Goal: Task Accomplishment & Management: Use online tool/utility

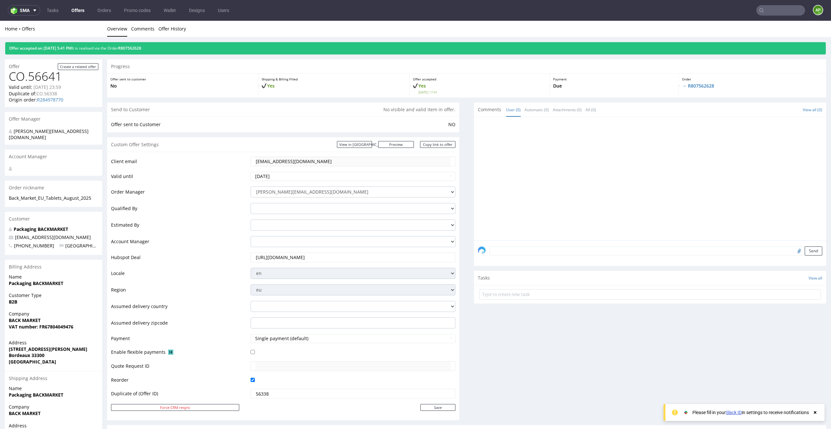
click at [78, 12] on link "Offers" at bounding box center [77, 10] width 21 height 10
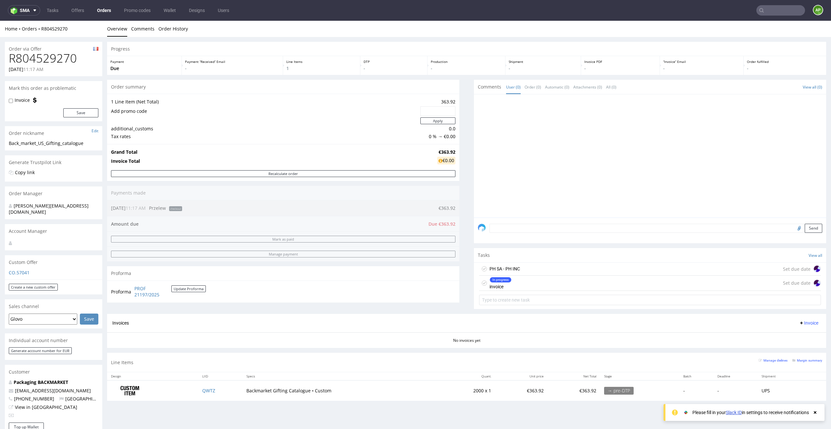
click at [62, 62] on h1 "R804529270" at bounding box center [54, 58] width 90 height 13
copy h1 "R804529270"
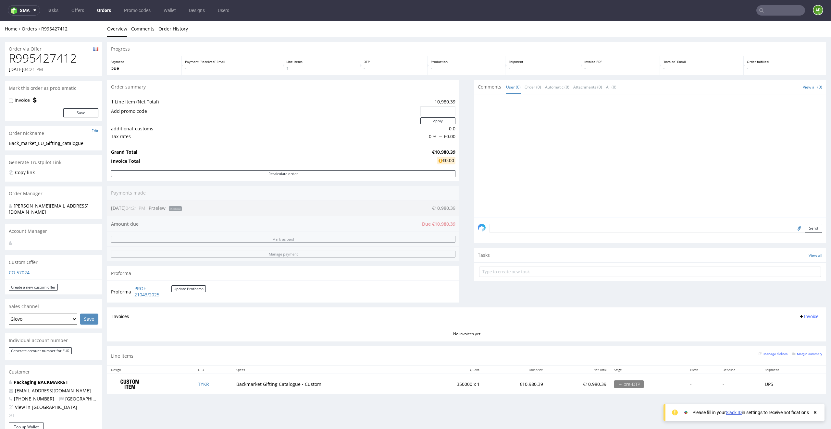
click at [60, 56] on h1 "R995427412" at bounding box center [54, 58] width 90 height 13
copy h1 "R995427412"
click at [195, 384] on td "TYKR" at bounding box center [213, 384] width 38 height 20
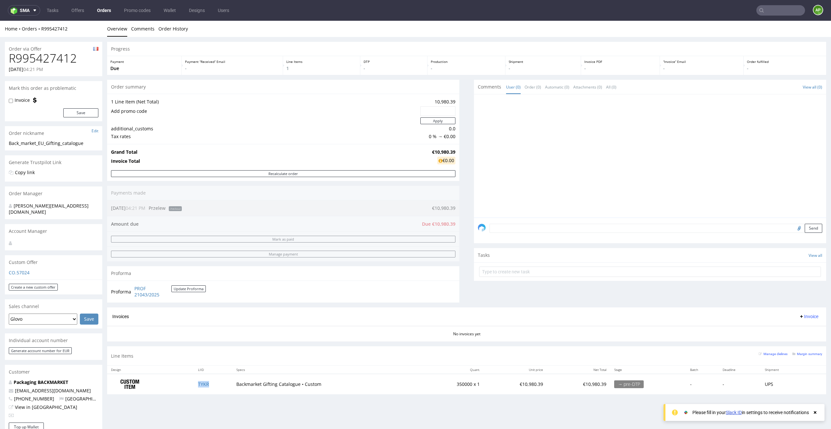
click at [195, 384] on td "TYKR" at bounding box center [213, 384] width 38 height 20
copy link "TYKR"
click at [51, 59] on h1 "R636249021" at bounding box center [54, 58] width 90 height 13
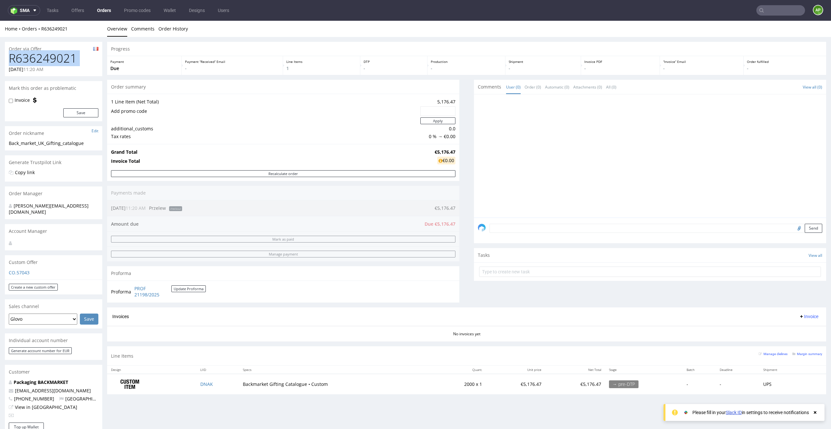
copy h1 "R636249021"
click at [226, 387] on td "DNAK" at bounding box center [217, 384] width 43 height 20
copy link "DNAK"
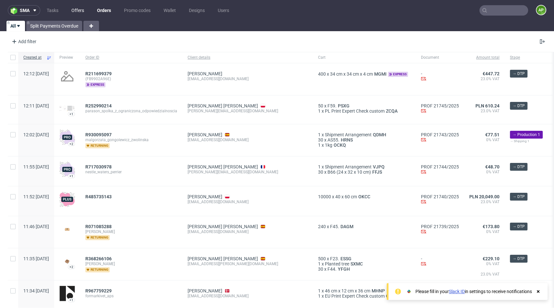
click at [83, 8] on link "Offers" at bounding box center [77, 10] width 20 height 10
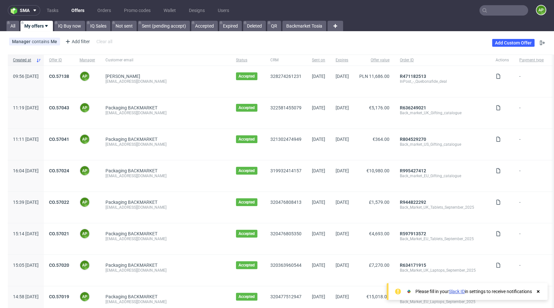
scroll to position [523, 0]
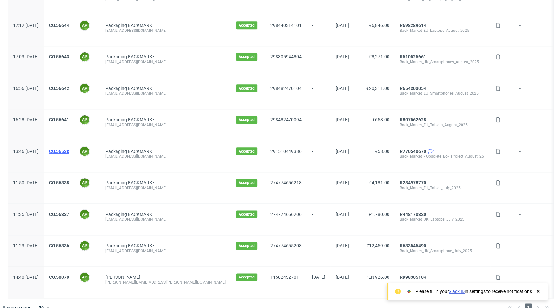
click at [69, 149] on link "CO.56538" at bounding box center [59, 151] width 20 height 5
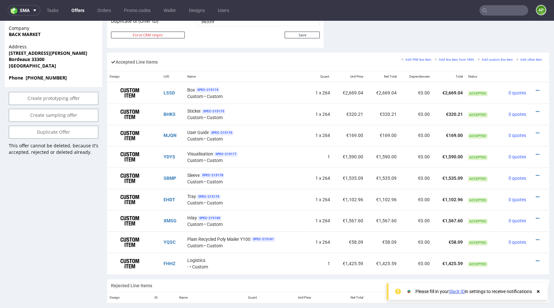
scroll to position [372, 0]
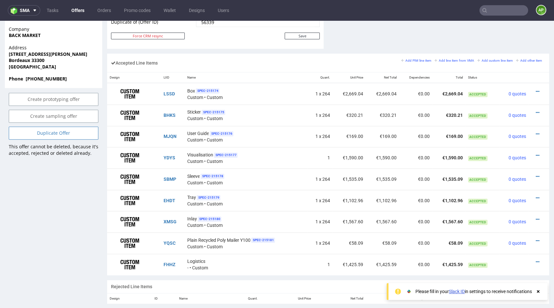
click at [63, 128] on link "Duplicate Offer" at bounding box center [54, 133] width 90 height 13
click at [43, 110] on link "Yes" at bounding box center [43, 109] width 18 height 10
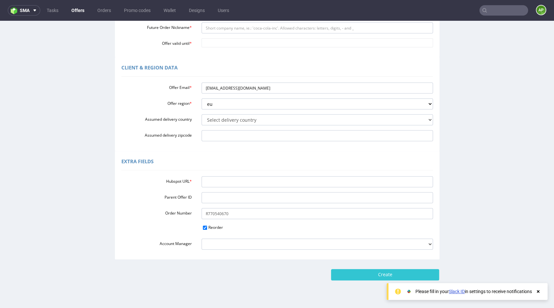
scroll to position [160, 0]
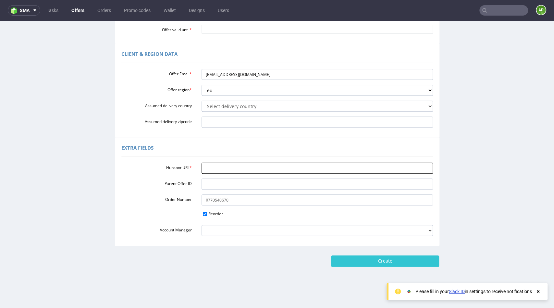
click at [234, 167] on input "Hubspot URL *" at bounding box center [317, 168] width 231 height 11
paste input "[URL][DOMAIN_NAME]"
type input "[URL][DOMAIN_NAME]"
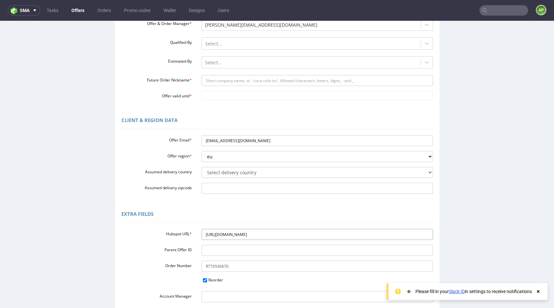
scroll to position [93, 0]
click at [237, 80] on input "Future Order Nickname *" at bounding box center [317, 81] width 231 height 11
paste input "Back_Market_-_Obsolete_Project_vol_2_October_25"
drag, startPoint x: 278, startPoint y: 81, endPoint x: 356, endPoint y: 81, distance: 78.2
click at [356, 81] on input "Back_Market_-_Obsolete_Project_vol_2_October_25" at bounding box center [317, 81] width 231 height 11
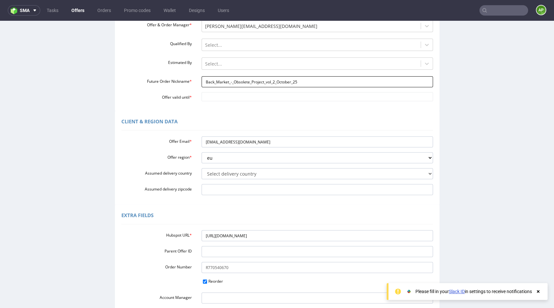
click at [356, 81] on input "Back_Market_-_Obsolete_Project_vol_2_October_25" at bounding box center [317, 81] width 231 height 11
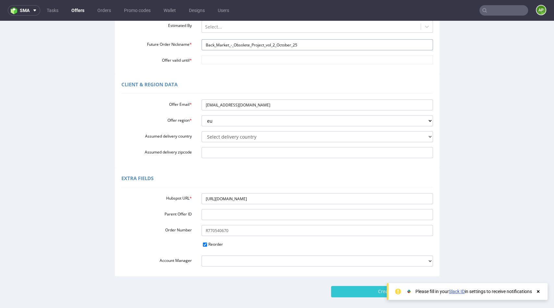
scroll to position [138, 0]
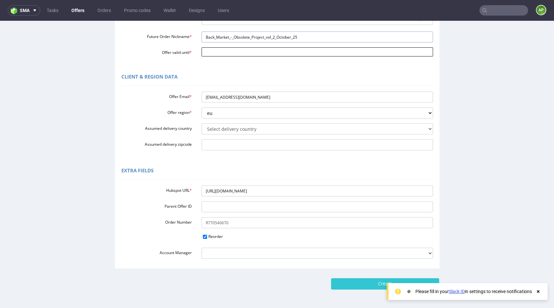
type input "Back_Market_-_Obsolete_Project_vol_2_October_25"
click at [272, 56] on input "Offer valid until *" at bounding box center [317, 51] width 231 height 9
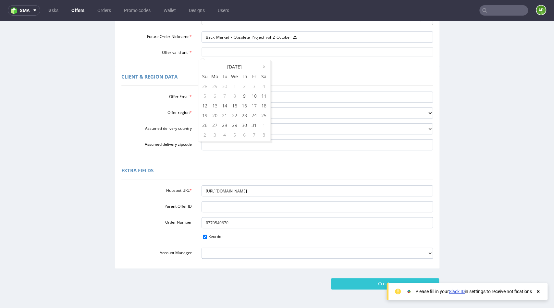
click at [227, 61] on div "October 2025 Su Mo Tu We Th Fr Sa 28 29 30 1 2 3 4 5 6 7 8 9 10 11 12 13 14 15 …" at bounding box center [234, 101] width 73 height 82
click at [244, 94] on td "9" at bounding box center [244, 96] width 10 height 10
type input "[DATE]"
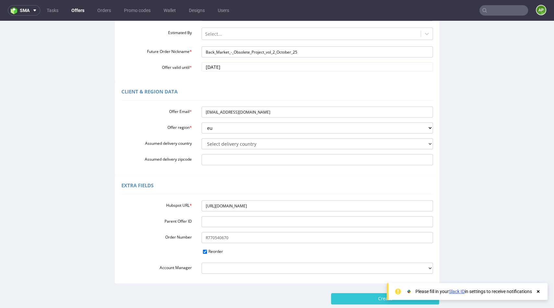
scroll to position [125, 0]
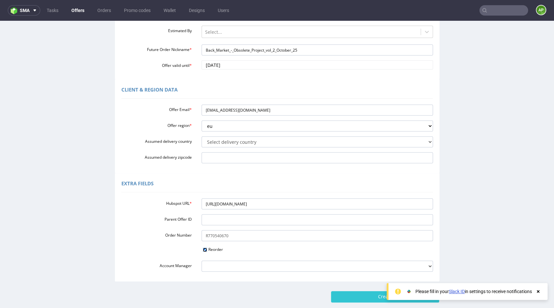
click at [203, 248] on input "Reorder" at bounding box center [205, 250] width 4 height 4
checkbox input "false"
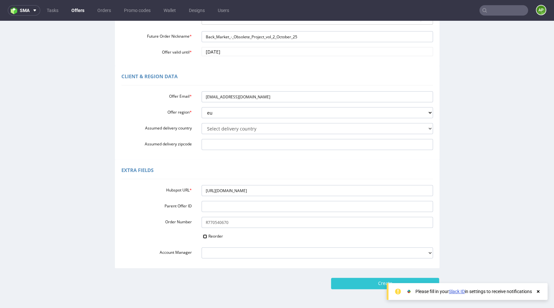
scroll to position [139, 0]
click at [356, 283] on input "Create" at bounding box center [385, 282] width 108 height 11
type input "Please wait..."
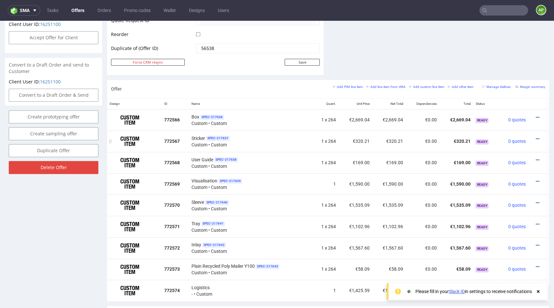
scroll to position [325, 0]
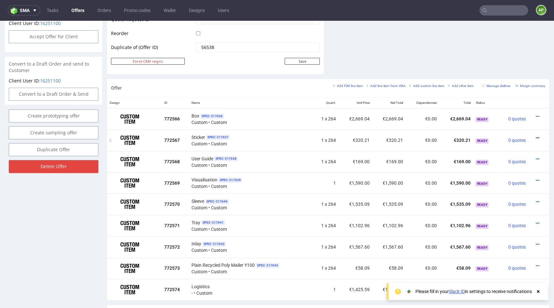
click at [536, 136] on icon at bounding box center [538, 138] width 4 height 5
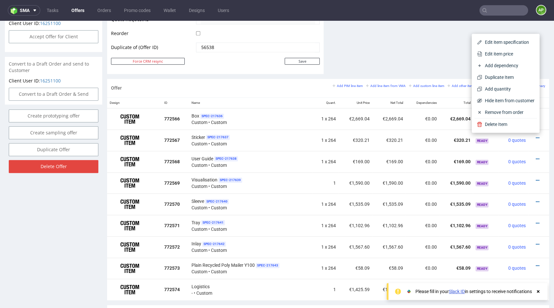
click at [543, 54] on div "Offer Create a related offer CO.57145 Valid until: October 09, 2025 23:59 Dupli…" at bounding box center [277, 89] width 554 height 754
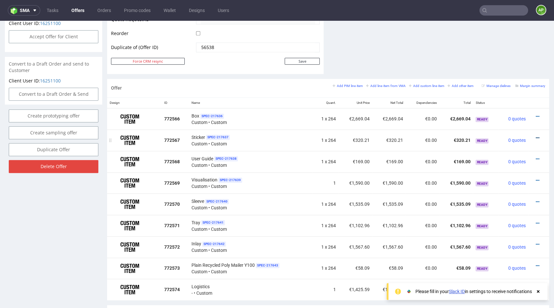
click at [536, 136] on icon at bounding box center [538, 138] width 4 height 5
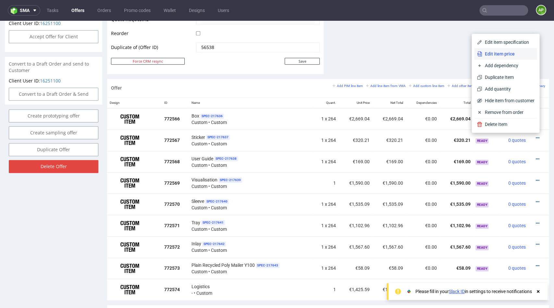
click at [499, 52] on span "Edit item price" at bounding box center [508, 54] width 52 height 6
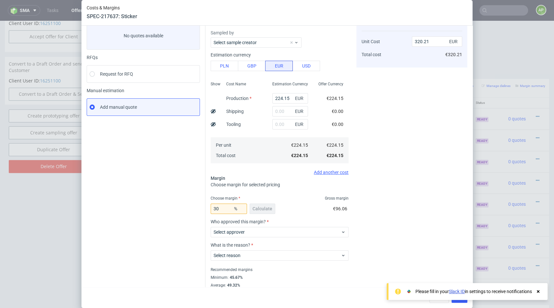
scroll to position [52, 0]
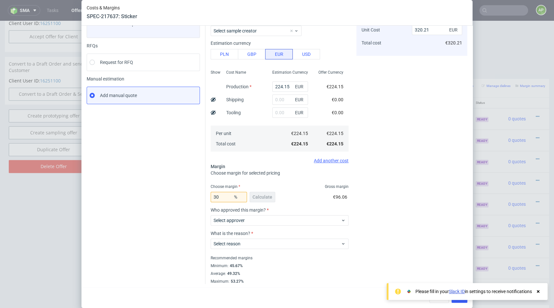
click at [537, 290] on use at bounding box center [538, 291] width 3 height 3
click at [435, 298] on span "Cancel" at bounding box center [439, 297] width 14 height 5
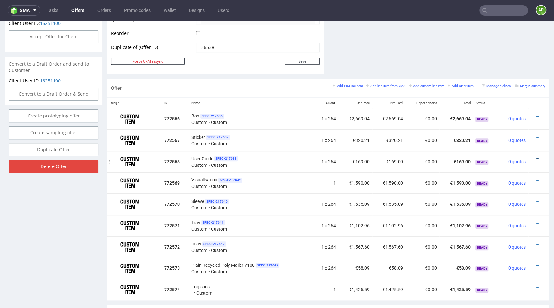
click at [536, 157] on icon at bounding box center [538, 159] width 4 height 5
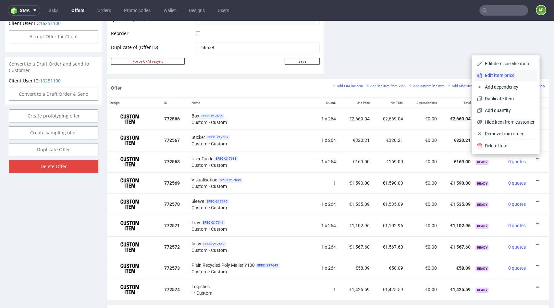
click at [505, 77] on span "Edit item price" at bounding box center [508, 75] width 52 height 6
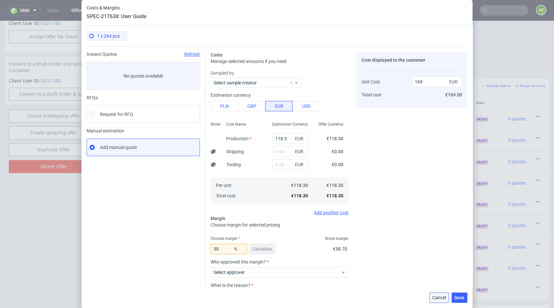
click at [441, 297] on span "Cancel" at bounding box center [439, 297] width 14 height 5
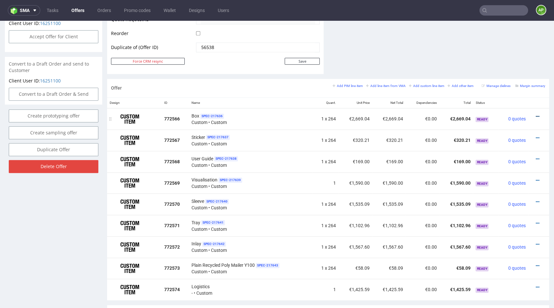
click at [536, 114] on link at bounding box center [538, 116] width 4 height 5
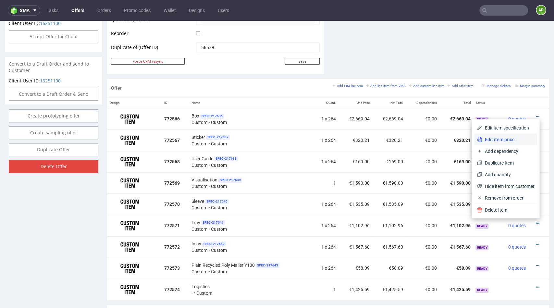
click at [520, 138] on span "Edit item price" at bounding box center [508, 139] width 52 height 6
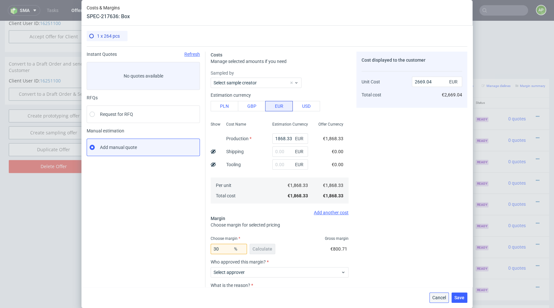
click at [439, 299] on span "Cancel" at bounding box center [439, 297] width 14 height 5
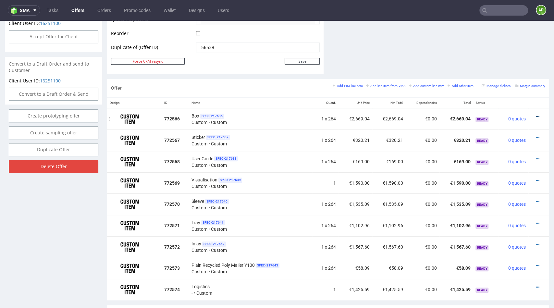
click at [536, 115] on icon at bounding box center [538, 116] width 4 height 5
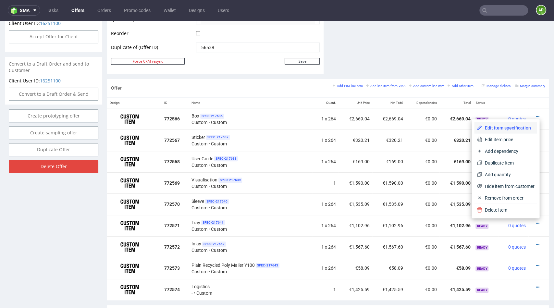
click at [528, 126] on li "Edit item specification" at bounding box center [505, 128] width 63 height 12
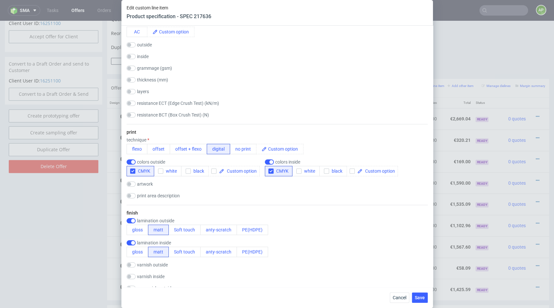
scroll to position [304, 0]
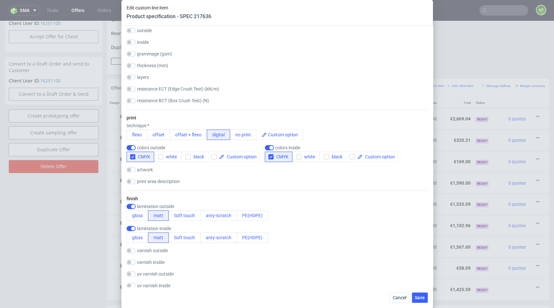
click at [130, 201] on div "finish lamination outside gloss matt Soft touch anty-scratch PE(HDPE) laminatio…" at bounding box center [277, 276] width 301 height 173
click at [130, 205] on input "checkbox" at bounding box center [131, 206] width 9 height 5
checkbox input "false"
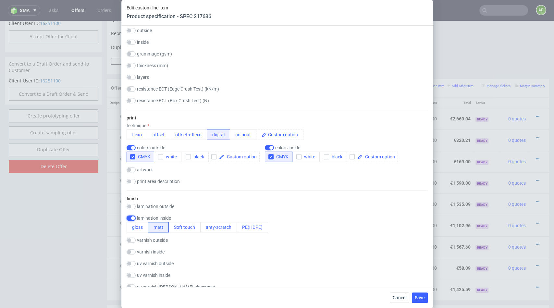
click at [129, 216] on input "checkbox" at bounding box center [131, 217] width 9 height 5
checkbox input "false"
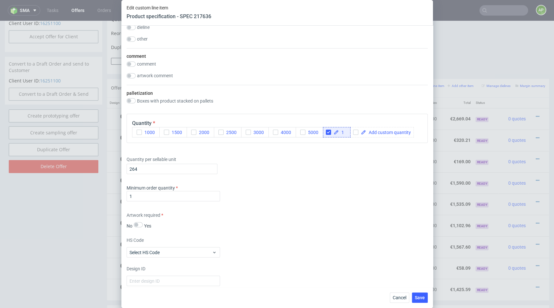
scroll to position [769, 0]
click at [166, 165] on input "264" at bounding box center [172, 168] width 91 height 10
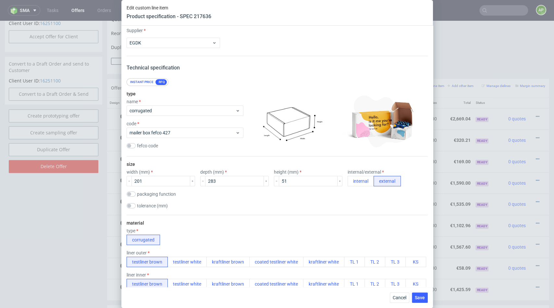
scroll to position [0, 0]
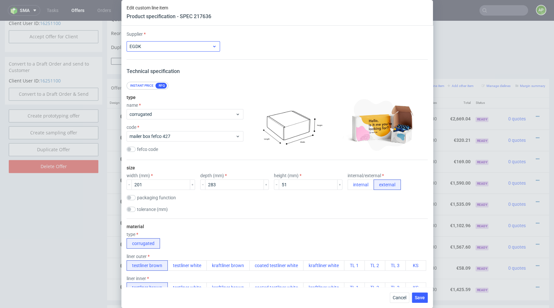
type input "132"
click at [184, 46] on span "EGDK" at bounding box center [170, 46] width 83 height 6
type input "marex"
click at [168, 64] on div "Marex" at bounding box center [173, 61] width 88 height 12
click at [418, 300] on button "Save" at bounding box center [420, 297] width 16 height 10
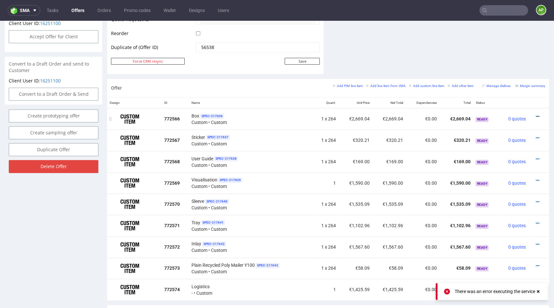
click at [536, 115] on icon at bounding box center [538, 116] width 4 height 5
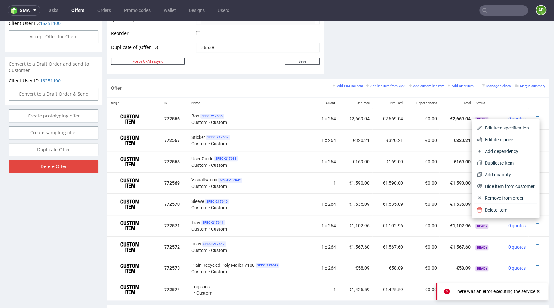
click at [513, 99] on th at bounding box center [513, 103] width 30 height 11
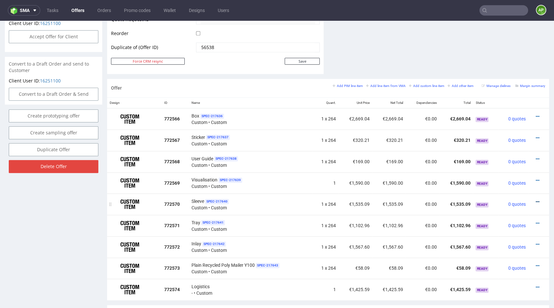
click at [536, 202] on link at bounding box center [538, 201] width 4 height 5
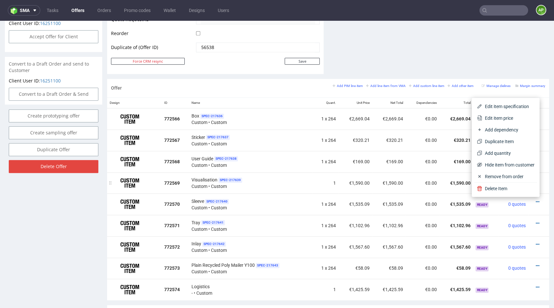
click at [508, 185] on span "Delete Item" at bounding box center [508, 188] width 52 height 6
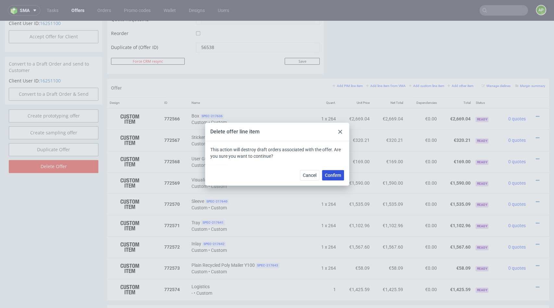
click at [336, 175] on span "Confirm" at bounding box center [333, 175] width 16 height 5
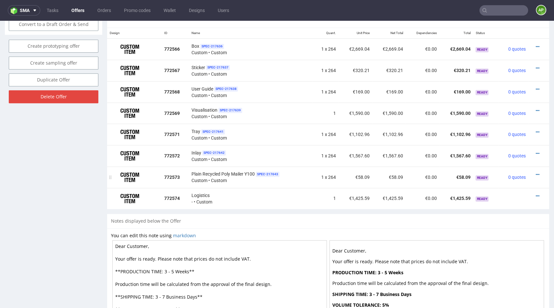
scroll to position [392, 0]
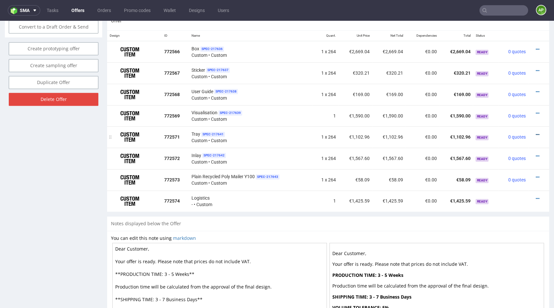
click at [536, 135] on icon at bounding box center [538, 134] width 4 height 5
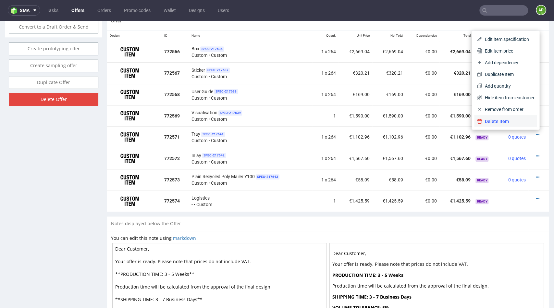
click at [499, 120] on span "Delete Item" at bounding box center [508, 121] width 52 height 6
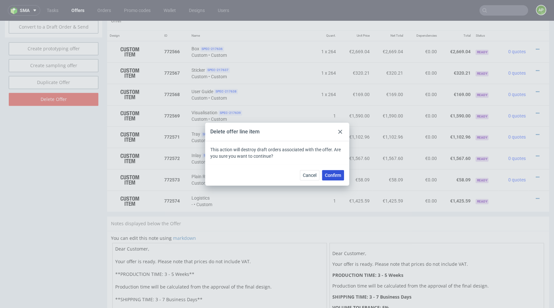
click at [332, 178] on button "Confirm" at bounding box center [333, 175] width 22 height 10
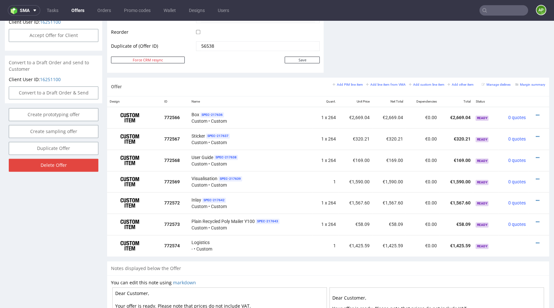
scroll to position [442, 0]
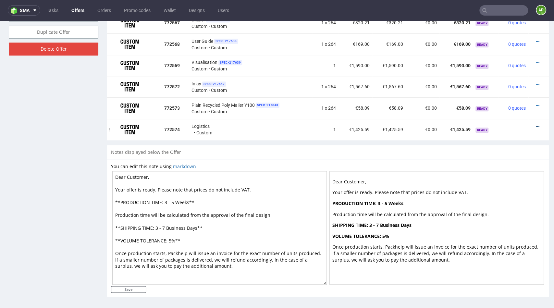
click at [536, 126] on icon at bounding box center [538, 127] width 4 height 5
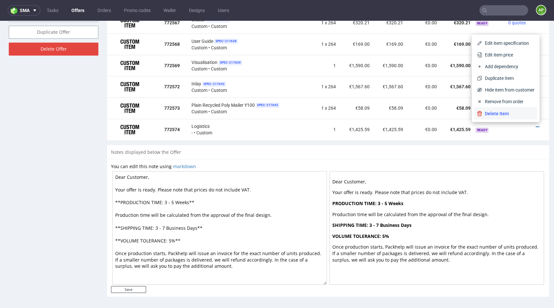
click at [497, 114] on span "Delete Item" at bounding box center [508, 113] width 52 height 6
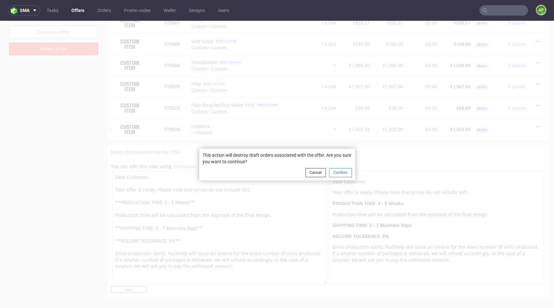
drag, startPoint x: 312, startPoint y: 174, endPoint x: 339, endPoint y: 173, distance: 27.3
click at [339, 173] on div "This action will destroy draft orders associated with the offer. Are you sure y…" at bounding box center [277, 165] width 156 height 32
click at [339, 173] on button "Confirm" at bounding box center [340, 172] width 23 height 9
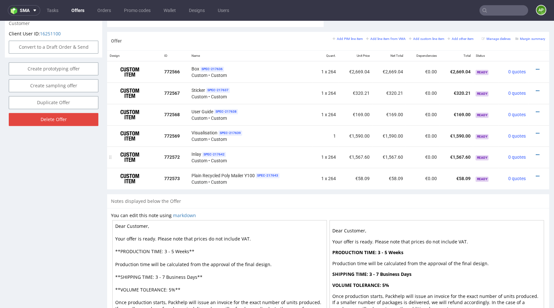
scroll to position [371, 0]
click at [536, 154] on icon at bounding box center [538, 155] width 4 height 5
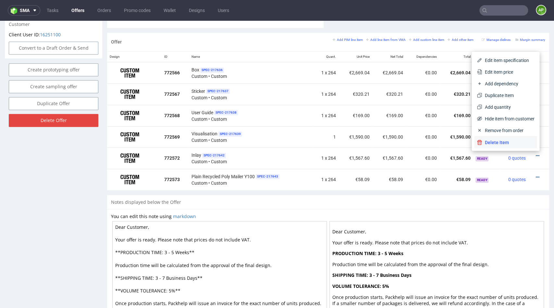
click at [498, 142] on span "Delete Item" at bounding box center [508, 142] width 52 height 6
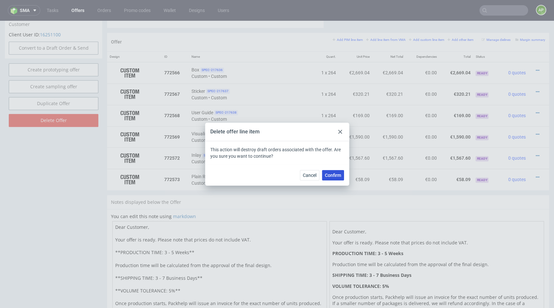
click at [329, 177] on span "Confirm" at bounding box center [333, 175] width 16 height 5
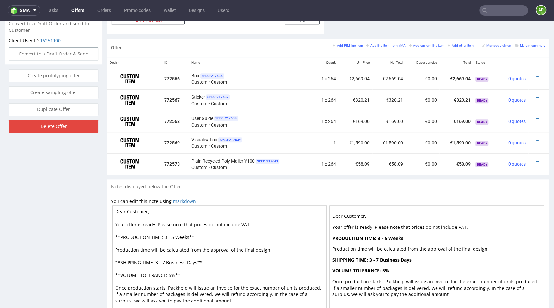
scroll to position [366, 0]
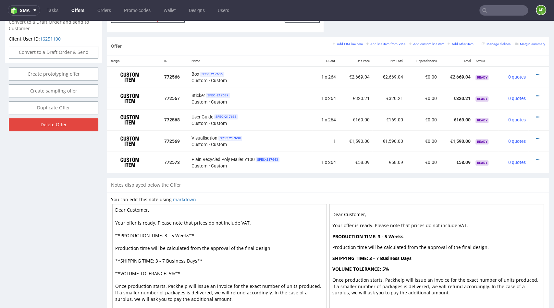
click at [255, 242] on textarea "Dear Customer, Your offer is ready. Please note that prices do not include VAT.…" at bounding box center [219, 261] width 214 height 114
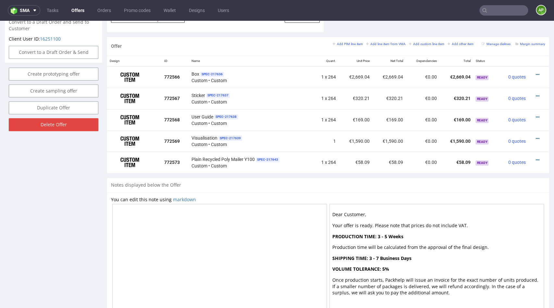
scroll to position [399, 0]
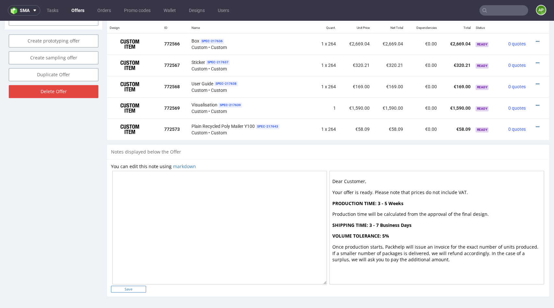
click at [120, 288] on input "Save" at bounding box center [128, 289] width 35 height 7
type input "In progress..."
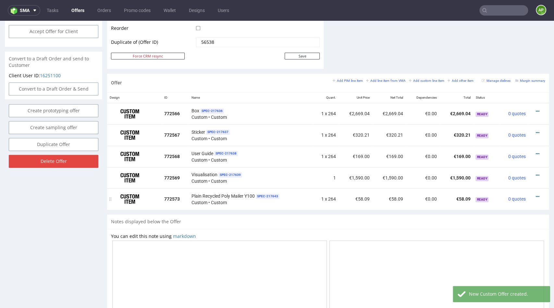
scroll to position [330, 0]
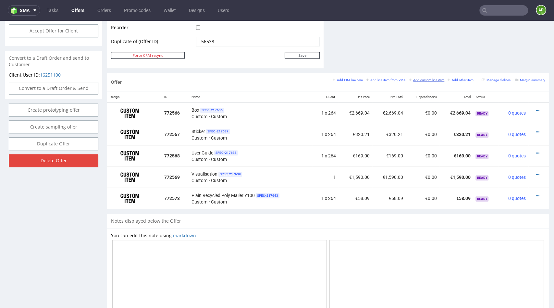
click at [413, 78] on small "Add custom line item" at bounding box center [426, 80] width 35 height 4
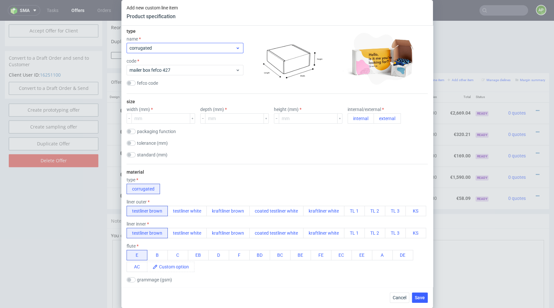
scroll to position [68, 0]
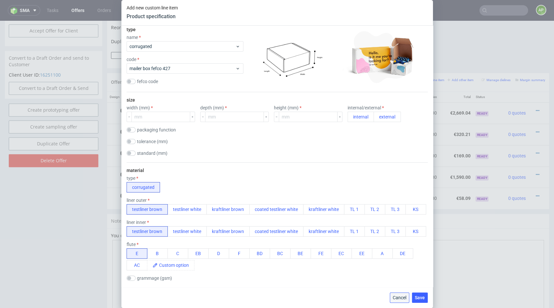
click at [396, 298] on span "Cancel" at bounding box center [400, 297] width 14 height 5
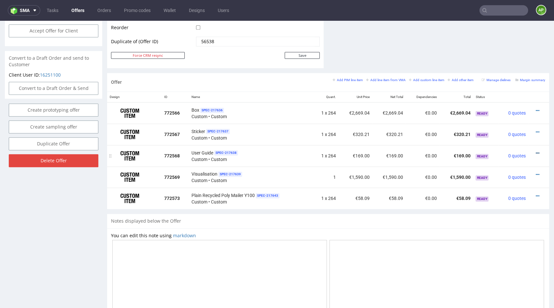
click at [536, 152] on icon at bounding box center [538, 153] width 4 height 5
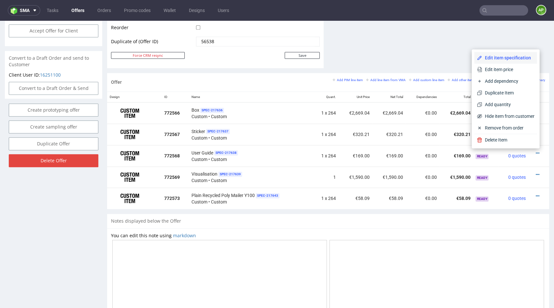
click at [509, 60] on span "Edit item specification" at bounding box center [508, 58] width 52 height 6
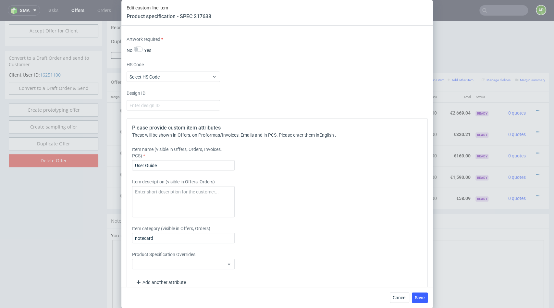
scroll to position [824, 0]
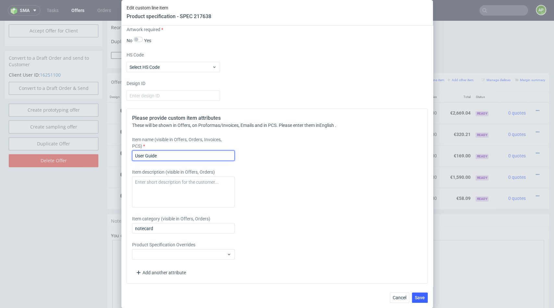
click at [207, 151] on input "User Guide" at bounding box center [183, 155] width 103 height 10
click at [195, 157] on input "User Guide" at bounding box center [183, 155] width 103 height 10
type input "User Guide FR"
click at [417, 297] on span "Save" at bounding box center [420, 297] width 10 height 5
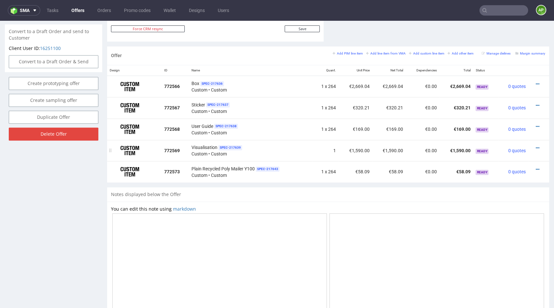
scroll to position [358, 0]
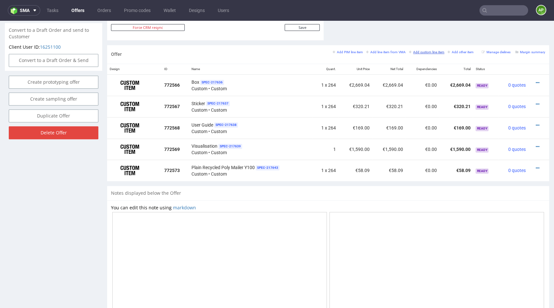
click at [424, 50] on small "Add custom line item" at bounding box center [426, 52] width 35 height 4
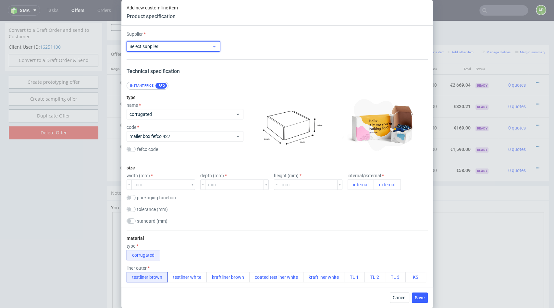
click at [171, 47] on span "Select supplier" at bounding box center [170, 46] width 83 height 6
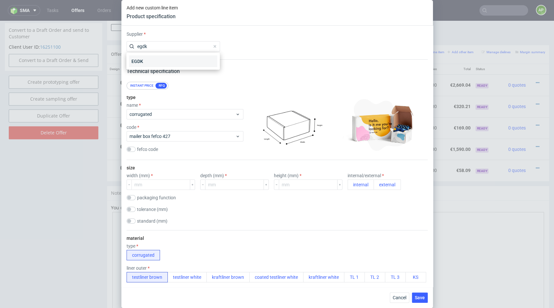
type input "egdk"
click at [154, 59] on div "EGDK" at bounding box center [173, 61] width 88 height 12
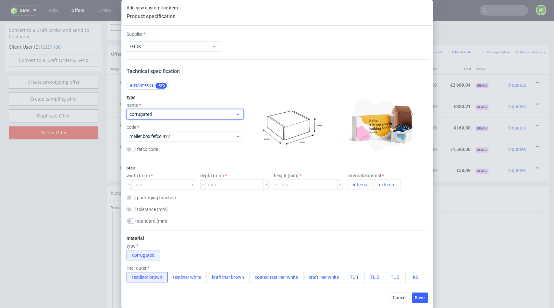
click at [168, 114] on span "corrugated" at bounding box center [182, 114] width 106 height 6
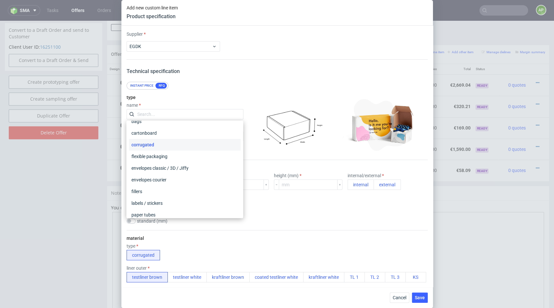
scroll to position [0, 0]
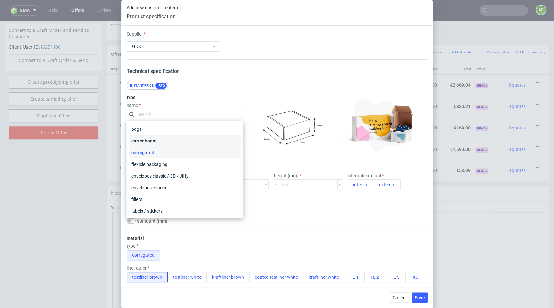
click at [159, 141] on div "cartonboard" at bounding box center [185, 141] width 112 height 12
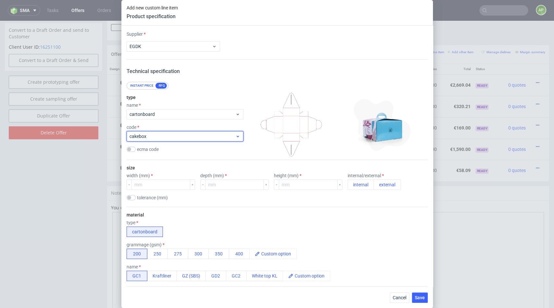
click at [164, 133] on span "cakebox" at bounding box center [182, 136] width 106 height 6
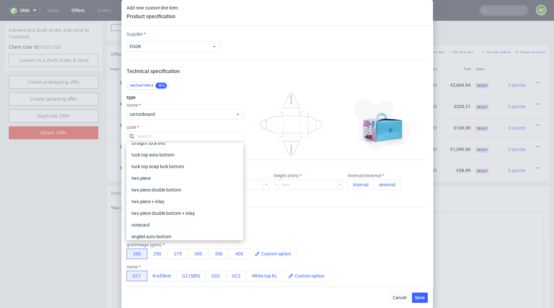
scroll to position [153, 0]
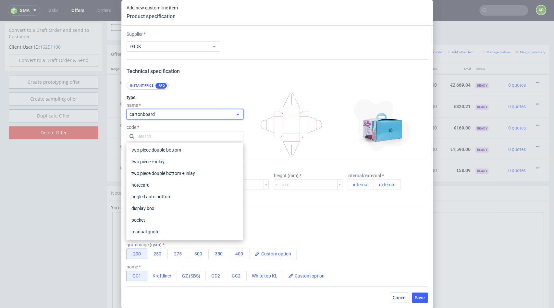
click at [170, 119] on div "cartonboard" at bounding box center [185, 114] width 117 height 10
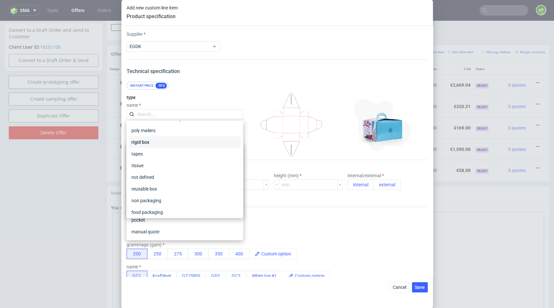
scroll to position [118, 0]
click at [159, 175] on div "not defined" at bounding box center [185, 175] width 112 height 12
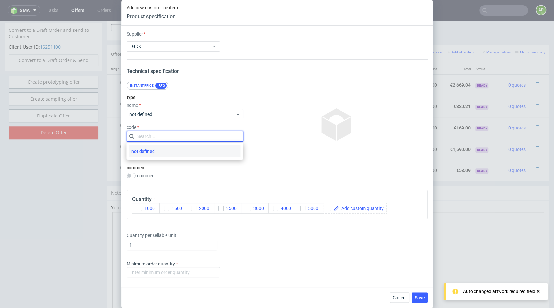
click at [167, 138] on input "text" at bounding box center [185, 136] width 117 height 10
click at [167, 138] on span "not defined" at bounding box center [182, 136] width 106 height 6
click at [176, 123] on div "type name not defined code" at bounding box center [185, 125] width 117 height 70
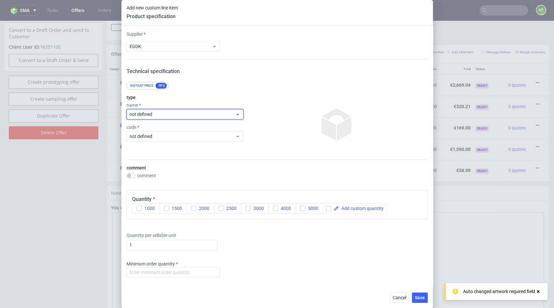
click at [176, 112] on span "not defined" at bounding box center [182, 114] width 106 height 6
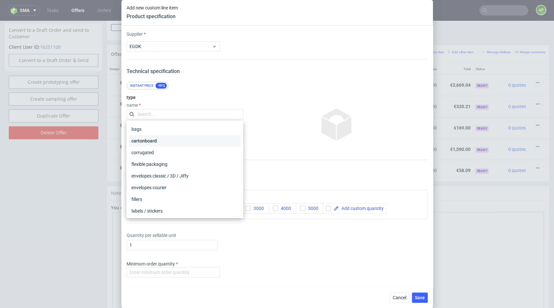
click at [169, 145] on div "cartonboard" at bounding box center [185, 141] width 112 height 12
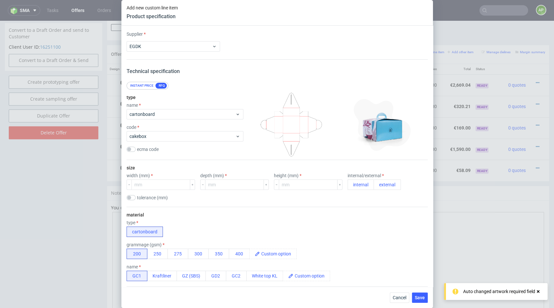
click at [170, 129] on div "code" at bounding box center [185, 127] width 117 height 5
click at [170, 131] on div "cakebox" at bounding box center [185, 136] width 117 height 10
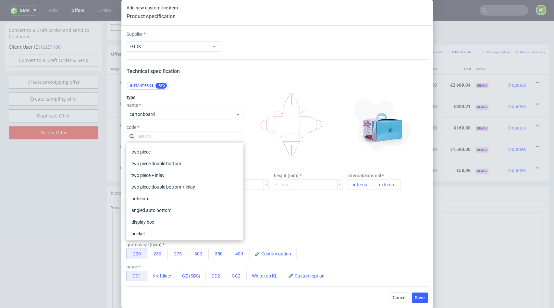
scroll to position [145, 0]
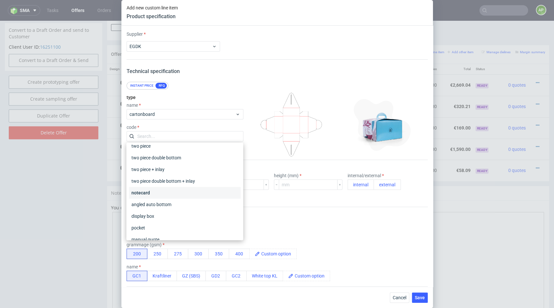
click at [165, 192] on div "notecard" at bounding box center [185, 193] width 112 height 12
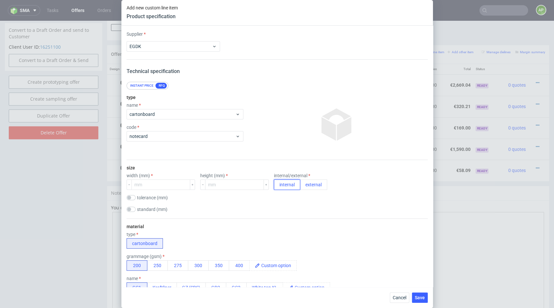
click at [274, 187] on button "internal" at bounding box center [287, 184] width 26 height 10
click at [163, 112] on span "cartonboard" at bounding box center [182, 114] width 106 height 6
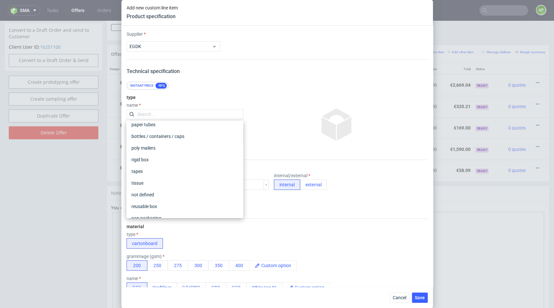
scroll to position [118, 0]
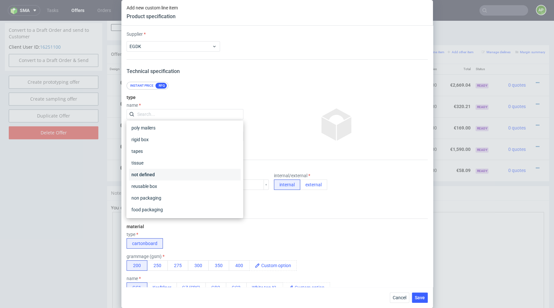
click at [158, 176] on div "not defined" at bounding box center [185, 175] width 112 height 12
checkbox input "false"
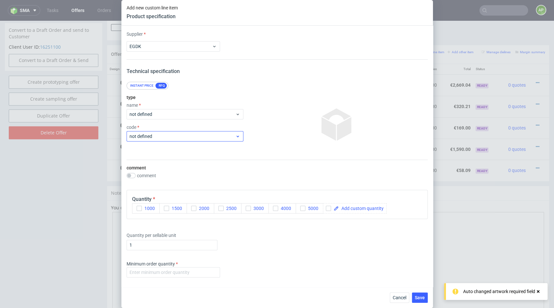
scroll to position [263, 0]
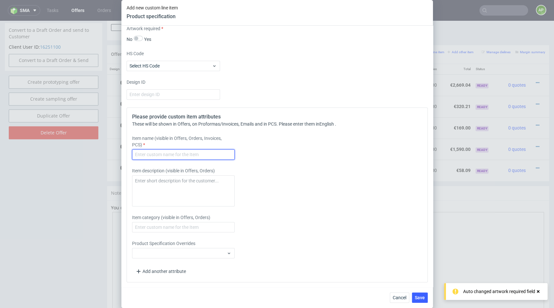
click at [171, 153] on input "text" at bounding box center [183, 154] width 103 height 10
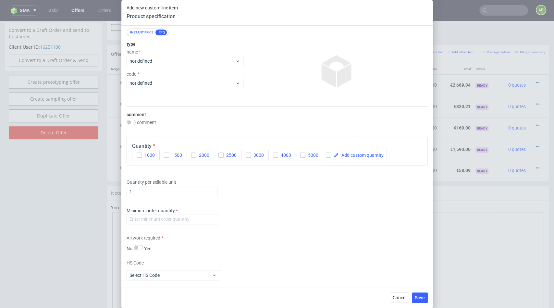
scroll to position [64, 0]
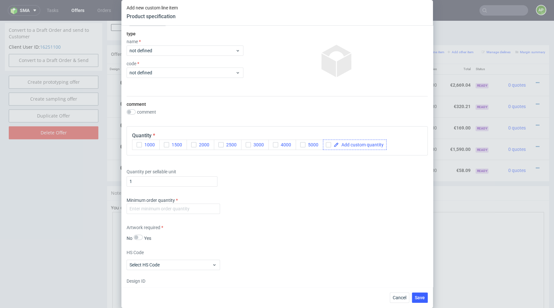
type input "Leaflet FR"
click at [349, 145] on span at bounding box center [361, 144] width 45 height 5
click at [330, 160] on div "Supplier EGDK Technical specification Instant price RFQ type name not defined c…" at bounding box center [277, 156] width 312 height 261
click at [199, 177] on input "1" at bounding box center [172, 181] width 91 height 10
click at [135, 199] on label "Minimum order quantity" at bounding box center [152, 200] width 51 height 5
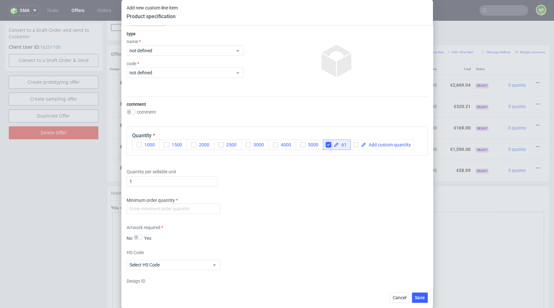
click at [330, 143] on input "checkbox" at bounding box center [328, 144] width 5 height 5
click at [325, 145] on div at bounding box center [355, 145] width 64 height 10
click at [328, 145] on input "checkbox" at bounding box center [328, 144] width 5 height 5
click at [345, 143] on span at bounding box center [361, 144] width 45 height 5
checkbox input "true"
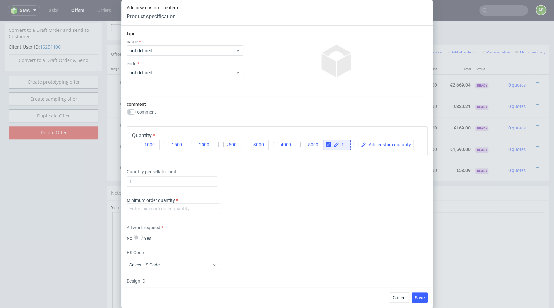
click at [330, 169] on div "Quantity per sellable unit 1" at bounding box center [277, 176] width 301 height 26
click at [171, 180] on input "1" at bounding box center [172, 181] width 91 height 10
type input "61"
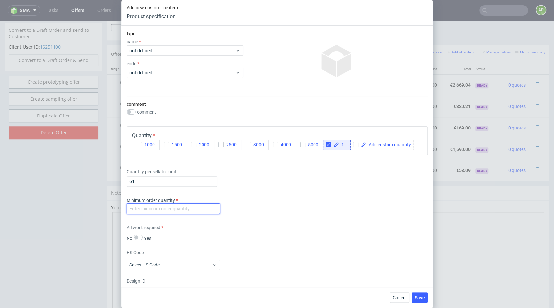
click at [161, 207] on input "number" at bounding box center [173, 208] width 93 height 10
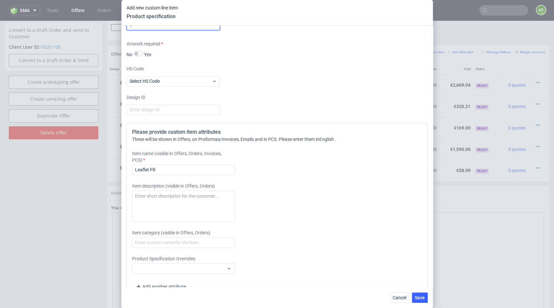
scroll to position [263, 0]
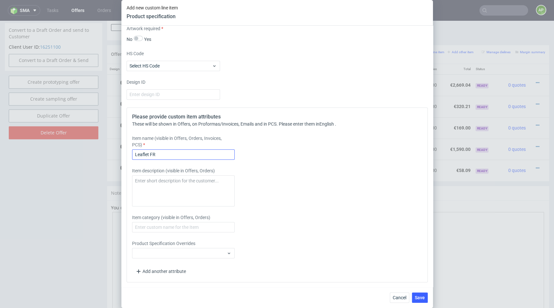
type input "1"
click at [170, 154] on input "Leaflet FR" at bounding box center [183, 154] width 103 height 10
click at [136, 152] on input "Leaflet FR" at bounding box center [183, 154] width 103 height 10
type input "Obsolete - Leaflet FR"
click at [418, 295] on span "Save" at bounding box center [420, 297] width 10 height 5
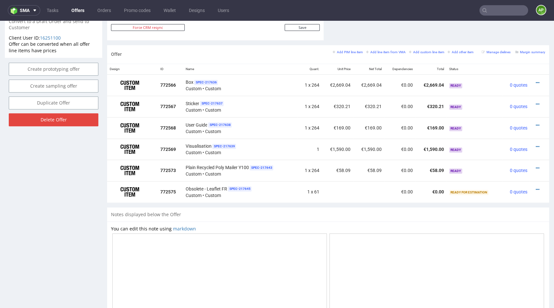
scroll to position [354, 0]
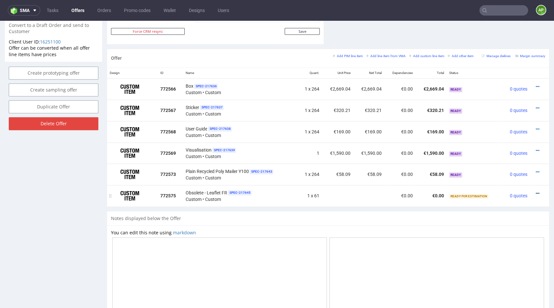
click at [536, 191] on icon at bounding box center [538, 193] width 4 height 5
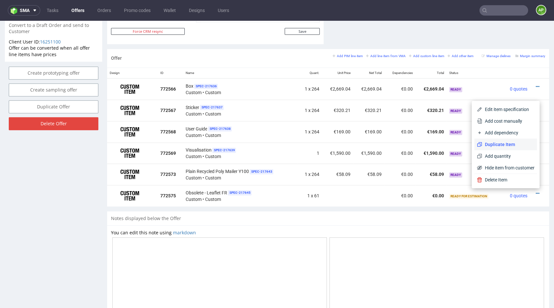
click at [510, 141] on li "Duplicate Item" at bounding box center [505, 145] width 63 height 12
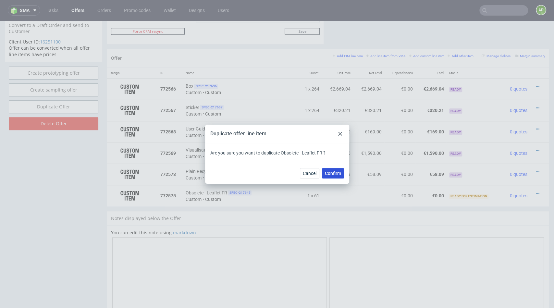
click at [337, 171] on span "Confirm" at bounding box center [333, 173] width 16 height 5
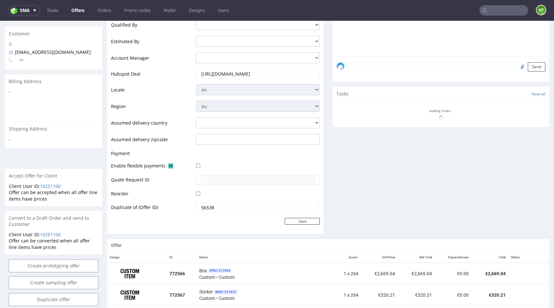
scroll to position [442, 0]
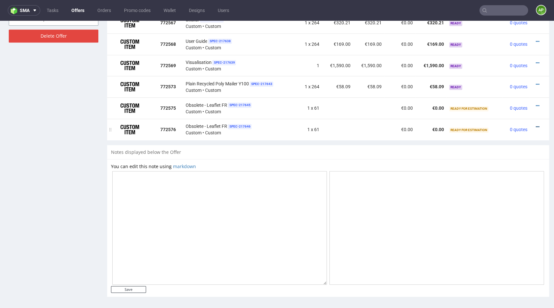
click at [536, 126] on icon at bounding box center [538, 127] width 4 height 5
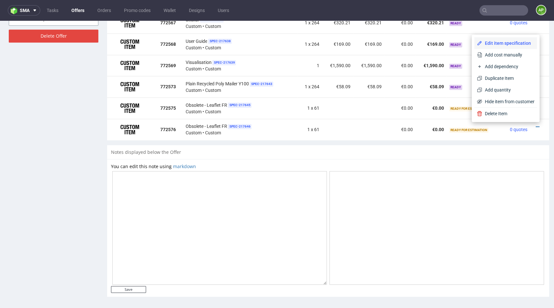
click at [511, 43] on span "Edit item specification" at bounding box center [508, 43] width 52 height 6
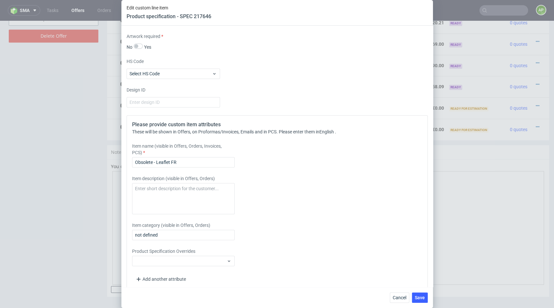
scroll to position [263, 0]
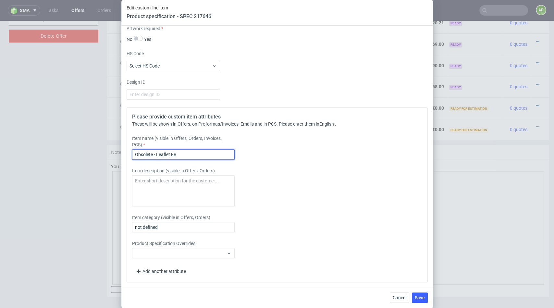
click at [194, 154] on input "Obsolete - Leaflet FR" at bounding box center [183, 154] width 103 height 10
type input "Obsolete - Leaflet ES"
click at [422, 296] on span "Save" at bounding box center [420, 297] width 10 height 5
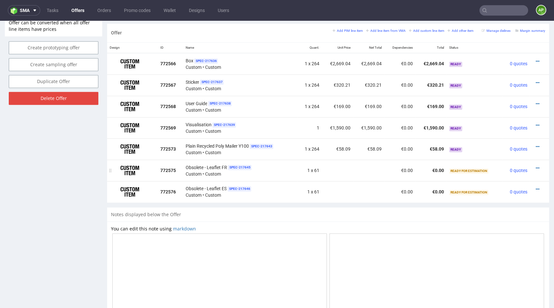
scroll to position [377, 0]
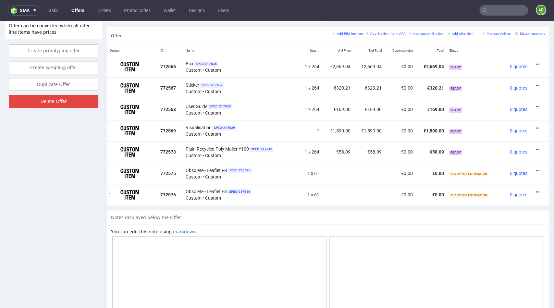
click at [536, 190] on icon at bounding box center [538, 192] width 4 height 5
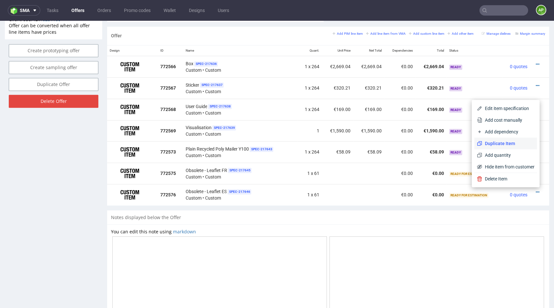
click at [501, 143] on span "Duplicate Item" at bounding box center [508, 143] width 52 height 6
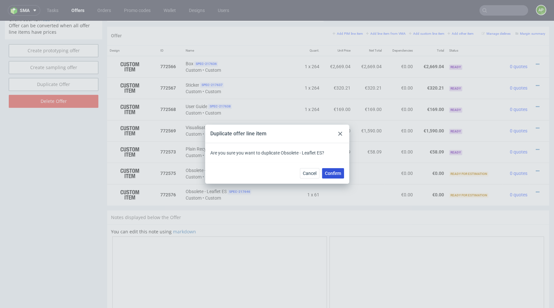
click at [337, 173] on span "Confirm" at bounding box center [333, 173] width 16 height 5
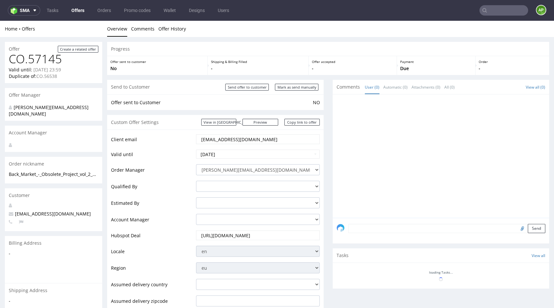
scroll to position [463, 0]
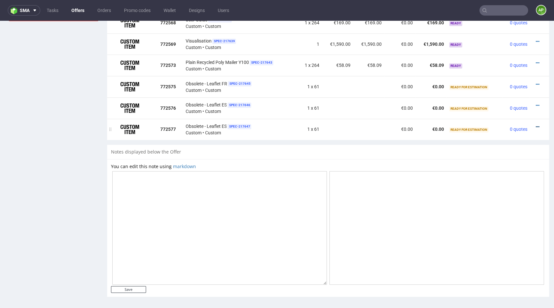
click at [536, 125] on icon at bounding box center [538, 127] width 4 height 5
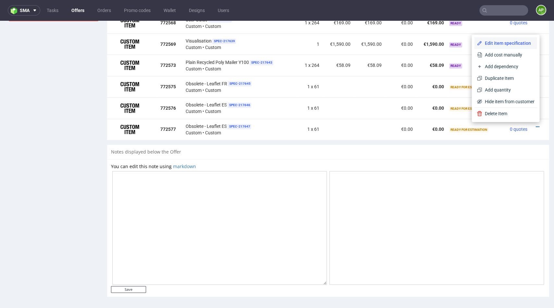
click at [506, 40] on span "Edit item specification" at bounding box center [508, 43] width 52 height 6
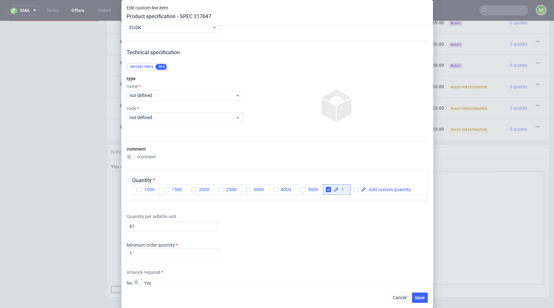
scroll to position [263, 0]
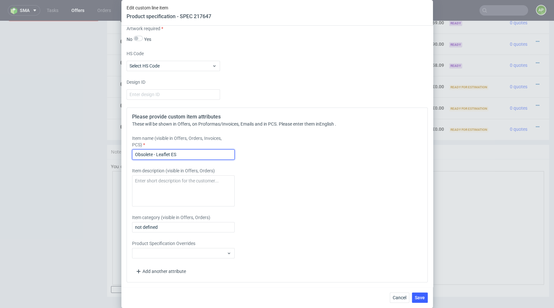
click at [180, 153] on input "Obsolete - Leaflet ES" at bounding box center [183, 154] width 103 height 10
type input "Obsolete - Leaflet UK"
click at [424, 299] on span "Save" at bounding box center [420, 297] width 10 height 5
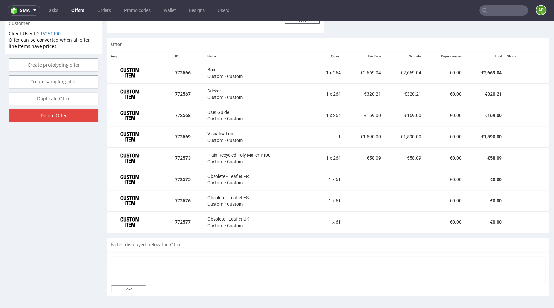
scroll to position [463, 0]
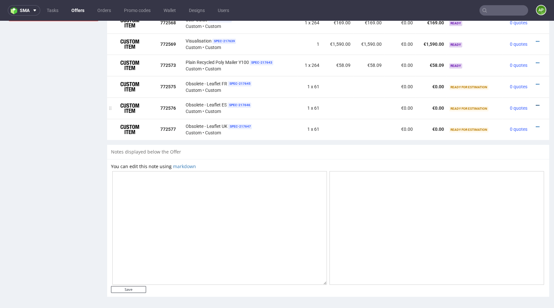
click at [536, 104] on icon at bounding box center [538, 105] width 4 height 5
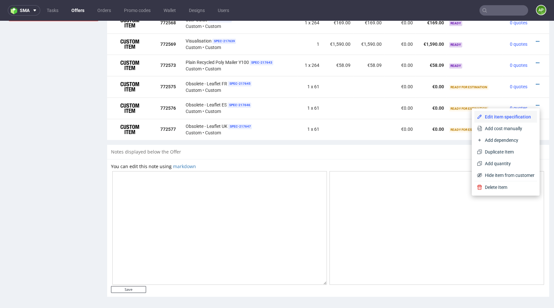
click at [523, 117] on span "Edit item specification" at bounding box center [508, 116] width 52 height 6
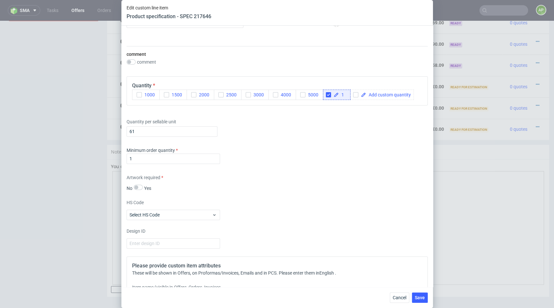
scroll to position [112, 0]
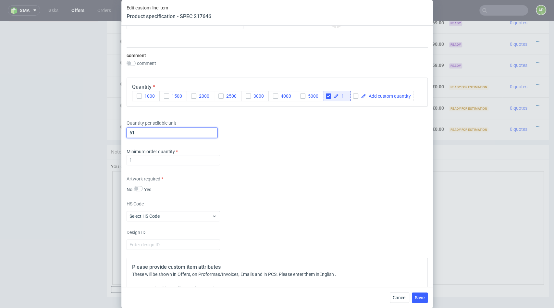
click at [157, 133] on input "61" at bounding box center [172, 133] width 91 height 10
type input "10"
click at [422, 296] on span "Save" at bounding box center [420, 297] width 10 height 5
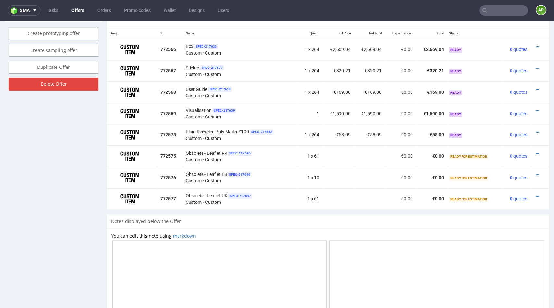
scroll to position [379, 0]
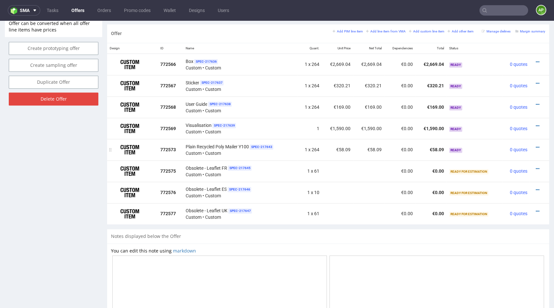
click at [533, 144] on div at bounding box center [537, 147] width 10 height 6
click at [536, 145] on icon at bounding box center [538, 147] width 4 height 5
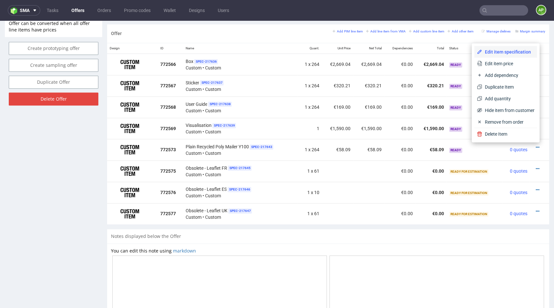
click at [512, 50] on span "Edit item specification" at bounding box center [508, 51] width 52 height 6
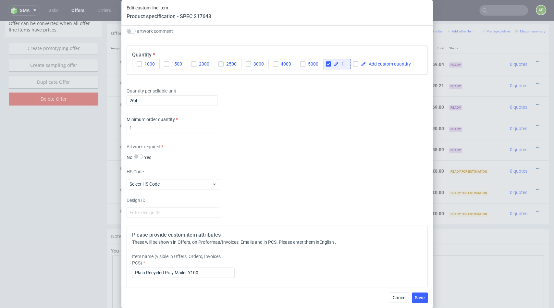
scroll to position [579, 0]
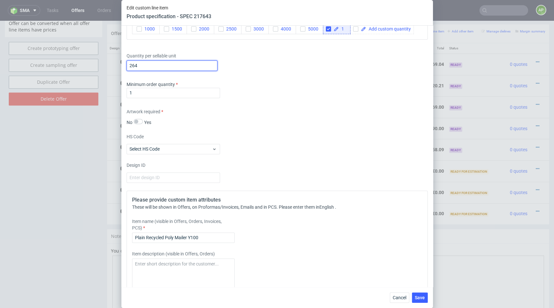
click at [153, 67] on input "264" at bounding box center [172, 65] width 91 height 10
type input "130"
click at [417, 296] on span "Save" at bounding box center [420, 297] width 10 height 5
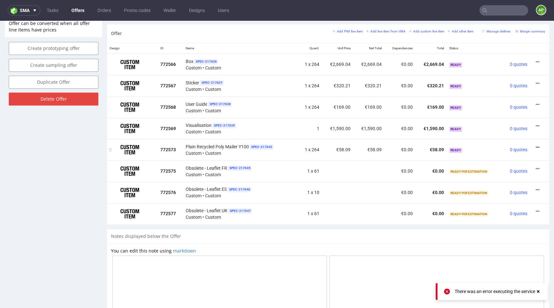
click at [536, 145] on icon at bounding box center [538, 147] width 4 height 5
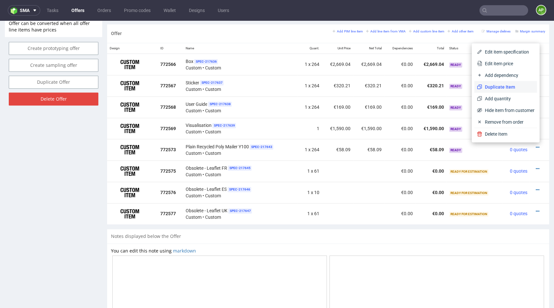
click at [508, 88] on span "Duplicate Item" at bounding box center [508, 86] width 52 height 6
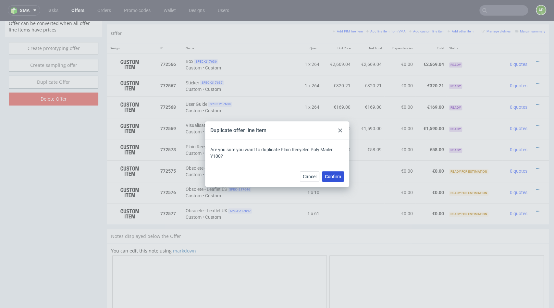
click at [337, 175] on span "Confirm" at bounding box center [333, 176] width 16 height 5
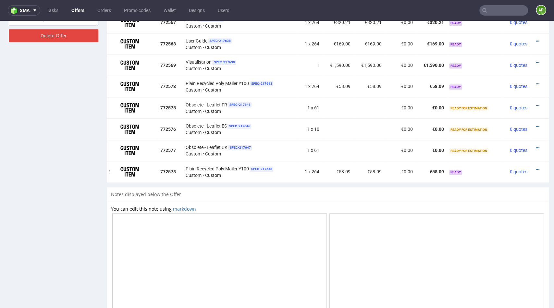
scroll to position [441, 0]
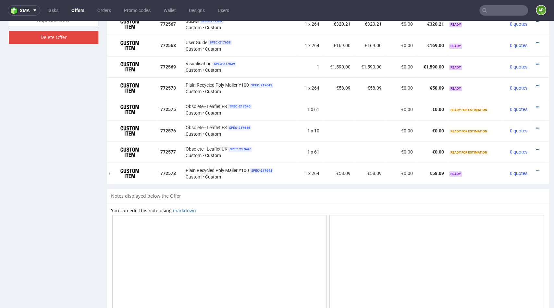
click at [533, 168] on div at bounding box center [537, 171] width 10 height 6
click at [536, 169] on icon at bounding box center [538, 171] width 4 height 5
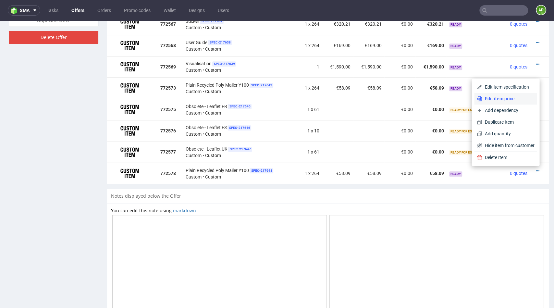
click at [503, 101] on span "Edit item price" at bounding box center [508, 98] width 52 height 6
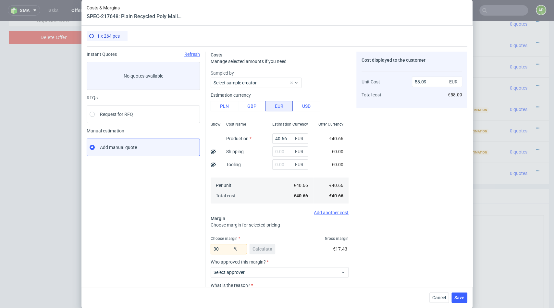
scroll to position [54, 0]
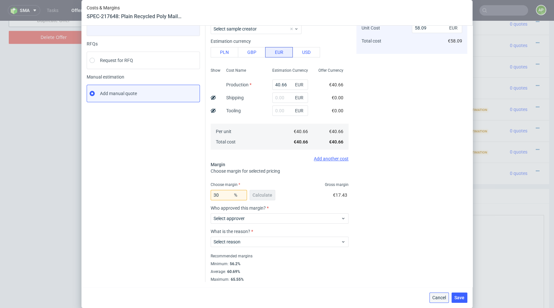
click at [442, 297] on span "Cancel" at bounding box center [439, 297] width 14 height 5
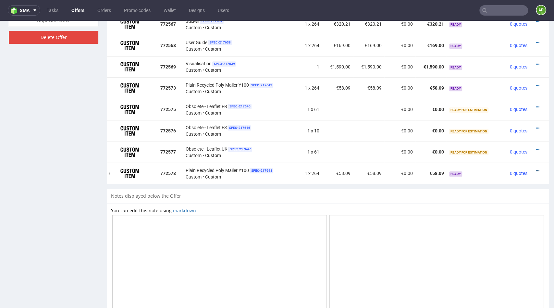
click at [536, 169] on icon at bounding box center [538, 171] width 4 height 5
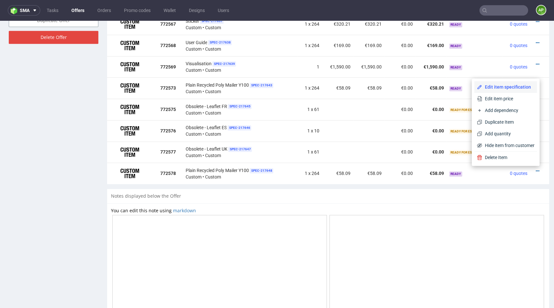
click at [507, 90] on span "Edit item specification" at bounding box center [508, 87] width 52 height 6
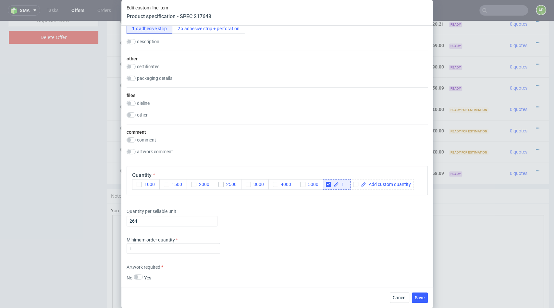
scroll to position [403, 0]
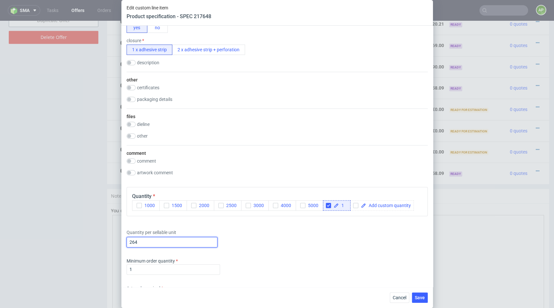
click at [162, 239] on input "264" at bounding box center [172, 242] width 91 height 10
type input "130"
click at [423, 296] on span "Save" at bounding box center [420, 297] width 10 height 5
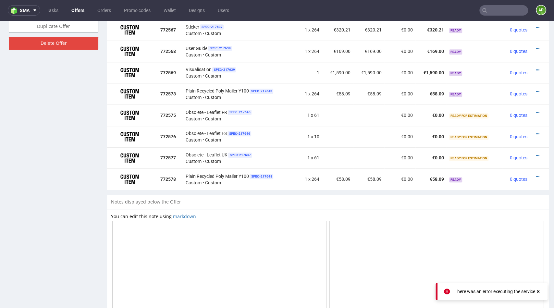
scroll to position [435, 0]
click at [539, 293] on use at bounding box center [538, 291] width 3 height 3
click at [536, 176] on icon at bounding box center [538, 177] width 4 height 5
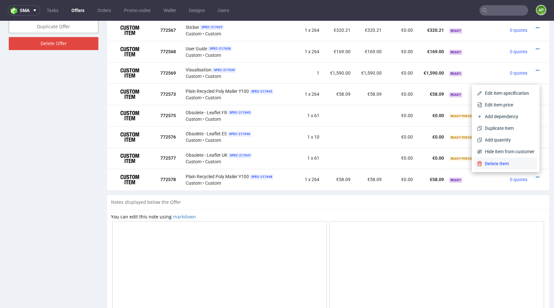
click at [512, 166] on span "Delete Item" at bounding box center [508, 163] width 52 height 6
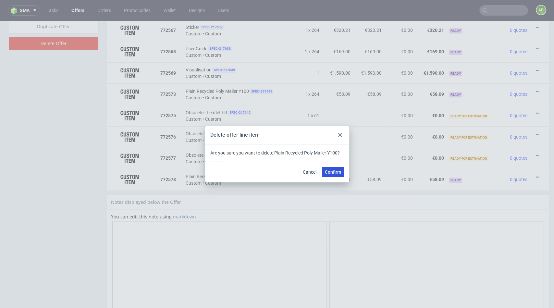
click at [337, 174] on span "Confirm" at bounding box center [333, 172] width 16 height 5
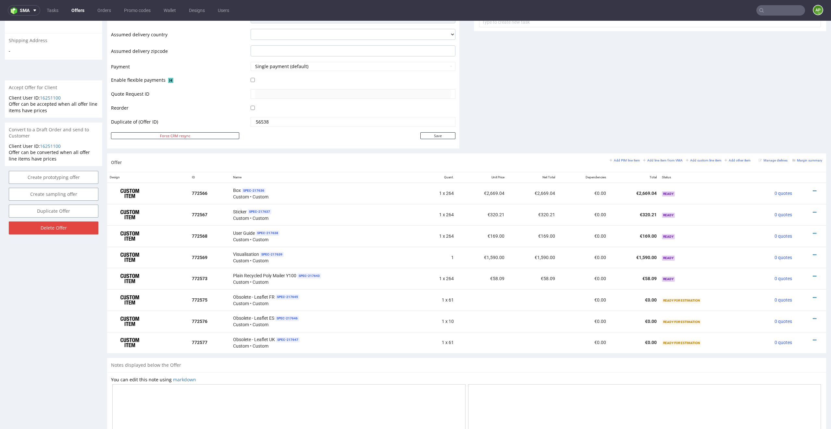
scroll to position [342, 0]
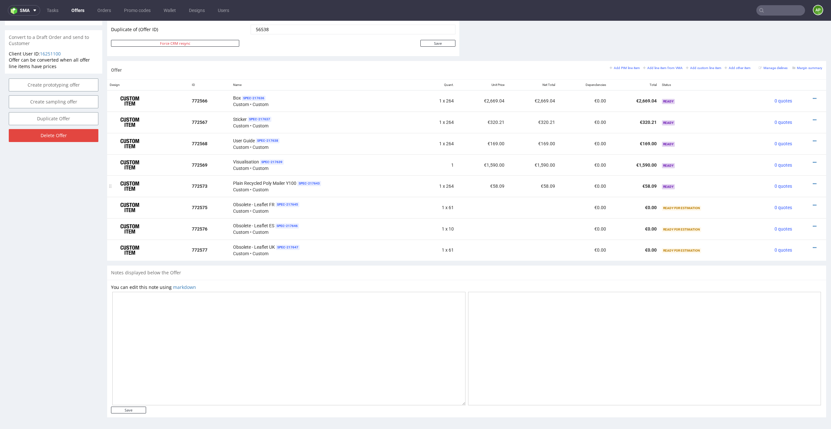
click at [503, 190] on td "€58.09" at bounding box center [481, 186] width 51 height 21
click at [554, 182] on icon at bounding box center [815, 184] width 4 height 5
click at [554, 89] on span "Edit item specification" at bounding box center [785, 88] width 52 height 6
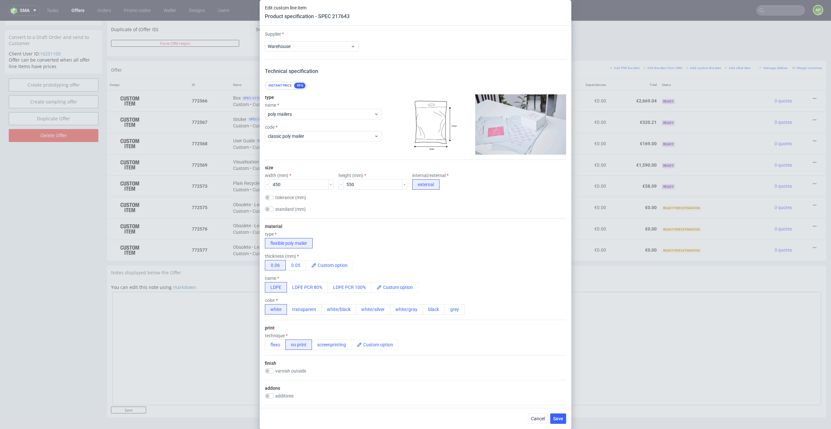
scroll to position [540, 0]
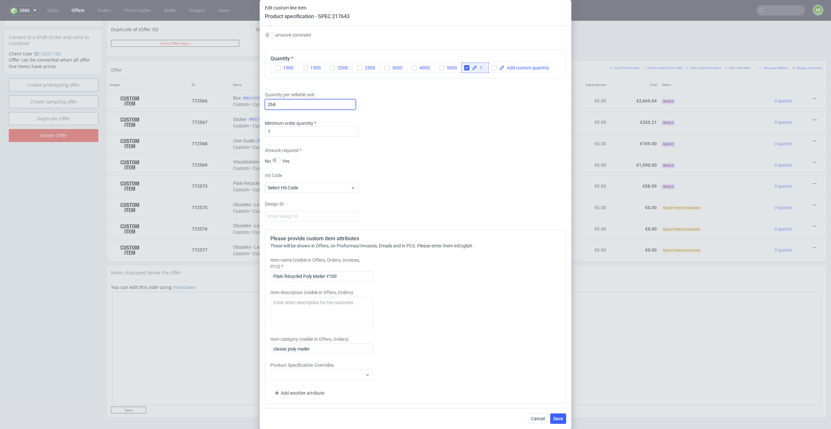
click at [312, 105] on input "264" at bounding box center [310, 104] width 91 height 10
type input "130"
click at [554, 308] on span "Save" at bounding box center [558, 419] width 10 height 5
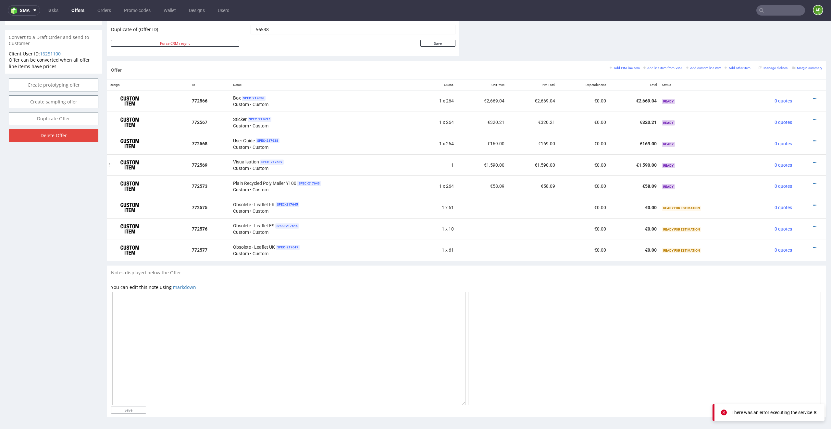
click at [554, 165] on td "Ready" at bounding box center [704, 164] width 91 height 21
click at [554, 182] on icon at bounding box center [815, 184] width 4 height 5
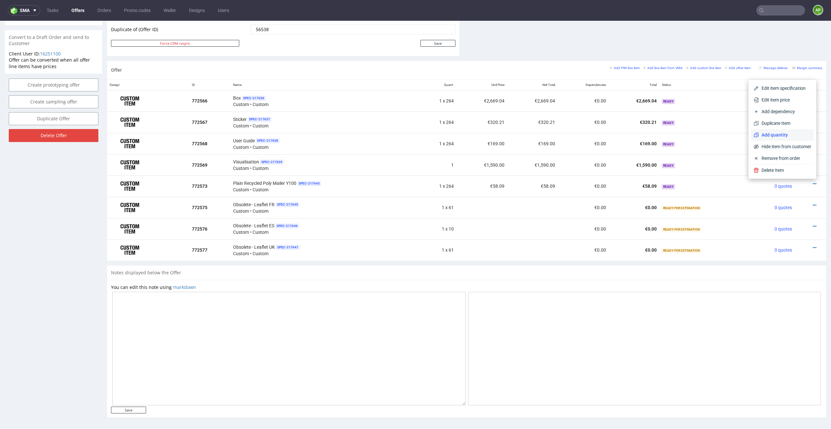
click at [554, 132] on span "Add quantity" at bounding box center [785, 135] width 52 height 6
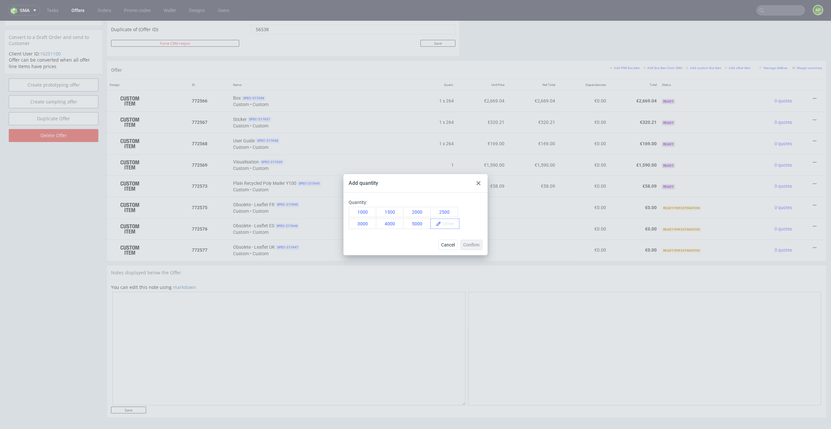
click at [448, 226] on span at bounding box center [450, 224] width 18 height 10
click at [447, 225] on span "130" at bounding box center [448, 224] width 14 height 10
click at [469, 247] on span "Confirm" at bounding box center [471, 245] width 16 height 5
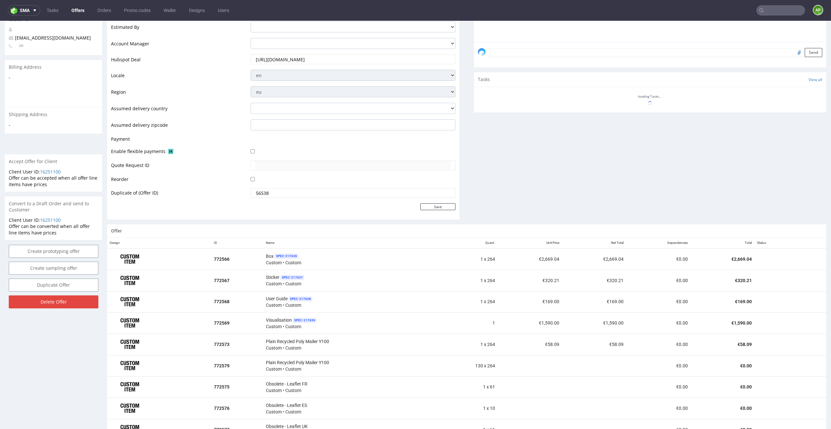
scroll to position [263, 0]
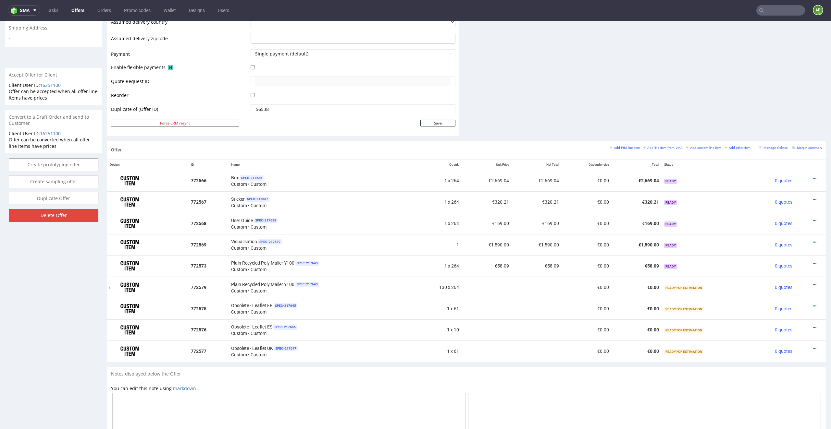
click at [554, 285] on icon at bounding box center [815, 285] width 4 height 5
click at [554, 269] on span "Delete Item" at bounding box center [785, 271] width 52 height 6
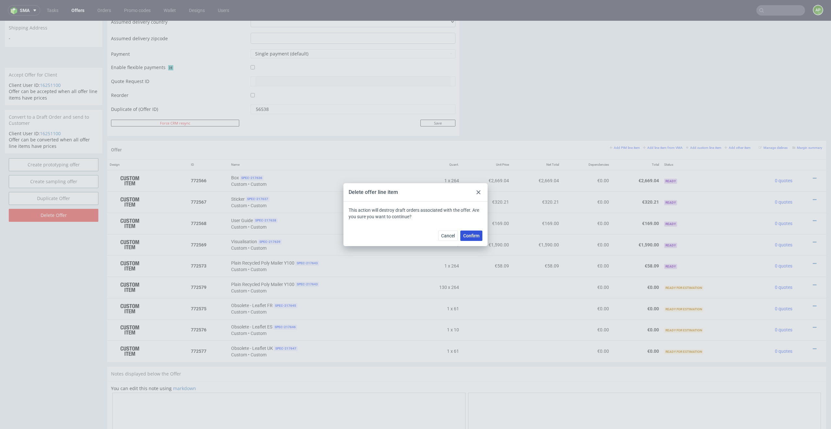
click at [466, 234] on span "Confirm" at bounding box center [471, 236] width 16 height 5
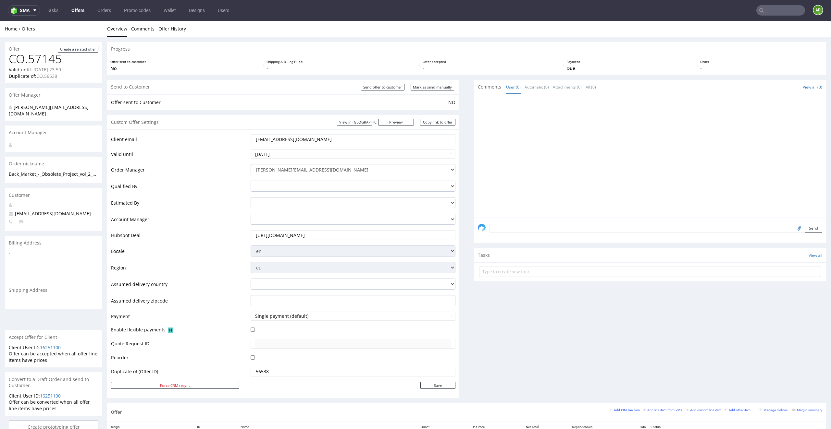
scroll to position [321, 0]
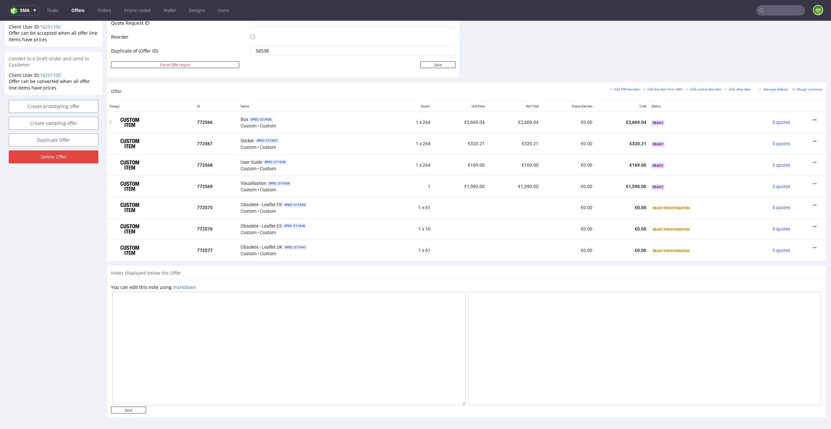
click at [554, 119] on icon at bounding box center [815, 120] width 4 height 5
click at [554, 131] on span "Edit item specification" at bounding box center [785, 131] width 52 height 6
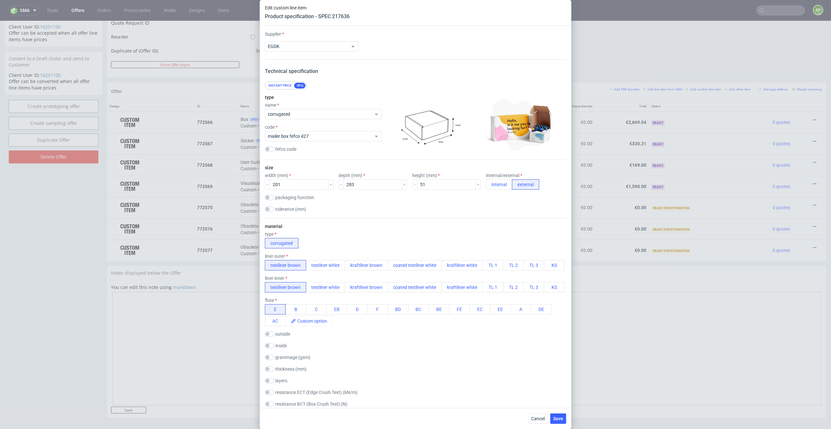
scroll to position [853, 0]
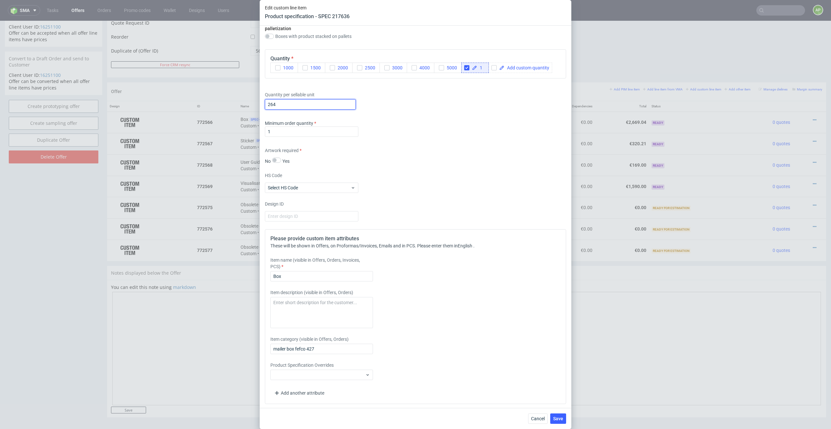
click at [302, 101] on input "264" at bounding box center [310, 104] width 91 height 10
type input "132"
click at [554, 308] on button "Save" at bounding box center [558, 419] width 16 height 10
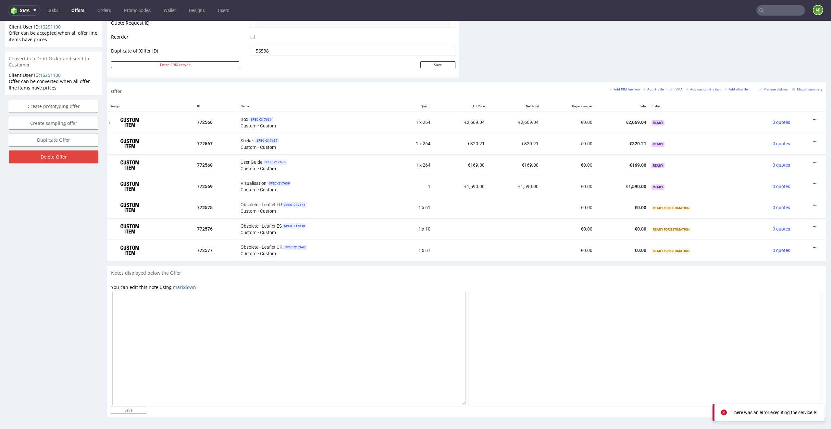
click at [554, 118] on icon at bounding box center [815, 120] width 4 height 5
click at [554, 164] on span "Duplicate Item" at bounding box center [785, 166] width 52 height 6
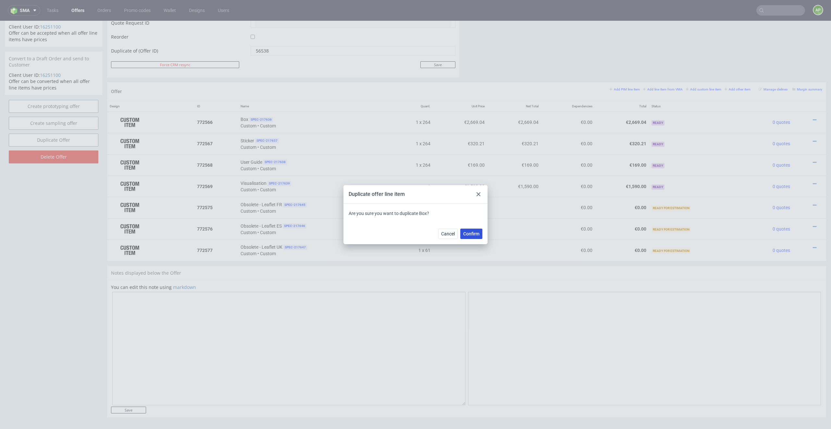
click at [470, 236] on button "Confirm" at bounding box center [471, 234] width 22 height 10
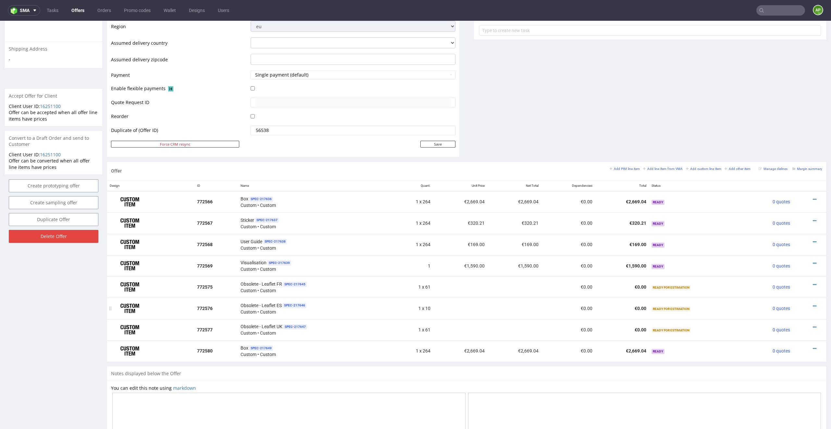
scroll to position [342, 0]
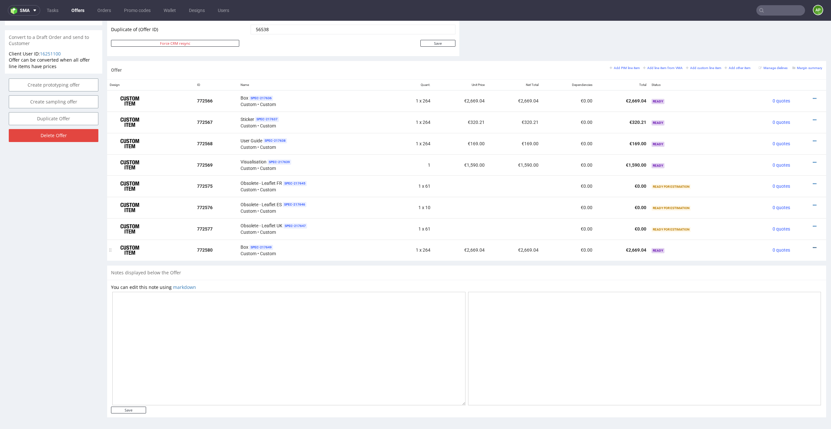
click at [554, 248] on icon at bounding box center [815, 248] width 4 height 5
click at [554, 167] on span "Edit item specification" at bounding box center [785, 164] width 52 height 6
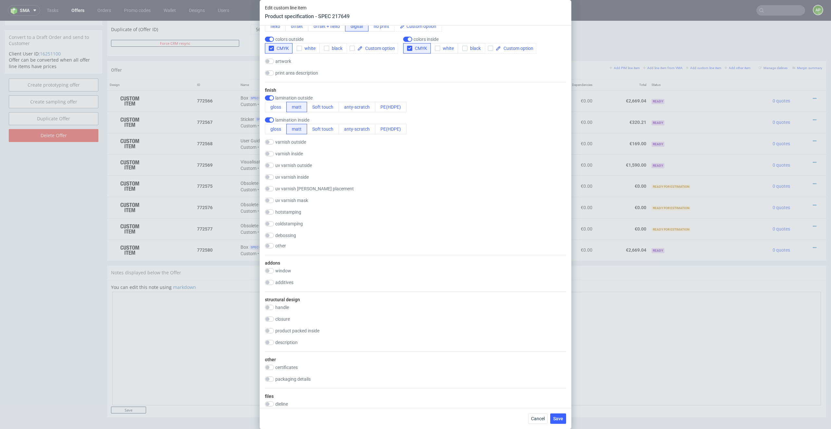
scroll to position [853, 0]
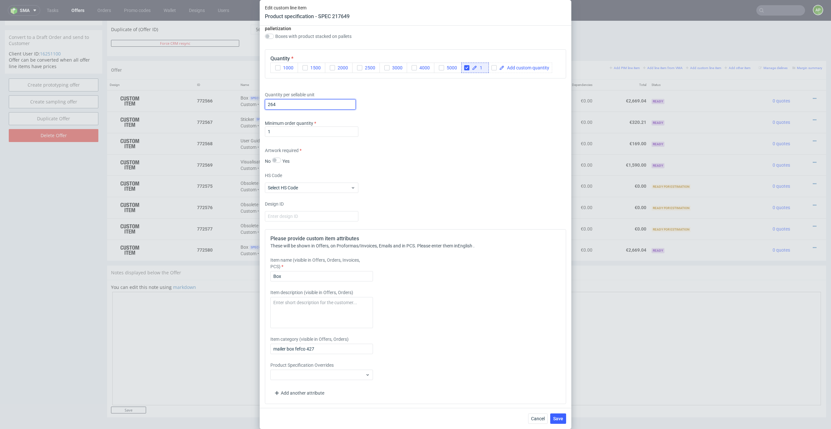
click at [293, 103] on input "264" at bounding box center [310, 104] width 91 height 10
type input "61"
click at [302, 279] on input "Box" at bounding box center [321, 276] width 103 height 10
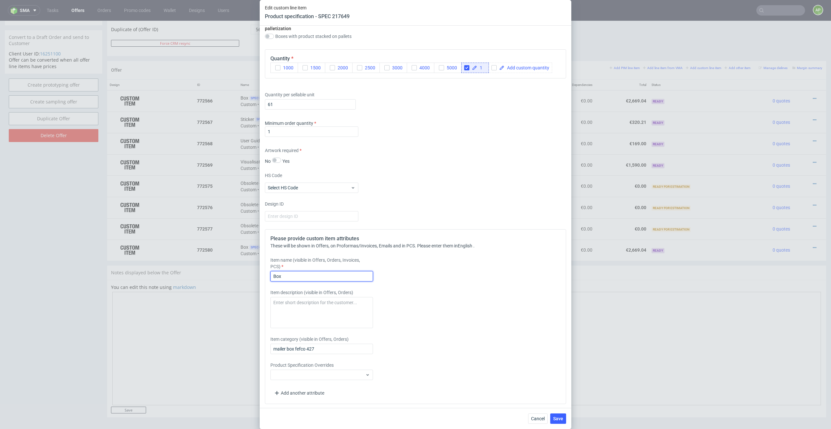
type input "o"
type input "Obsolete Box FR"
click at [554, 308] on span "Save" at bounding box center [558, 419] width 10 height 5
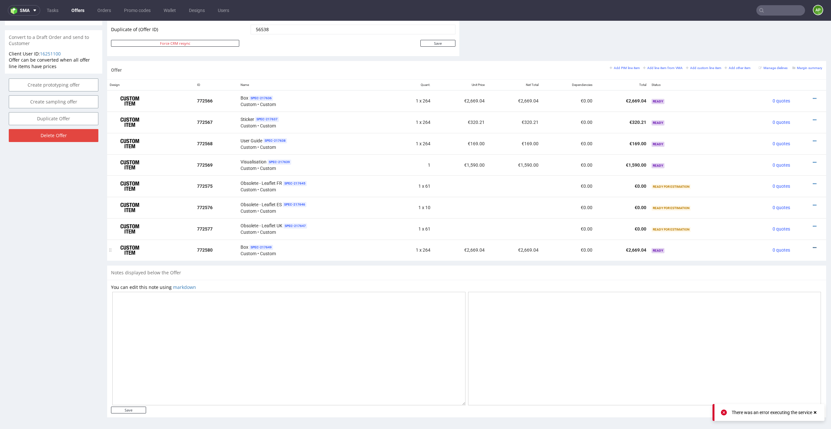
click at [554, 247] on icon at bounding box center [815, 248] width 4 height 5
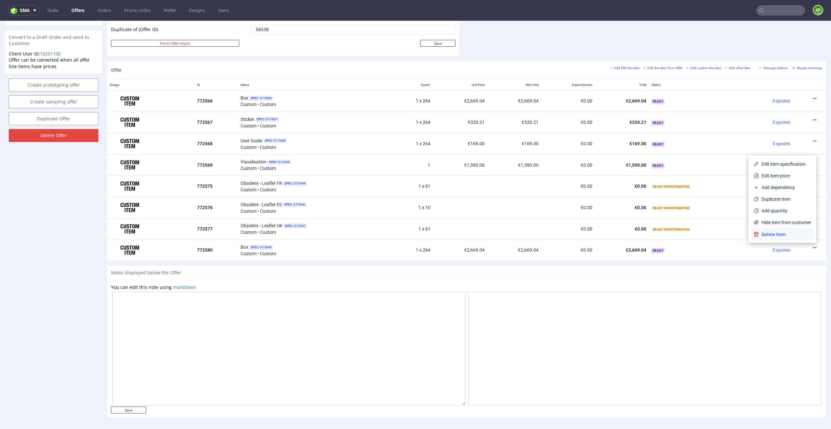
click at [554, 233] on span "Delete Item" at bounding box center [785, 234] width 52 height 6
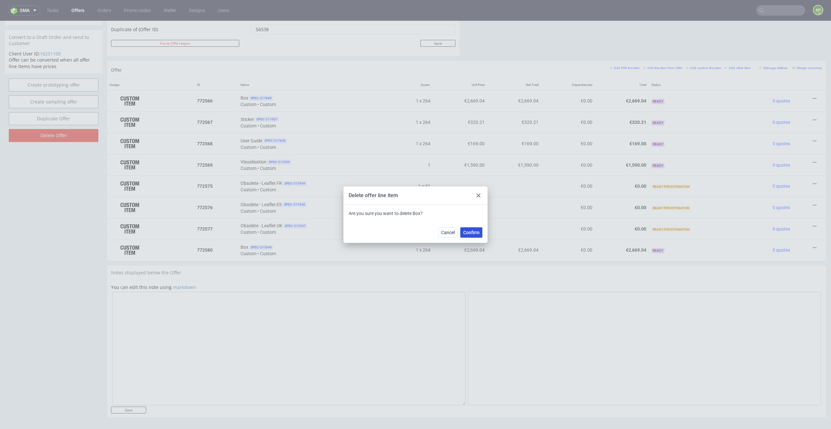
click at [469, 236] on button "Confirm" at bounding box center [471, 232] width 22 height 10
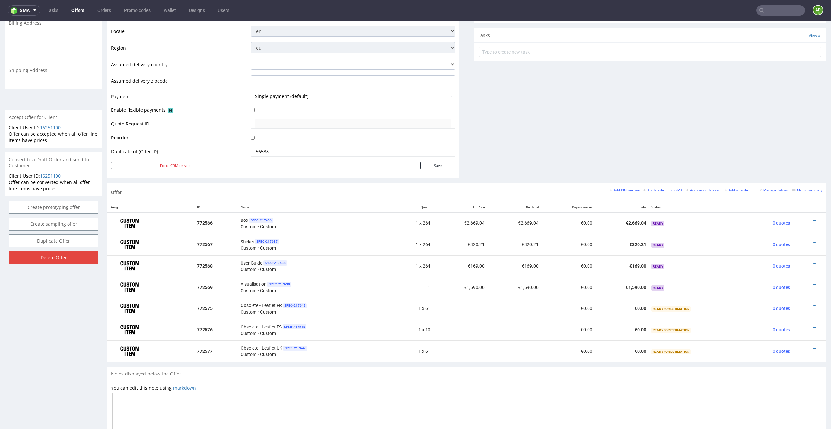
scroll to position [272, 0]
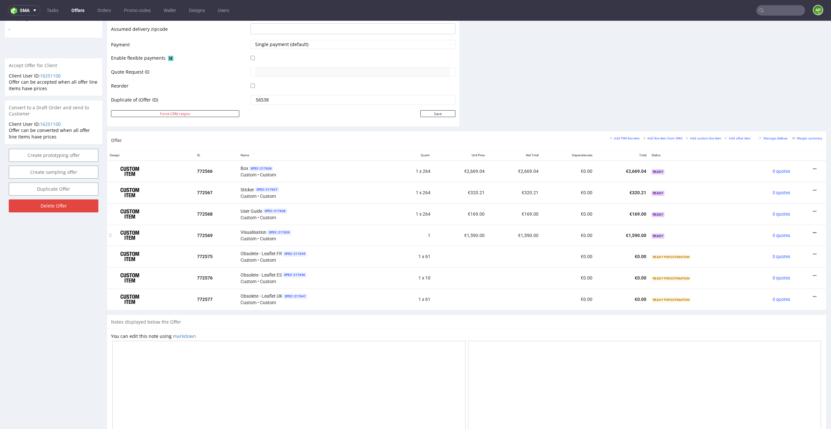
click at [554, 231] on icon at bounding box center [815, 233] width 4 height 5
click at [554, 148] on span "Edit item price" at bounding box center [785, 149] width 52 height 6
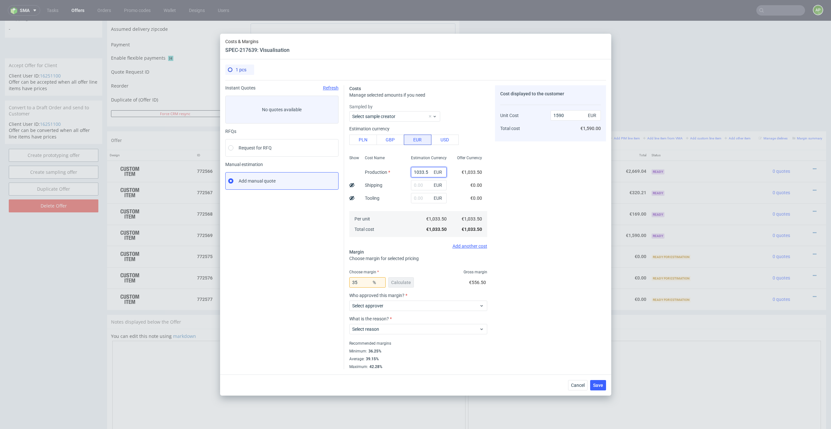
click at [423, 169] on input "1033.5" at bounding box center [429, 172] width 36 height 10
click at [363, 282] on input "35" at bounding box center [367, 282] width 36 height 10
click at [417, 173] on input "1033.5" at bounding box center [429, 172] width 36 height 10
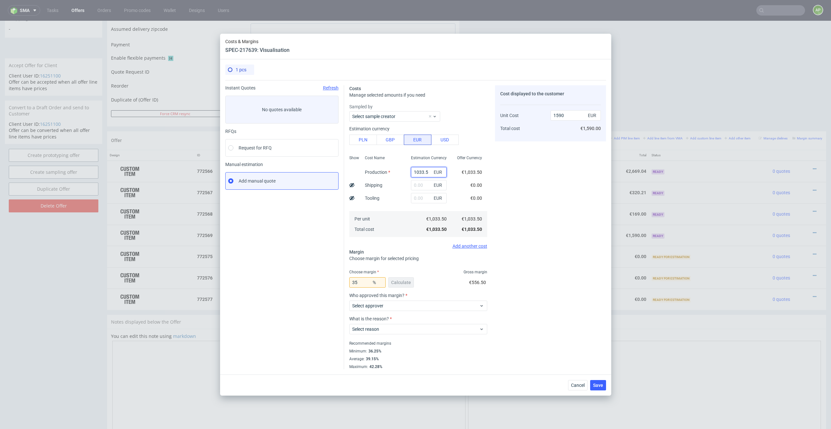
click at [417, 173] on input "1033.5" at bounding box center [429, 172] width 36 height 10
type input "255"
type input "392.31"
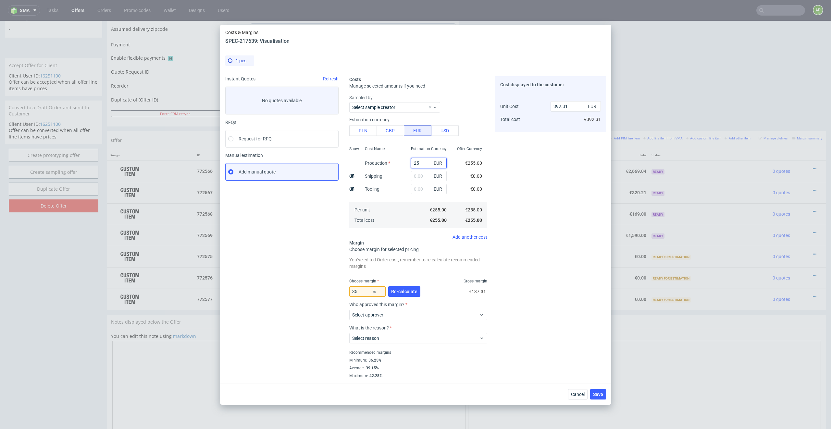
type input "250"
type input "384.62"
type input "25"
type input "38.46"
type input "2560"
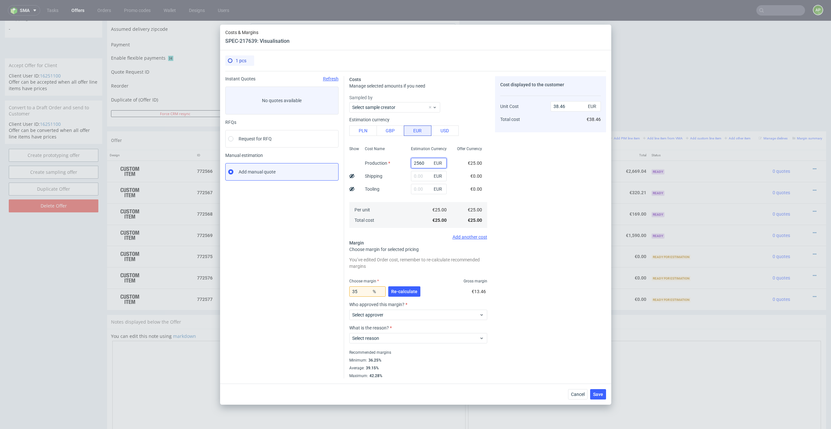
type input "3938.46"
type input "260"
type input "400"
type input "260"
click at [535, 209] on div "Cost displayed to the customer Unit Cost Total cost 400 EUR €400.00" at bounding box center [550, 227] width 111 height 302
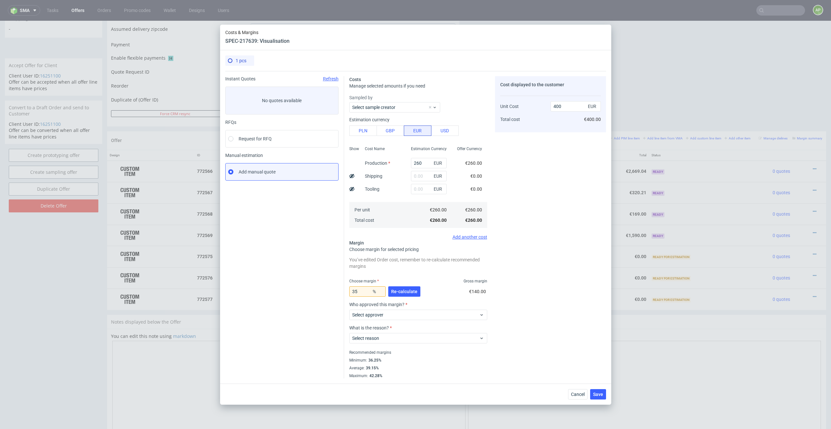
drag, startPoint x: 398, startPoint y: 290, endPoint x: 398, endPoint y: 298, distance: 8.4
click at [398, 290] on span "Re-calculate" at bounding box center [404, 291] width 26 height 5
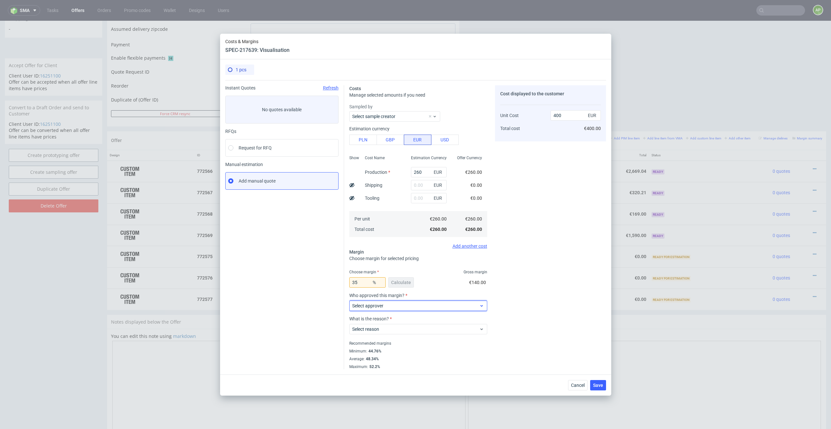
click at [393, 304] on span "Select approver" at bounding box center [415, 306] width 127 height 6
type input "wozni"
click at [389, 308] on div "[PERSON_NAME][EMAIL_ADDRESS][DOMAIN_NAME]" at bounding box center [417, 321] width 133 height 12
click at [386, 308] on span "Select reason" at bounding box center [415, 329] width 127 height 6
type input "wozni"
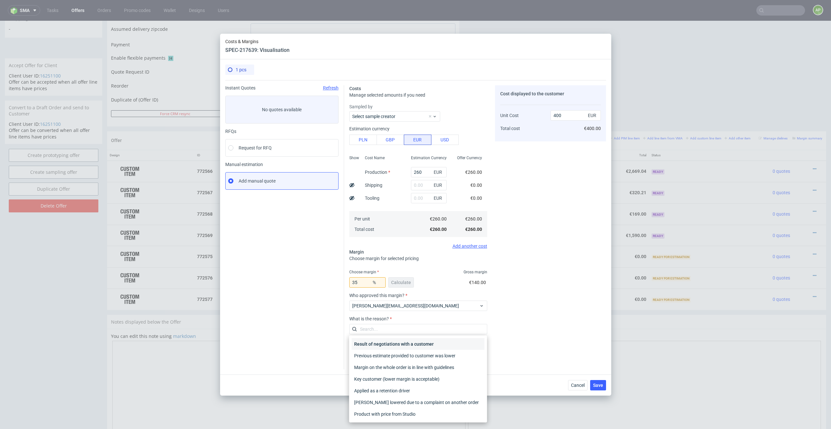
click at [389, 308] on div "Result of negotiations with a customer" at bounding box center [417, 344] width 133 height 12
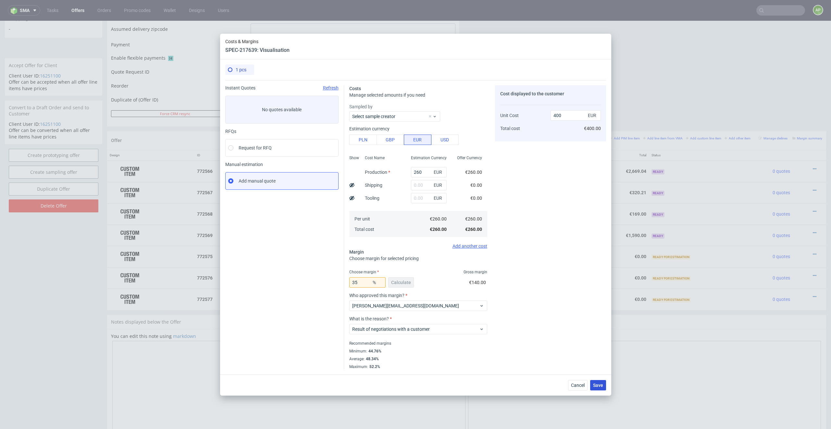
click at [554, 308] on span "Save" at bounding box center [598, 385] width 10 height 5
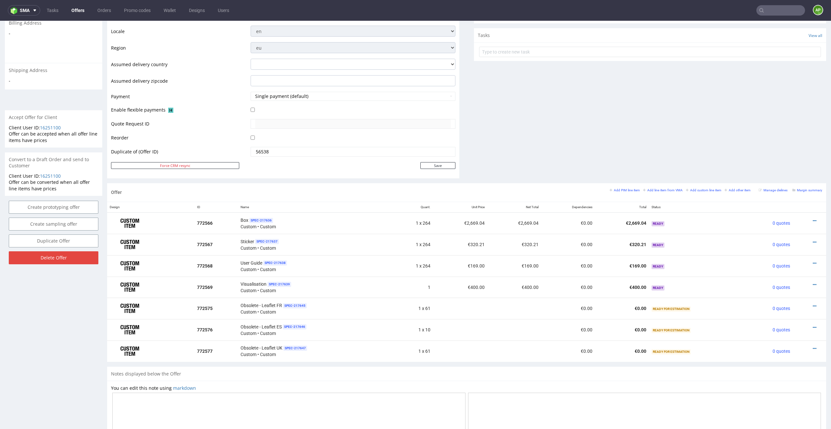
scroll to position [321, 0]
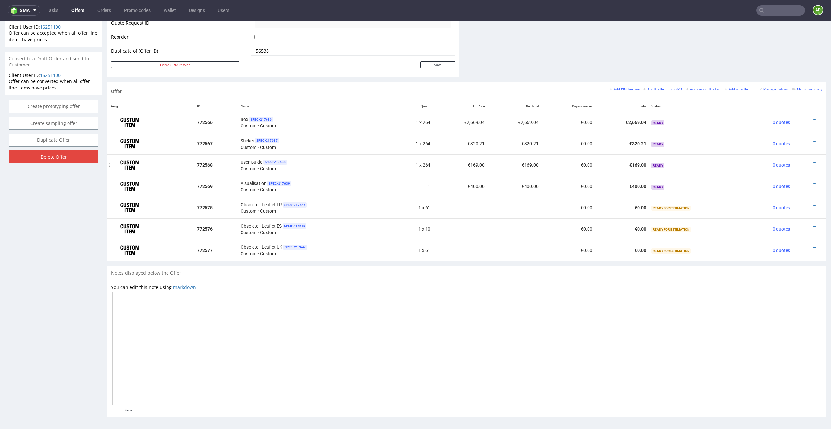
click at [554, 161] on div at bounding box center [807, 162] width 24 height 6
click at [554, 160] on icon at bounding box center [815, 162] width 4 height 5
click at [554, 66] on span "Edit item specification" at bounding box center [785, 67] width 52 height 6
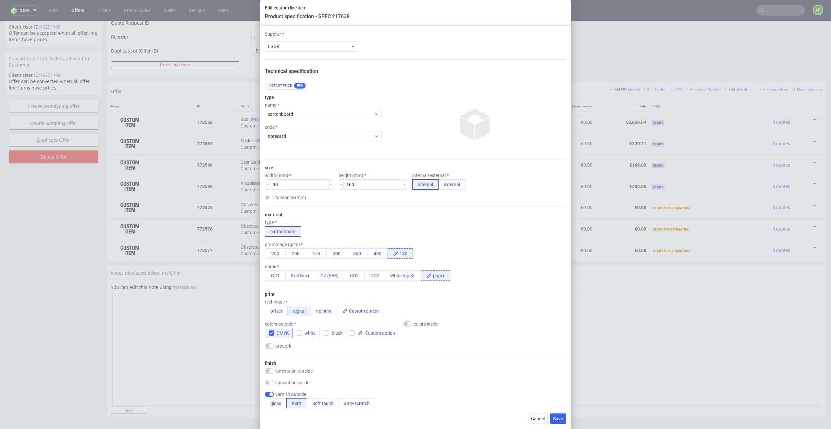
scroll to position [703, 0]
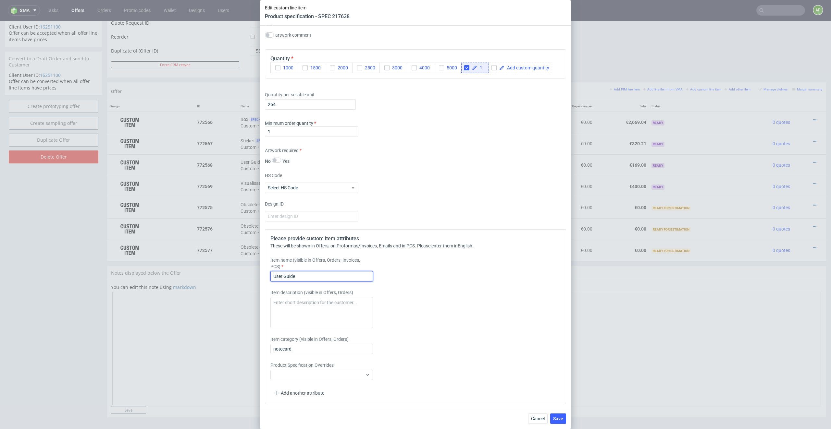
click at [274, 274] on input "User Guide" at bounding box center [321, 276] width 103 height 10
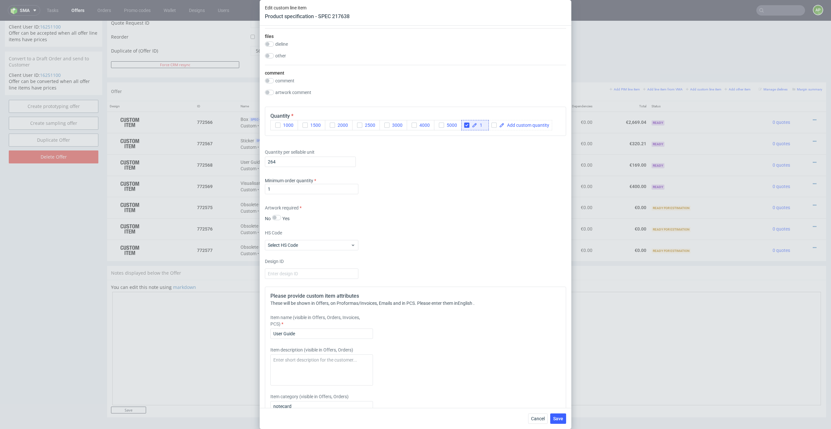
scroll to position [643, 0]
click at [293, 166] on input "264" at bounding box center [310, 164] width 91 height 10
type input "132"
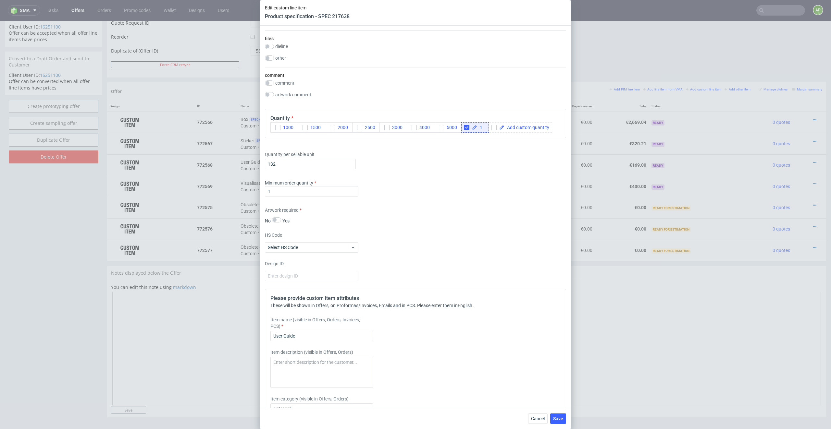
click at [554, 308] on div "Cancel Save" at bounding box center [416, 418] width 312 height 21
click at [554, 308] on span "Save" at bounding box center [558, 419] width 10 height 5
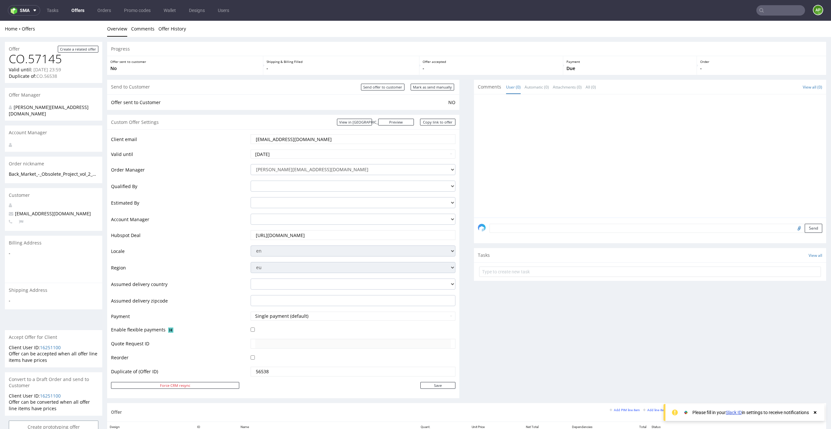
scroll to position [321, 0]
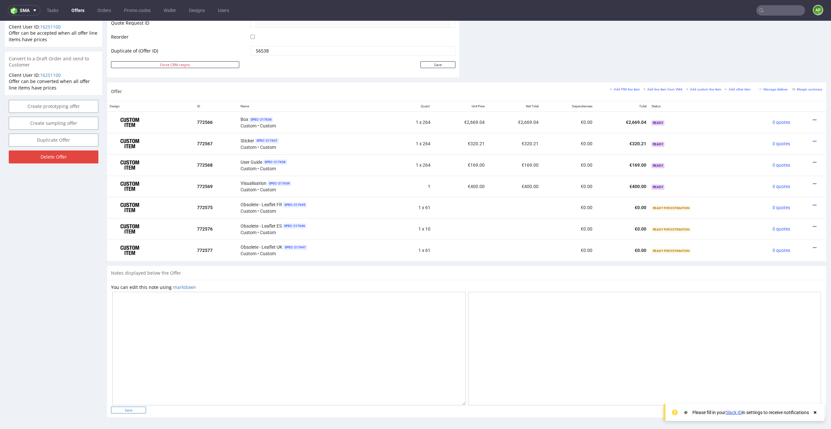
click at [135, 408] on input "Save" at bounding box center [128, 410] width 35 height 7
type input "In progress..."
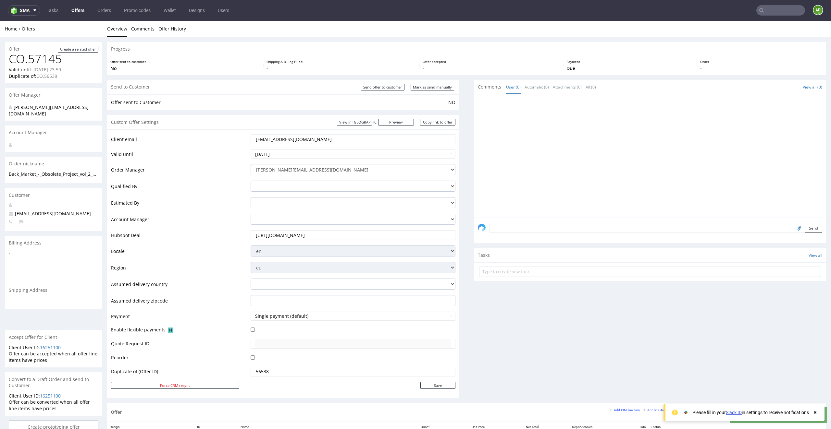
scroll to position [327, 0]
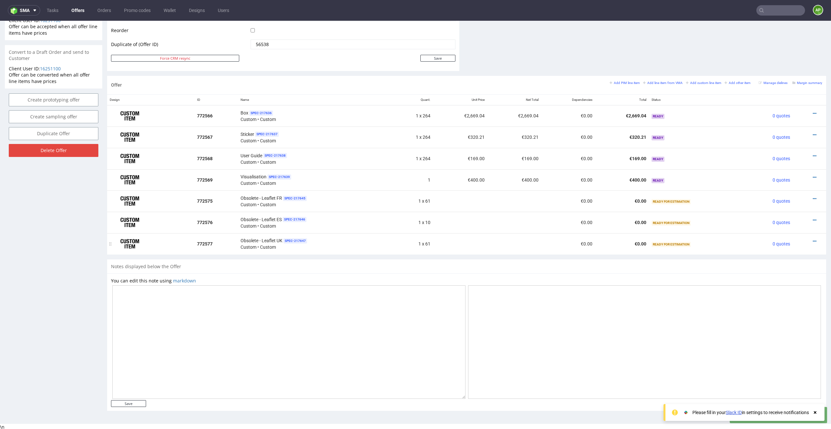
click at [804, 244] on td at bounding box center [808, 243] width 33 height 21
click at [809, 238] on div at bounding box center [807, 241] width 24 height 6
click at [813, 241] on icon at bounding box center [815, 241] width 4 height 5
click at [791, 228] on span "Delete Item" at bounding box center [785, 228] width 52 height 6
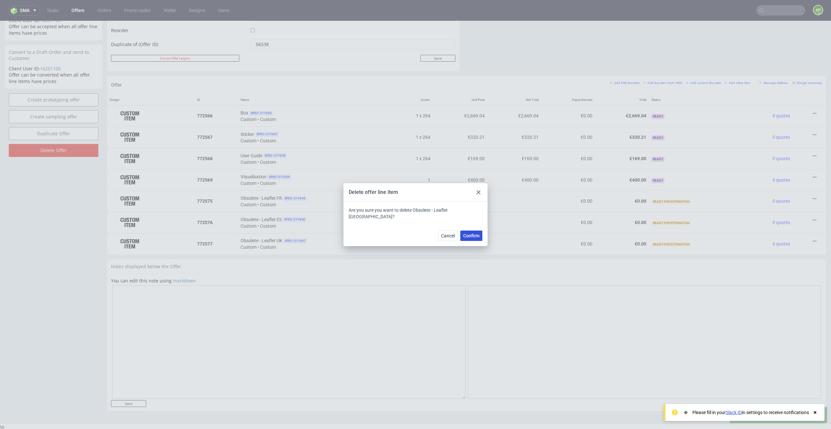
click at [469, 234] on span "Confirm" at bounding box center [471, 236] width 16 height 5
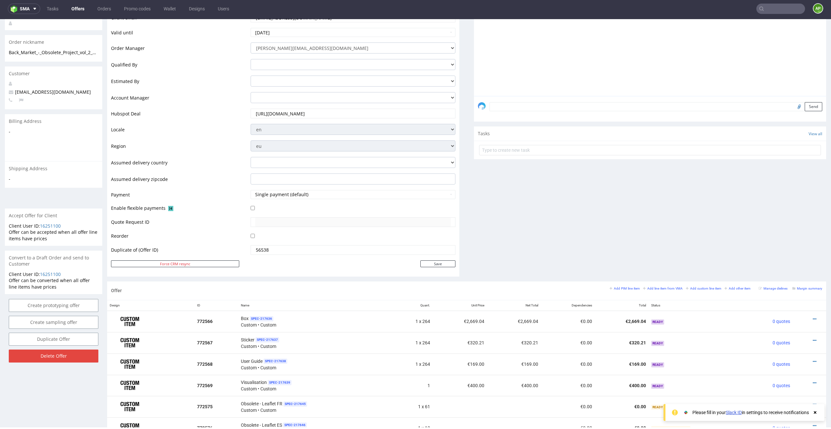
scroll to position [300, 0]
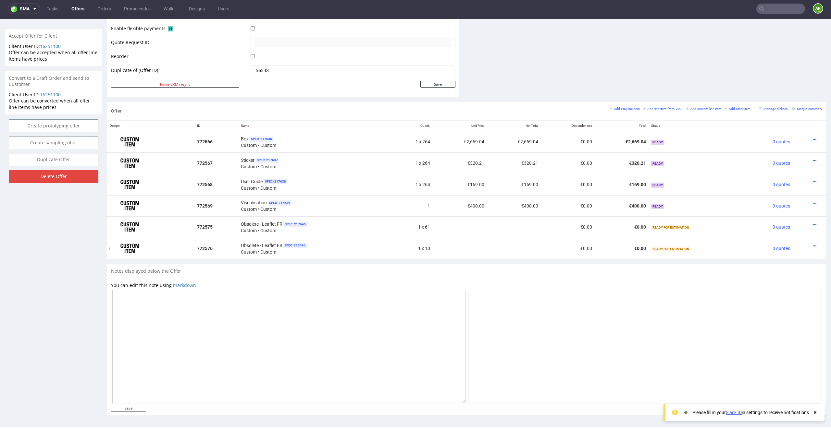
click at [805, 245] on div at bounding box center [807, 246] width 24 height 6
click at [809, 243] on div at bounding box center [807, 246] width 24 height 6
click at [813, 245] on icon at bounding box center [815, 246] width 4 height 5
click at [770, 233] on span "Delete Item" at bounding box center [785, 232] width 52 height 6
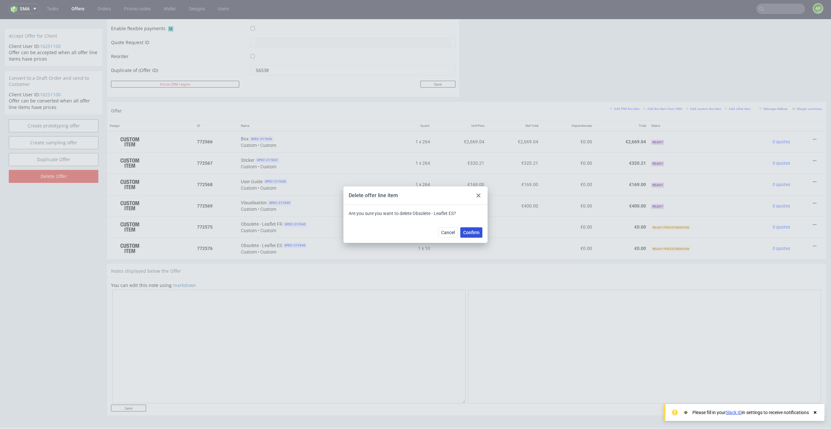
click at [472, 232] on span "Confirm" at bounding box center [471, 232] width 16 height 5
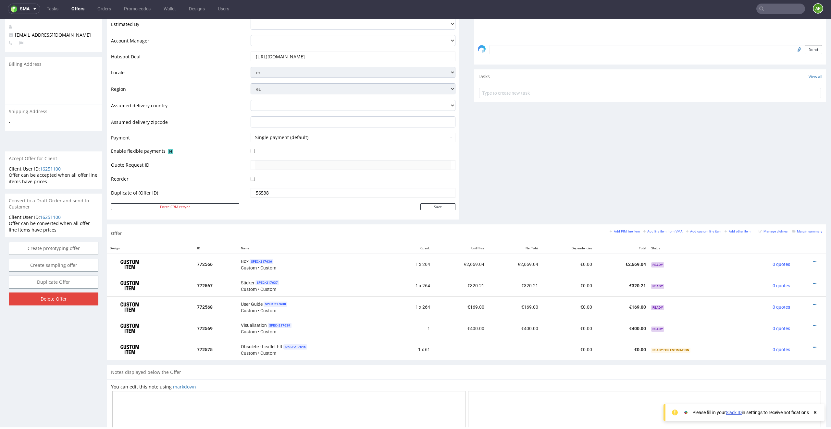
scroll to position [278, 0]
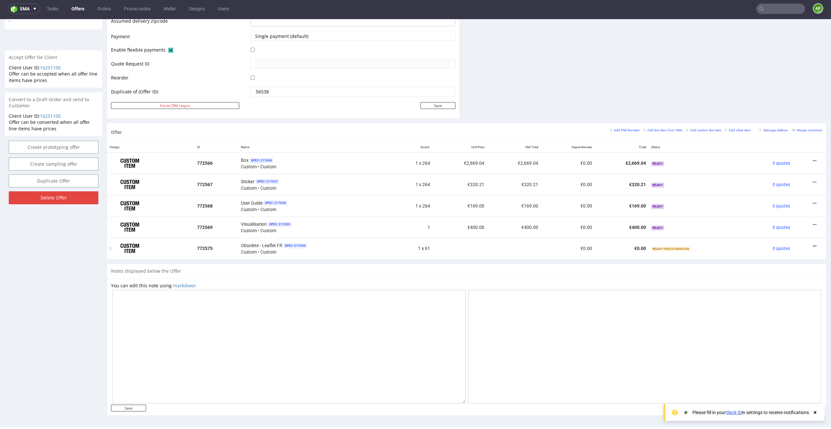
click at [813, 244] on icon at bounding box center [815, 246] width 4 height 5
click at [783, 160] on span "Edit item specification" at bounding box center [785, 162] width 52 height 6
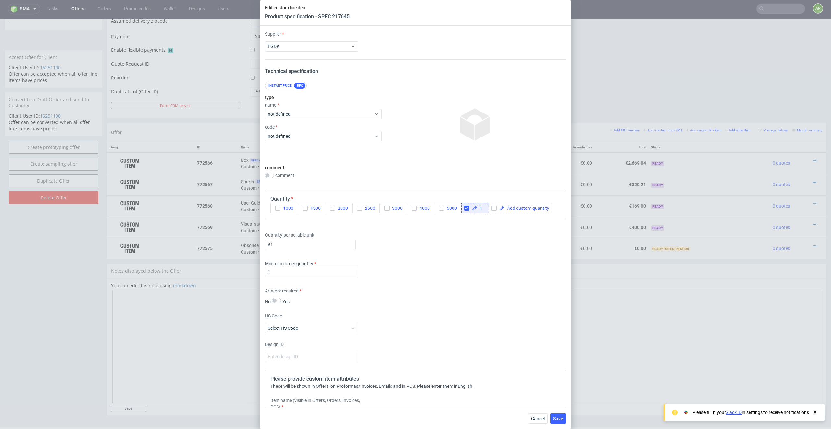
scroll to position [141, 0]
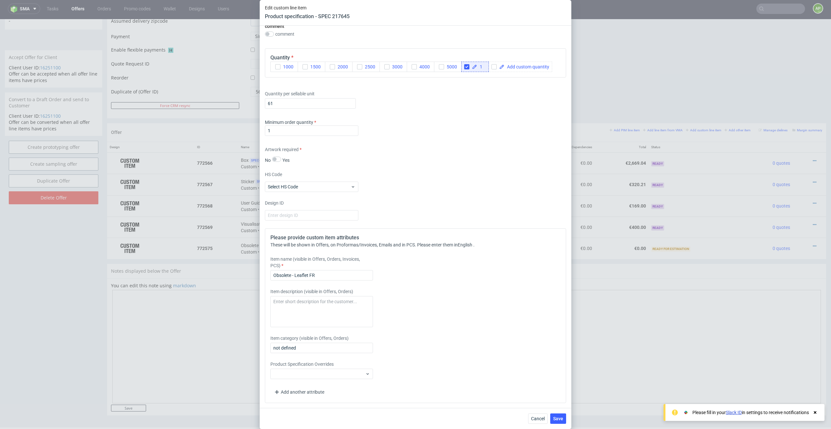
click at [300, 111] on div "Quantity per sellable unit 61" at bounding box center [415, 98] width 301 height 26
click at [300, 106] on input "61" at bounding box center [310, 103] width 91 height 10
type input "132"
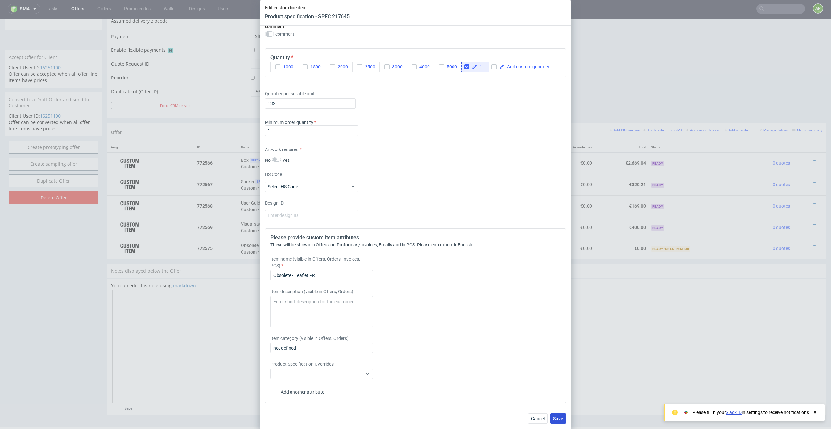
click at [555, 422] on button "Save" at bounding box center [558, 419] width 16 height 10
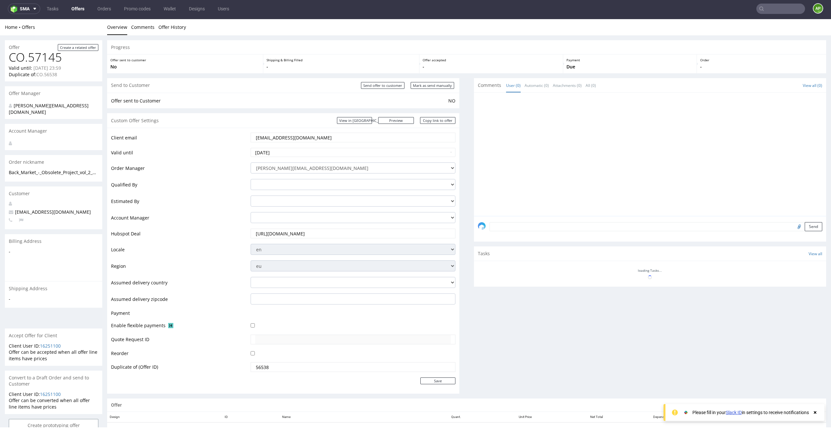
scroll to position [278, 0]
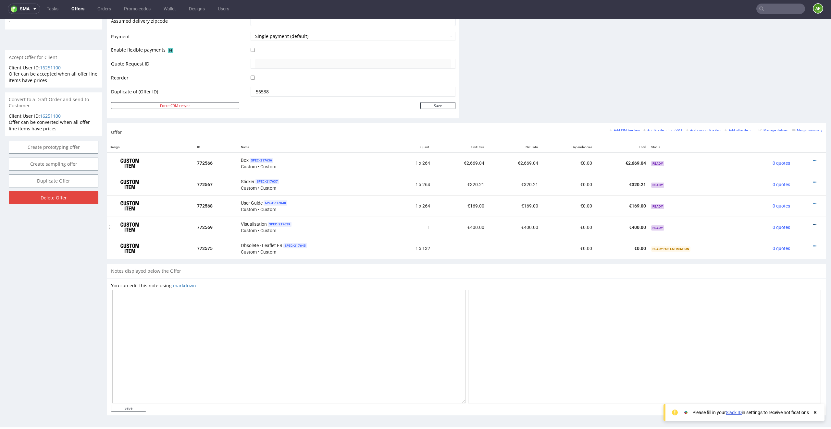
click at [813, 224] on icon at bounding box center [815, 225] width 4 height 5
click at [777, 124] on li "Edit item specification" at bounding box center [782, 129] width 63 height 12
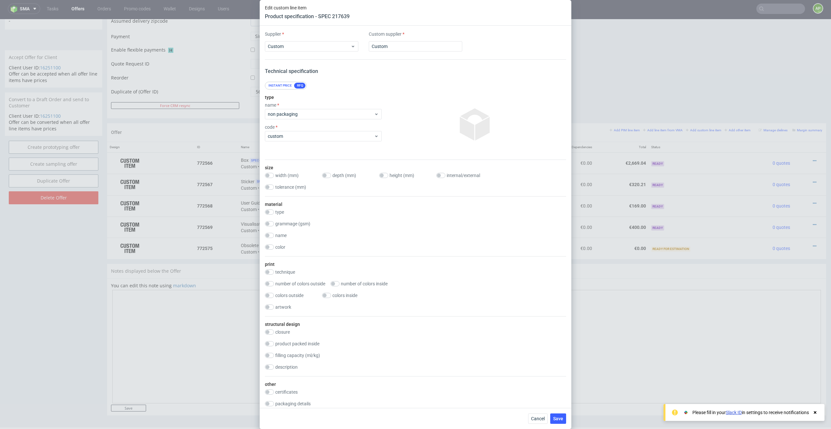
scroll to position [431, 0]
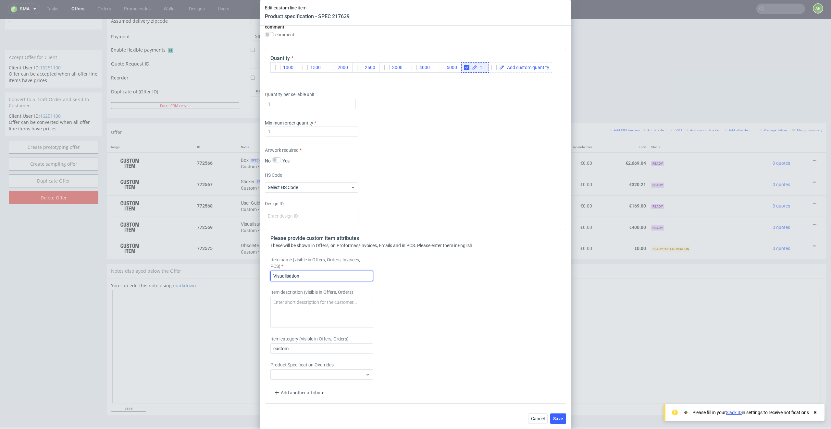
click at [272, 274] on input "Visualisation" at bounding box center [321, 276] width 103 height 10
type input "Obsolete - Visualisation"
click at [557, 418] on span "Save" at bounding box center [558, 419] width 10 height 5
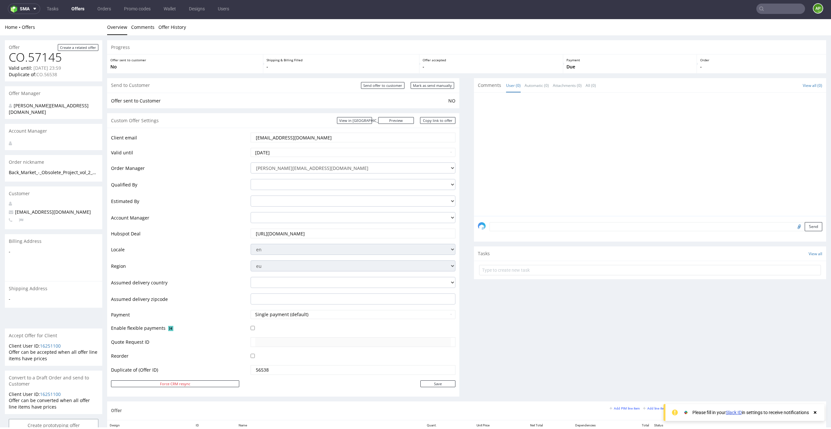
scroll to position [278, 0]
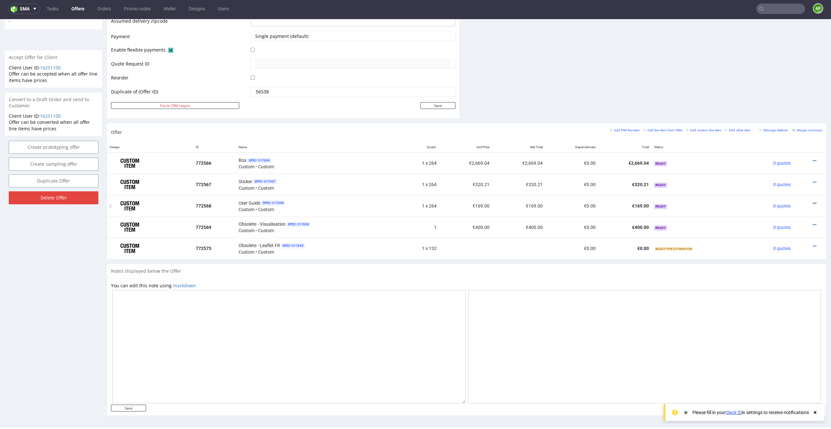
click at [813, 202] on icon at bounding box center [815, 203] width 4 height 5
click at [785, 103] on li "Edit item specification" at bounding box center [782, 108] width 63 height 12
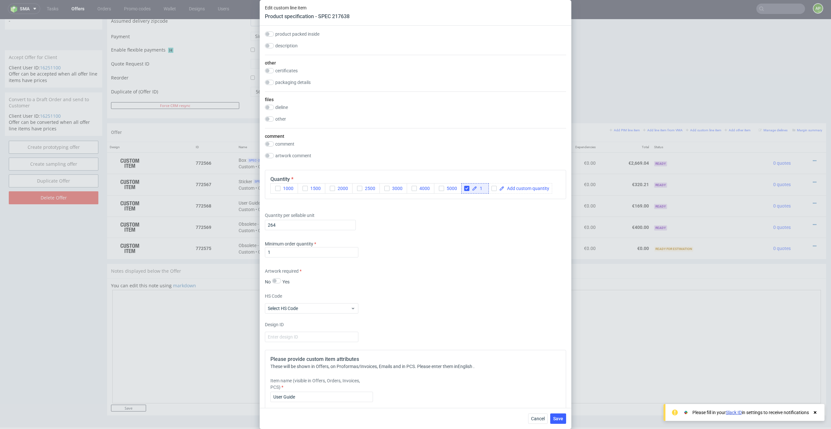
scroll to position [703, 0]
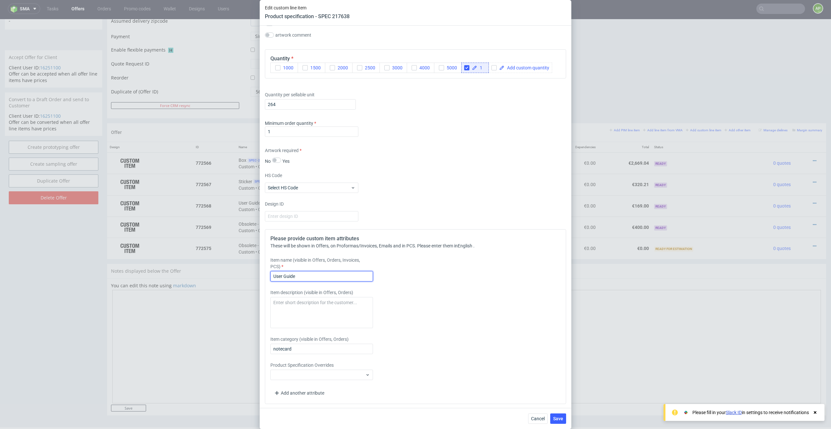
drag, startPoint x: 273, startPoint y: 274, endPoint x: 281, endPoint y: 276, distance: 8.9
click at [273, 274] on input "User Guide" at bounding box center [321, 276] width 103 height 10
type input "Obsolete - User Guide"
click at [300, 105] on input "264" at bounding box center [310, 104] width 91 height 10
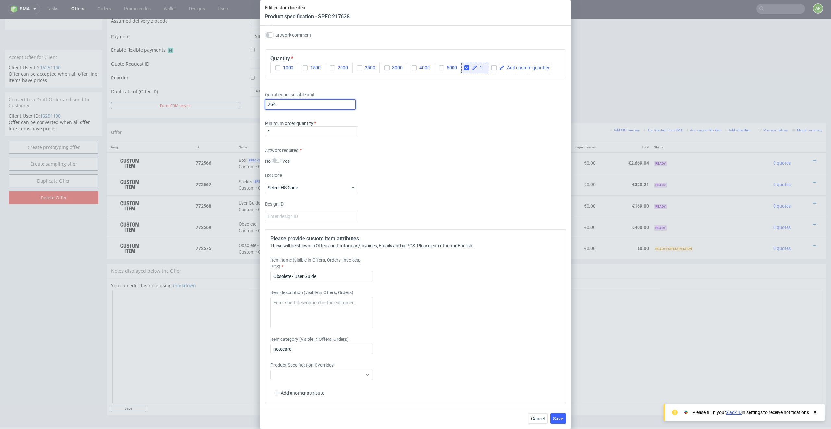
click at [300, 105] on input "264" at bounding box center [310, 104] width 91 height 10
type input "132"
click at [555, 419] on span "Save" at bounding box center [558, 419] width 10 height 5
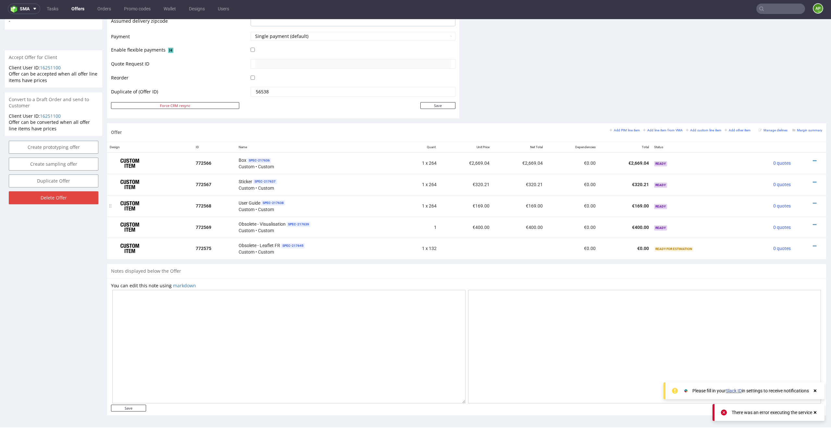
click at [804, 203] on div at bounding box center [808, 203] width 24 height 6
click at [805, 203] on div at bounding box center [808, 203] width 24 height 6
click at [813, 201] on icon at bounding box center [815, 203] width 4 height 5
click at [796, 190] on span "Delete Item" at bounding box center [785, 190] width 52 height 6
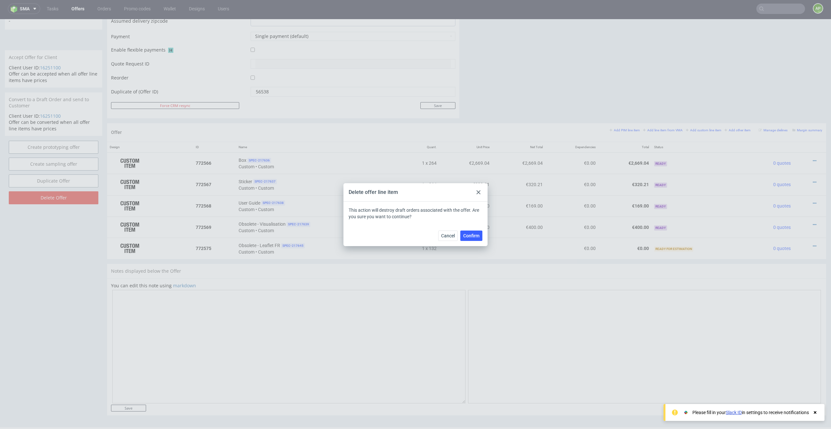
drag, startPoint x: 478, startPoint y: 193, endPoint x: 478, endPoint y: 174, distance: 19.5
click at [478, 193] on icon at bounding box center [478, 192] width 4 height 4
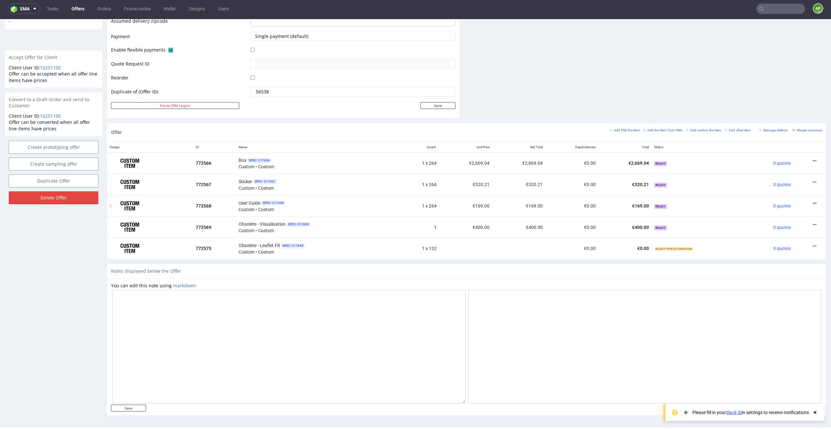
click at [813, 202] on icon at bounding box center [815, 203] width 4 height 5
click at [781, 143] on span "Duplicate Item" at bounding box center [785, 143] width 52 height 6
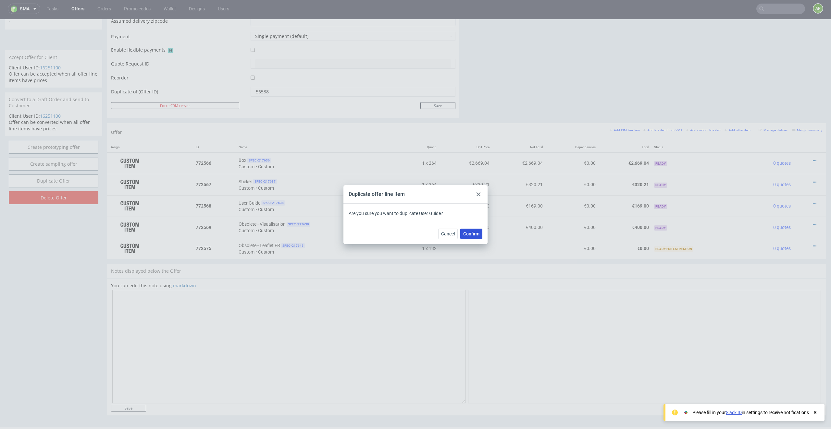
click at [468, 233] on span "Confirm" at bounding box center [471, 234] width 16 height 5
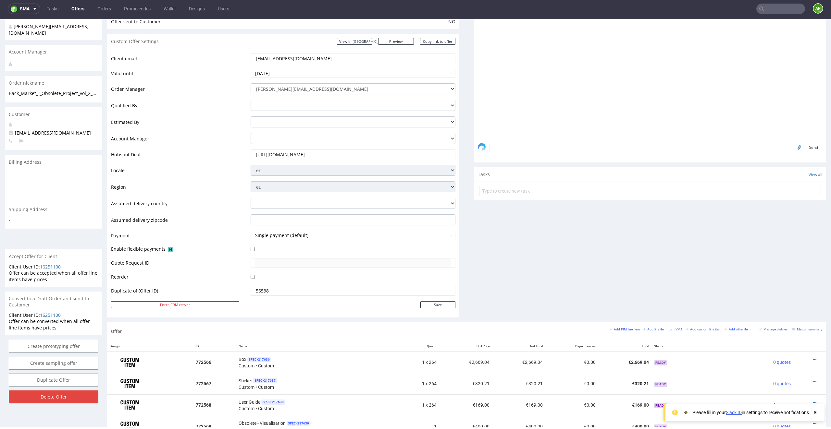
scroll to position [300, 0]
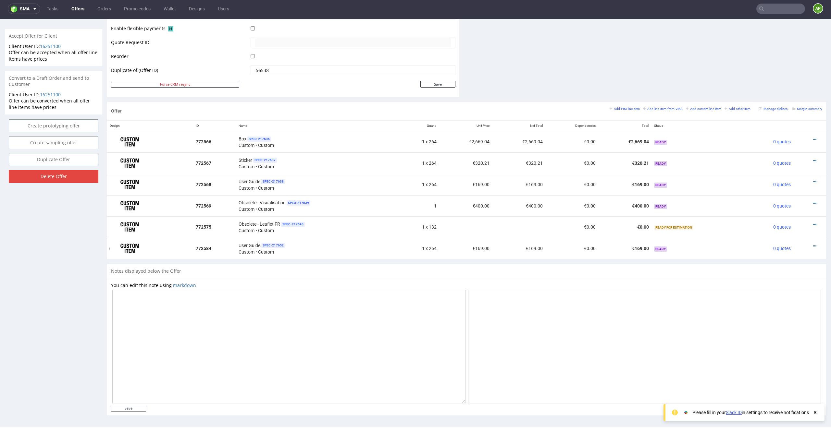
click at [813, 244] on icon at bounding box center [815, 246] width 4 height 5
click at [775, 165] on li "Edit item specification" at bounding box center [782, 162] width 63 height 12
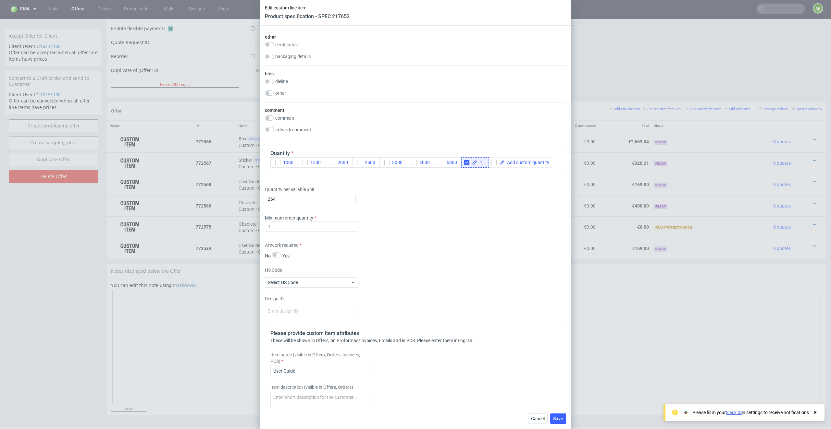
scroll to position [703, 0]
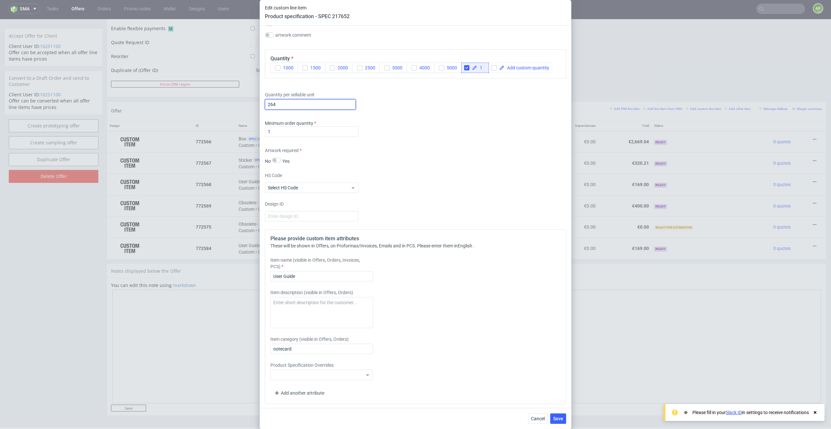
click at [298, 104] on input "264" at bounding box center [310, 104] width 91 height 10
type input "132"
click at [274, 275] on input "User Guide" at bounding box center [321, 276] width 103 height 10
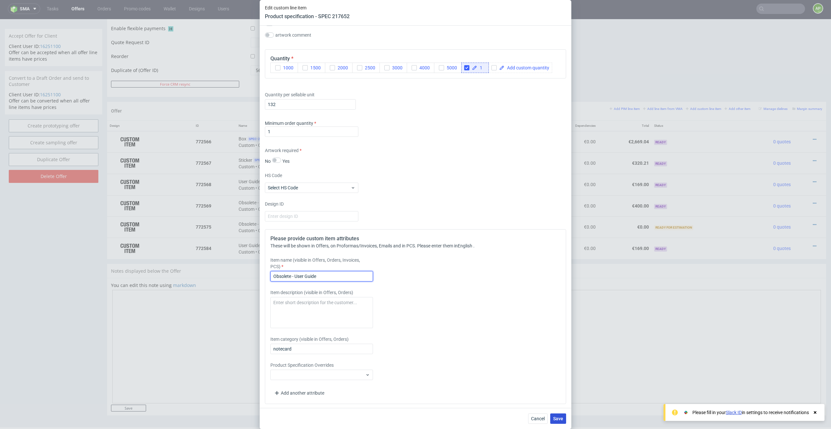
type input "Obsolete - User Guide"
click at [557, 419] on span "Save" at bounding box center [558, 419] width 10 height 5
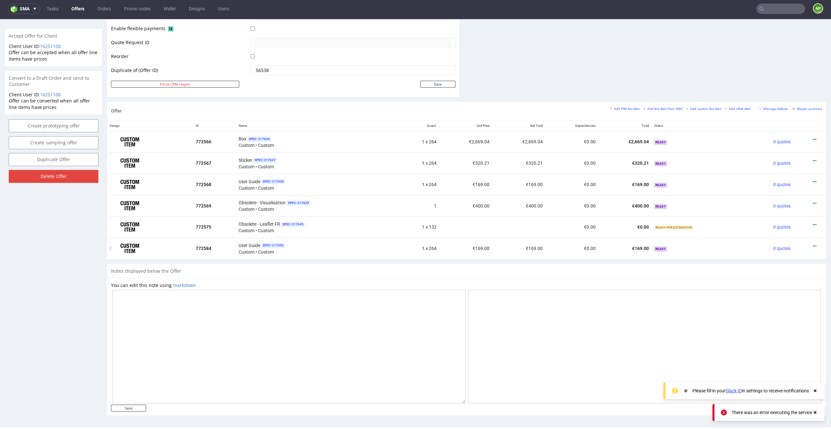
click at [804, 245] on div at bounding box center [808, 246] width 24 height 6
click at [813, 244] on link at bounding box center [815, 246] width 4 height 5
click at [790, 233] on span "Delete Item" at bounding box center [785, 232] width 52 height 6
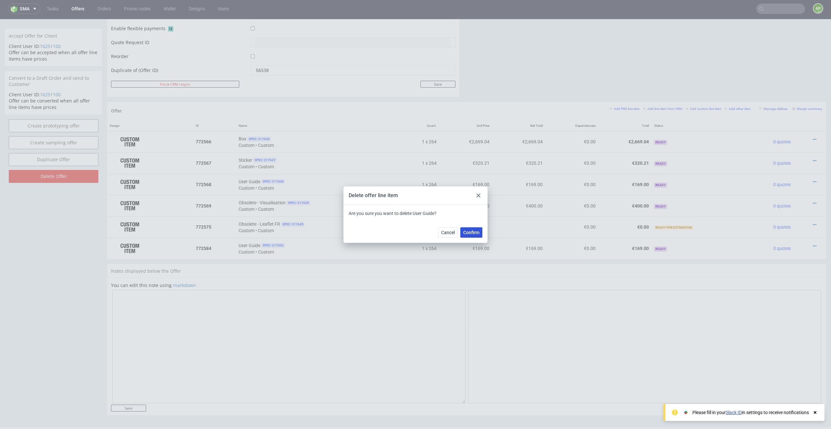
click at [468, 233] on span "Confirm" at bounding box center [471, 232] width 16 height 5
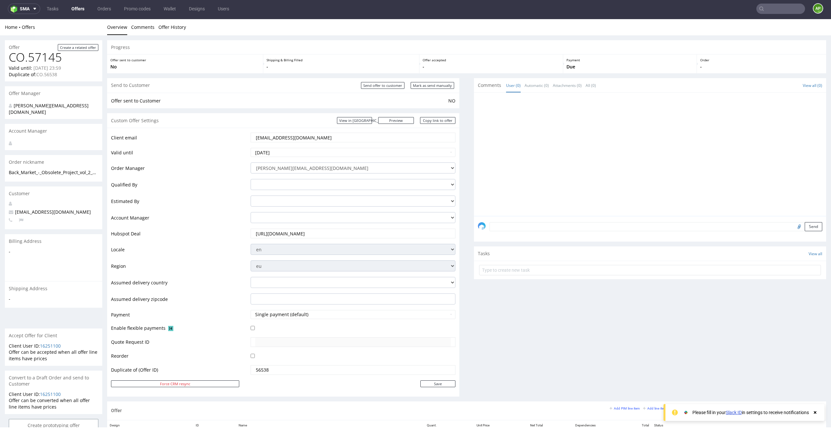
scroll to position [278, 0]
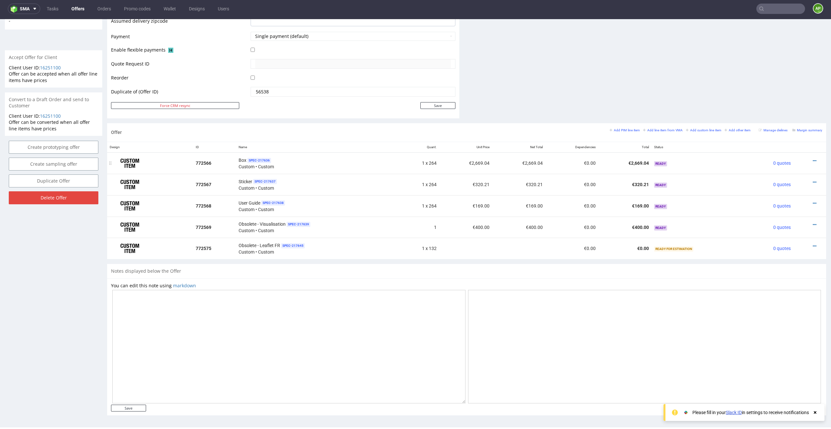
click at [809, 156] on td at bounding box center [809, 163] width 33 height 21
click at [813, 159] on icon at bounding box center [815, 161] width 4 height 5
click at [783, 65] on span "Edit item specification" at bounding box center [785, 65] width 52 height 6
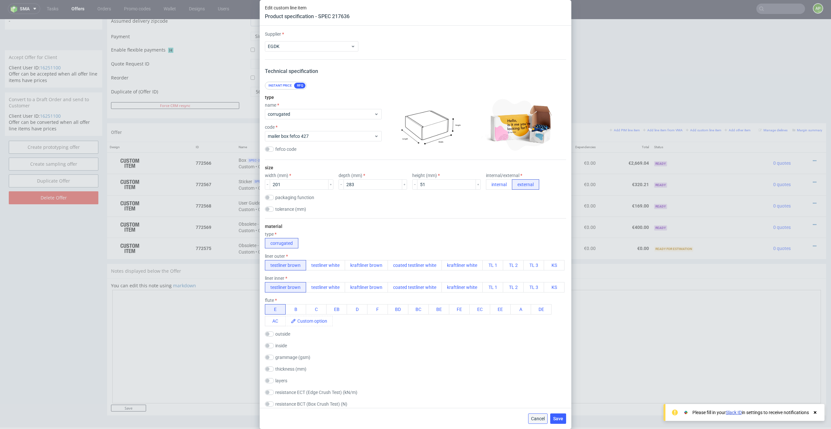
click at [534, 417] on span "Cancel" at bounding box center [538, 419] width 14 height 5
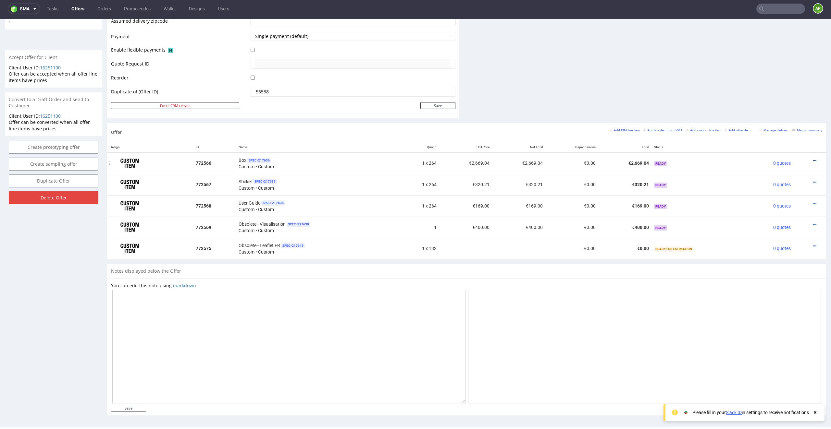
click at [813, 160] on icon at bounding box center [815, 161] width 4 height 5
click at [692, 129] on small "Add custom line item" at bounding box center [703, 131] width 35 height 4
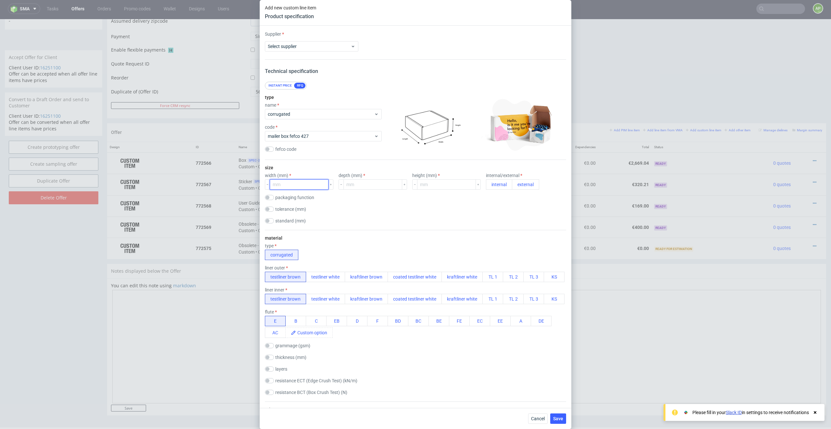
click at [285, 185] on input "number" at bounding box center [299, 184] width 59 height 10
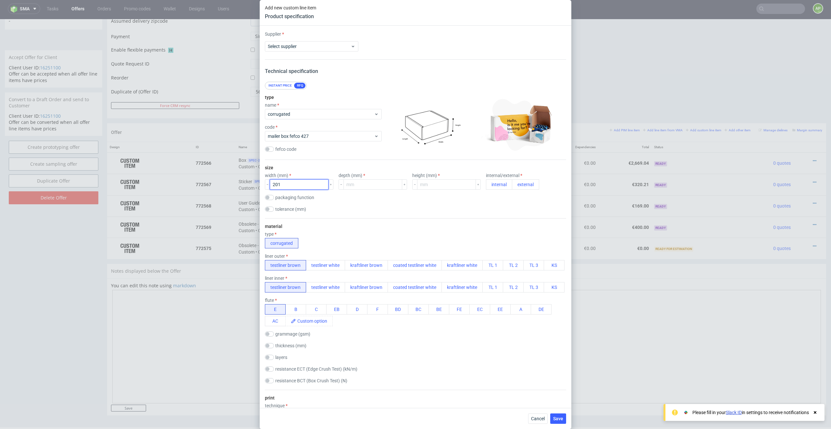
type input "201"
type input "283"
type input "51"
click at [513, 185] on button "external" at bounding box center [525, 184] width 27 height 10
click at [310, 47] on span "Select supplier" at bounding box center [309, 46] width 83 height 6
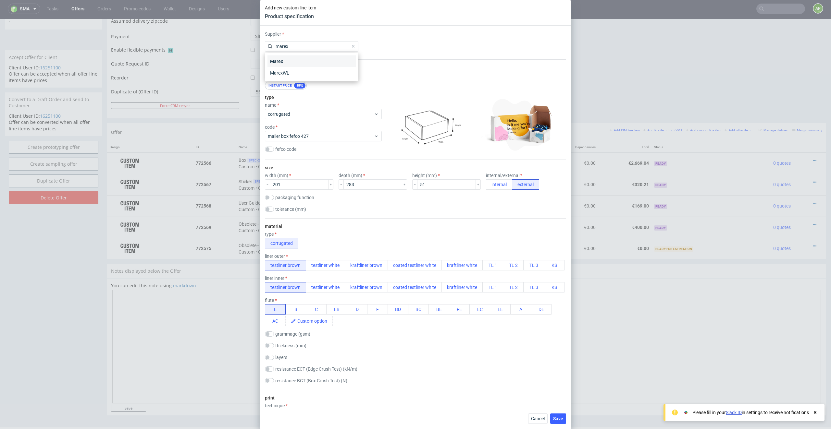
type input "marex"
click at [314, 65] on div "Marex" at bounding box center [311, 61] width 88 height 12
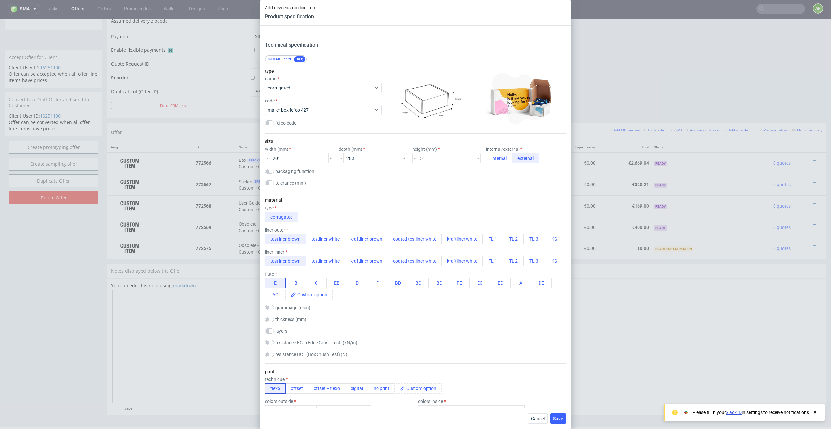
scroll to position [27, 0]
click at [296, 283] on button "B" at bounding box center [295, 282] width 21 height 10
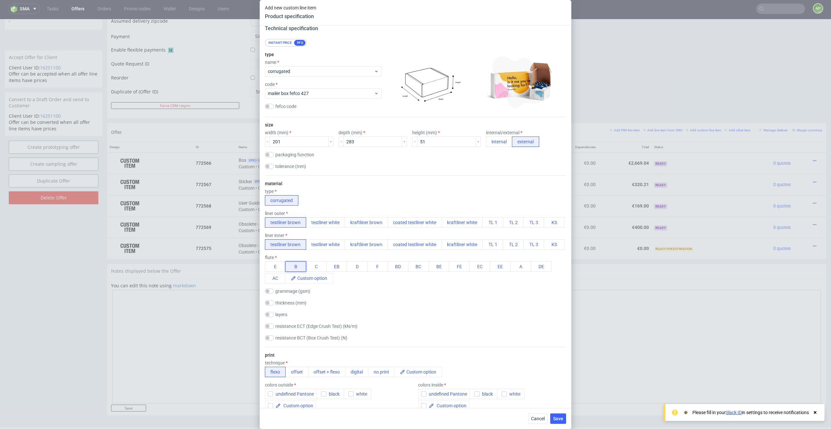
scroll to position [43, 0]
click at [352, 224] on button "kraftliner brown" at bounding box center [366, 222] width 43 height 10
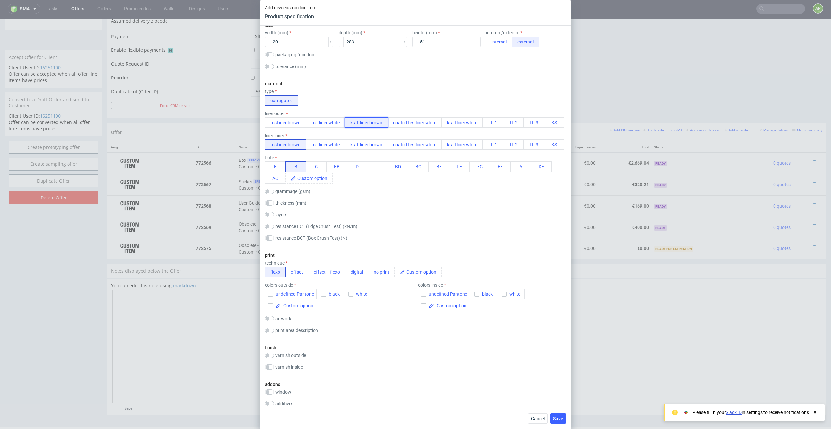
scroll to position [173, 0]
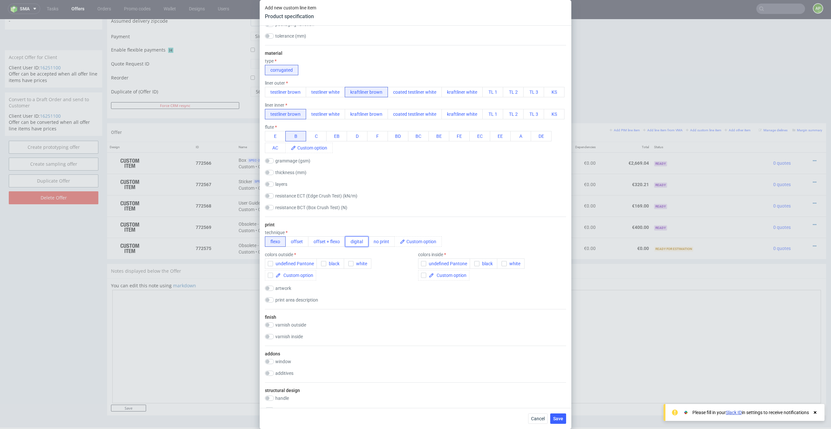
click at [355, 245] on button "digital" at bounding box center [356, 242] width 23 height 10
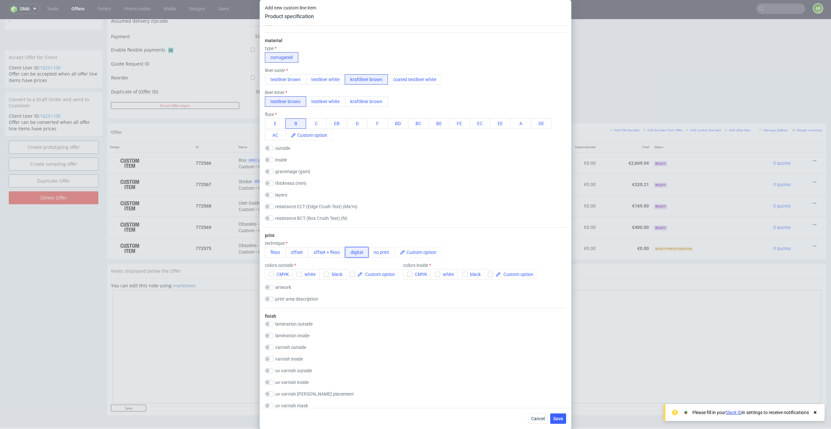
scroll to position [187, 0]
click at [269, 274] on icon "button" at bounding box center [271, 273] width 5 height 5
click at [341, 272] on span "black" at bounding box center [335, 273] width 13 height 5
click at [272, 275] on icon "button" at bounding box center [271, 273] width 5 height 5
click at [266, 286] on input "checkbox" at bounding box center [269, 286] width 9 height 5
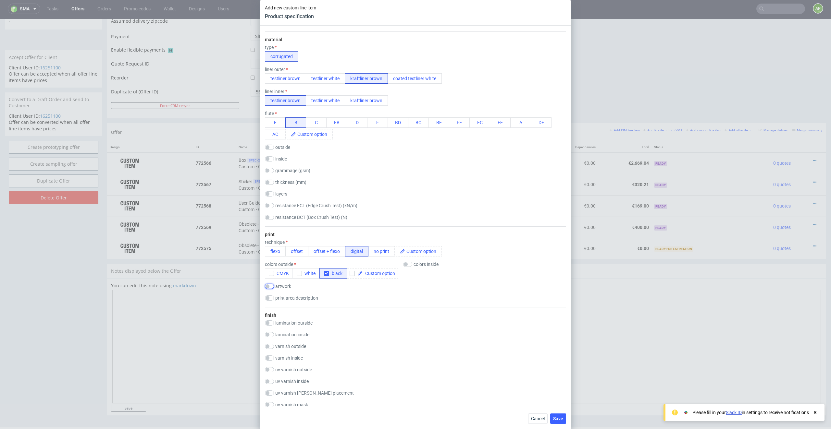
checkbox input "true"
click at [267, 316] on input "checkbox" at bounding box center [269, 316] width 9 height 5
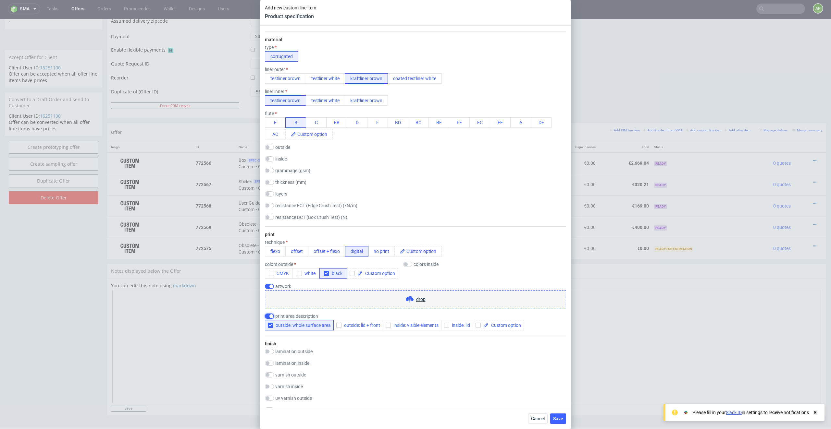
click at [267, 316] on input "checkbox" at bounding box center [269, 316] width 9 height 5
checkbox input "false"
click at [269, 285] on input "checkbox" at bounding box center [269, 286] width 9 height 5
checkbox input "false"
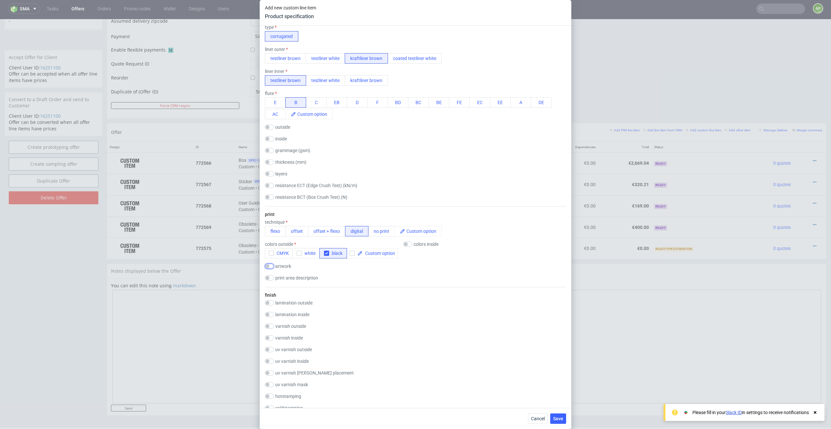
scroll to position [208, 0]
click at [412, 243] on div "colors inside" at bounding box center [429, 242] width 52 height 5
click at [409, 240] on input "checkbox" at bounding box center [407, 242] width 9 height 5
checkbox input "true"
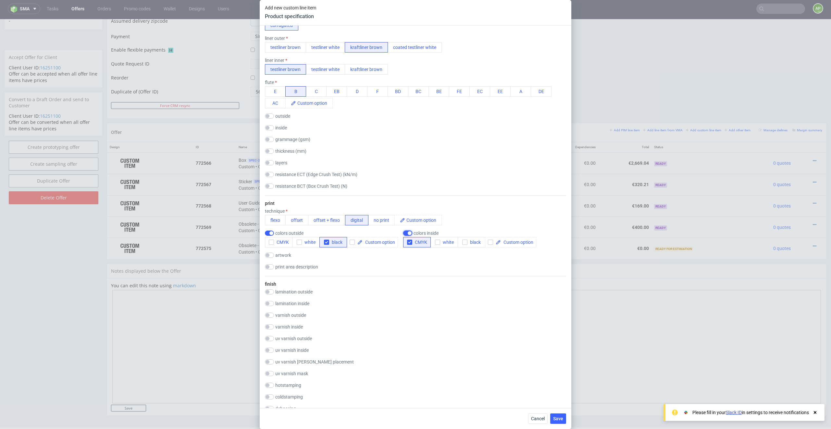
scroll to position [220, 0]
click at [466, 243] on button "black" at bounding box center [472, 241] width 28 height 10
click at [410, 240] on use "button" at bounding box center [409, 241] width 3 height 2
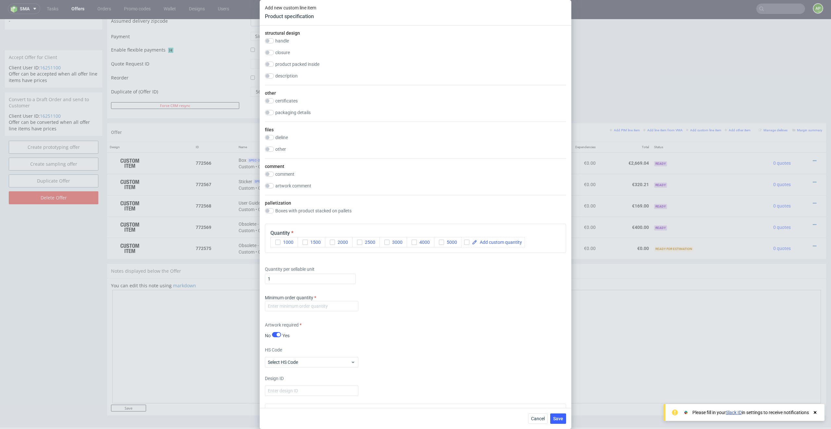
scroll to position [674, 0]
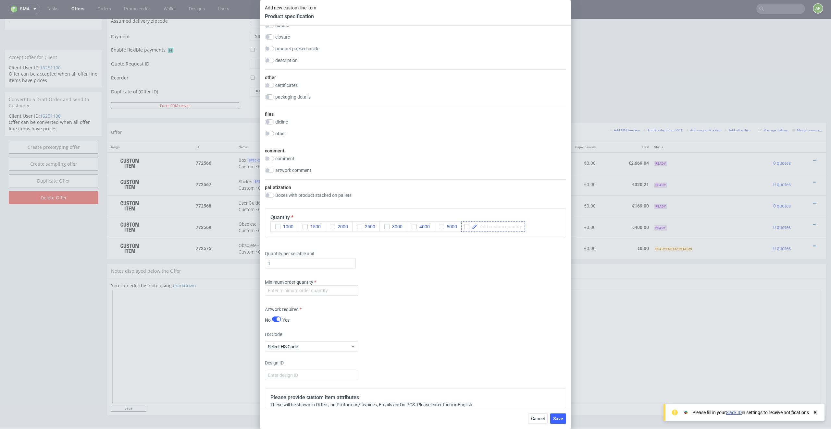
click at [485, 226] on span at bounding box center [499, 227] width 45 height 5
checkbox input "true"
click at [475, 245] on div "Quantity per sellable unit 1" at bounding box center [415, 258] width 301 height 26
click at [281, 261] on input "1" at bounding box center [310, 263] width 91 height 10
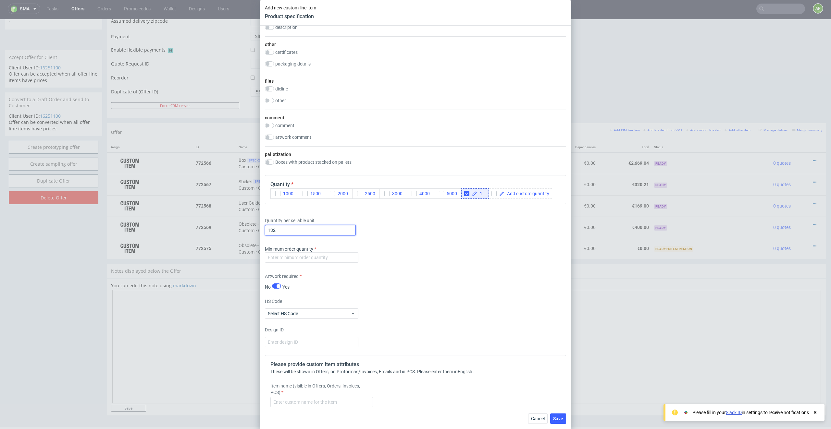
scroll to position [728, 0]
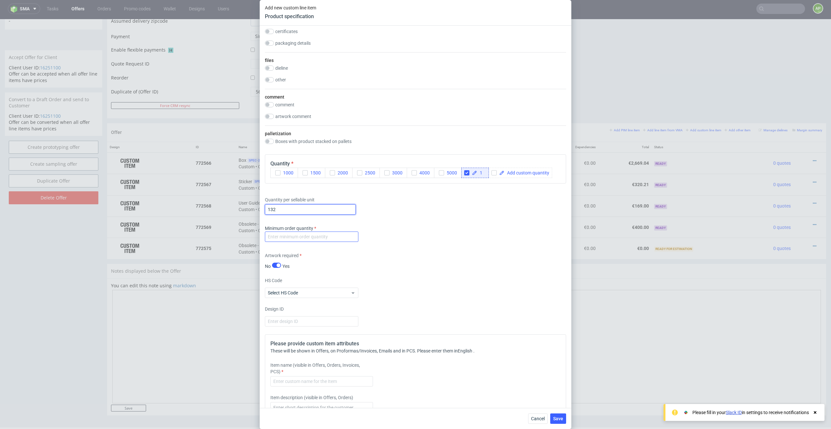
type input "132"
click at [307, 234] on input "number" at bounding box center [311, 237] width 93 height 10
type input "1"
click at [307, 382] on input "text" at bounding box center [321, 381] width 103 height 10
drag, startPoint x: 303, startPoint y: 381, endPoint x: 380, endPoint y: 381, distance: 77.6
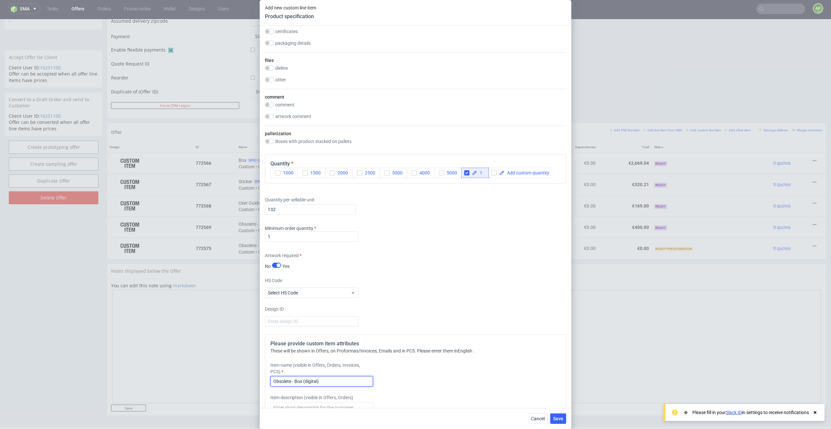
click at [380, 381] on div "Item name (visible in Offers, Orders, Invoices, PCS) Obsolete - Box (digital)" at bounding box center [377, 374] width 215 height 25
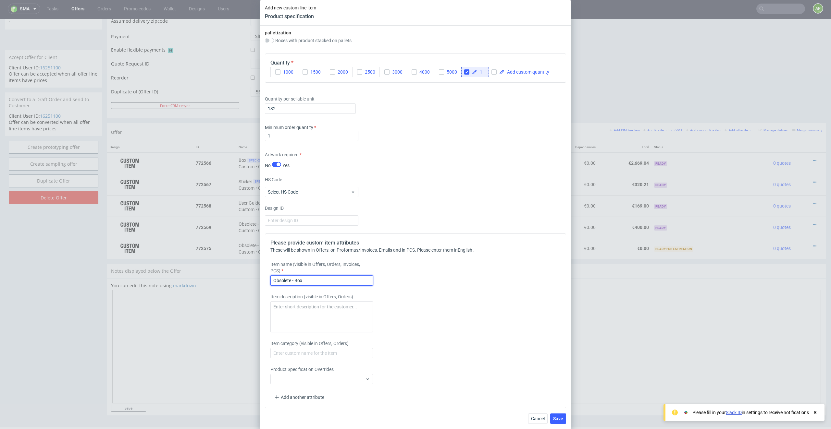
scroll to position [833, 0]
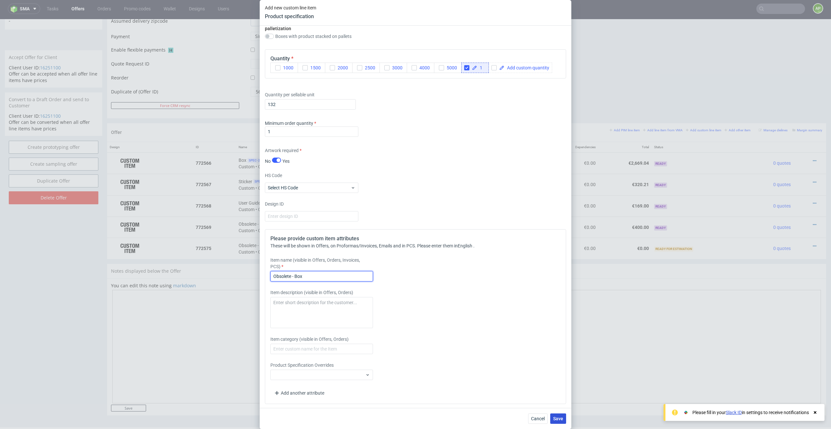
type input "Obsolete - Box"
click at [555, 420] on span "Save" at bounding box center [558, 419] width 10 height 5
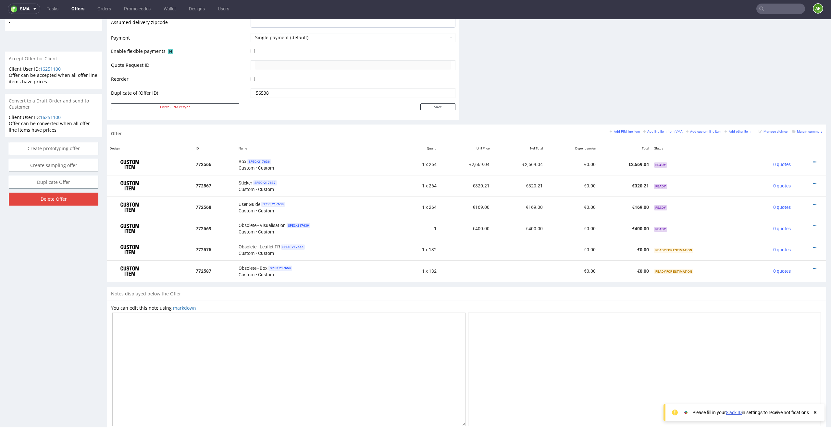
scroll to position [300, 0]
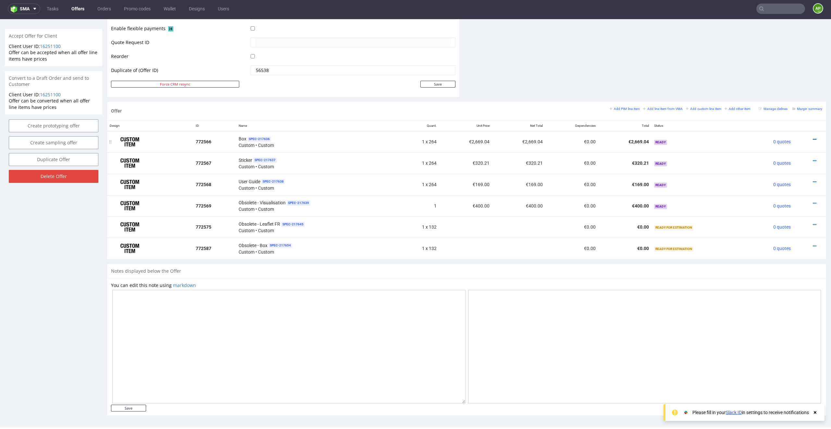
click at [813, 138] on icon at bounding box center [815, 139] width 4 height 5
click at [782, 124] on span "Delete Item" at bounding box center [785, 126] width 52 height 6
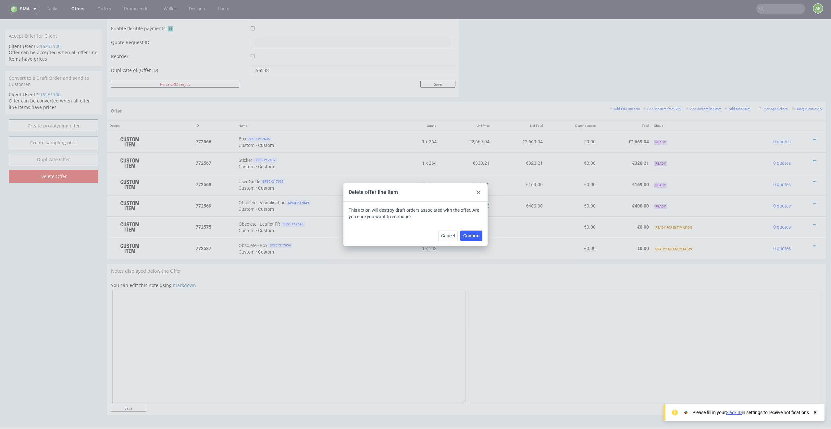
click at [467, 241] on div "Cancel Confirm" at bounding box center [415, 235] width 144 height 21
click at [472, 236] on span "Confirm" at bounding box center [471, 236] width 16 height 5
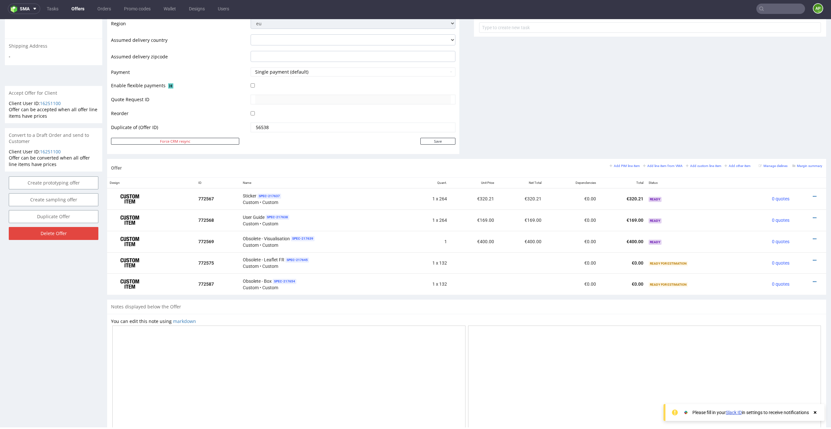
scroll to position [278, 0]
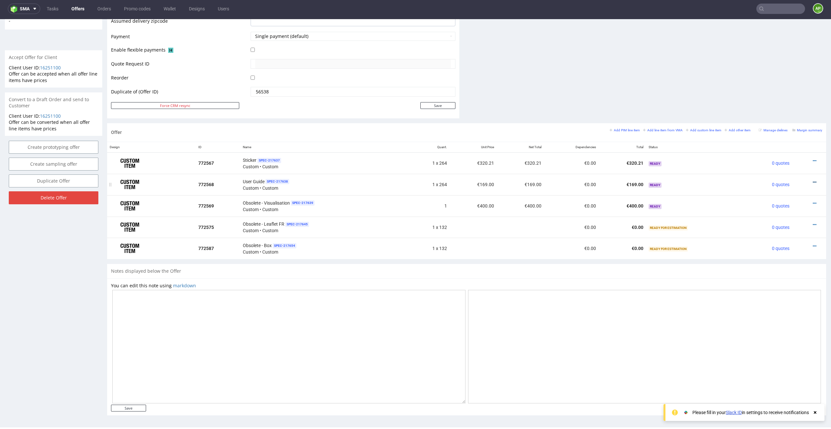
click at [813, 180] on icon at bounding box center [815, 182] width 4 height 5
click at [763, 168] on span "Delete Item" at bounding box center [785, 168] width 52 height 6
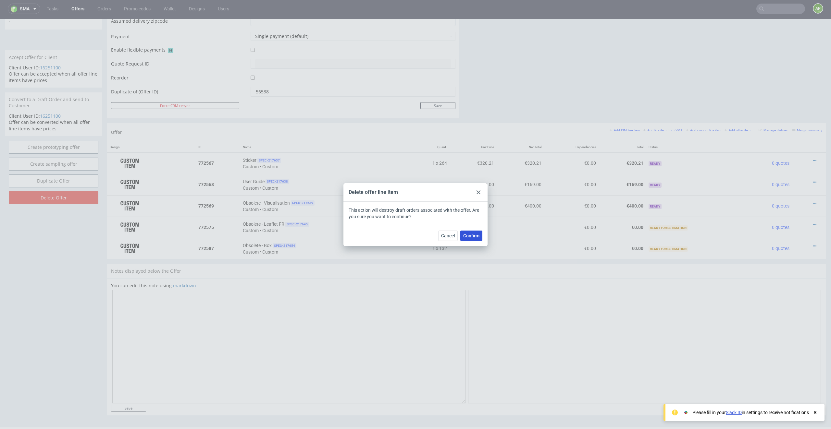
click at [475, 235] on span "Confirm" at bounding box center [471, 236] width 16 height 5
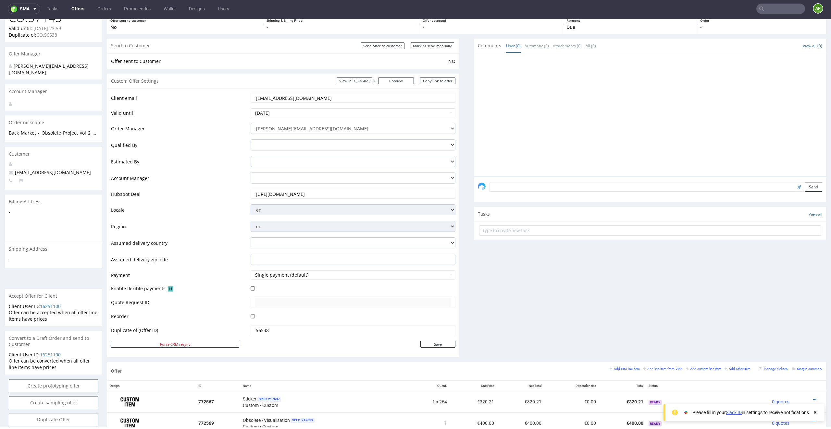
scroll to position [172, 0]
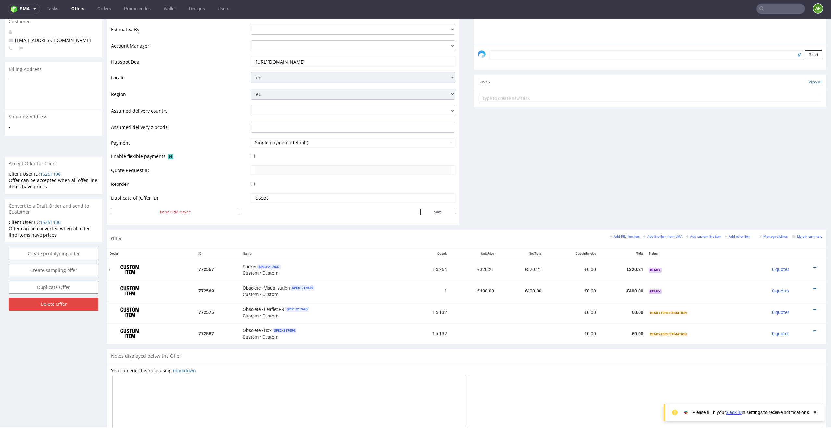
click at [813, 267] on icon at bounding box center [815, 267] width 4 height 5
click at [799, 251] on span "Delete Item" at bounding box center [785, 254] width 52 height 6
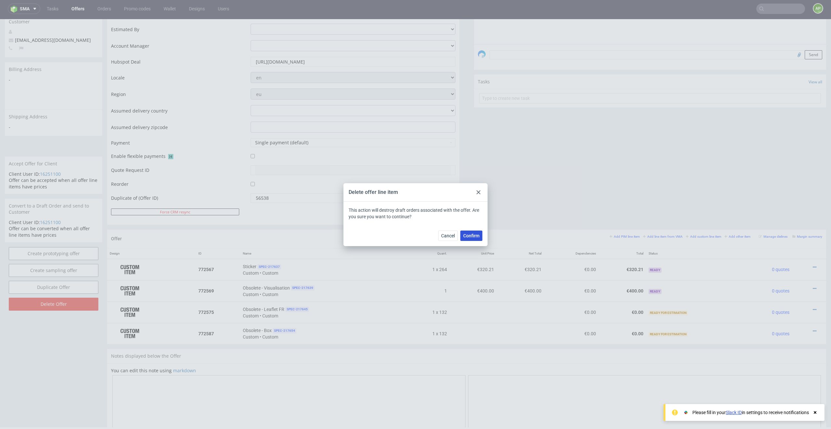
click at [467, 235] on span "Confirm" at bounding box center [471, 236] width 16 height 5
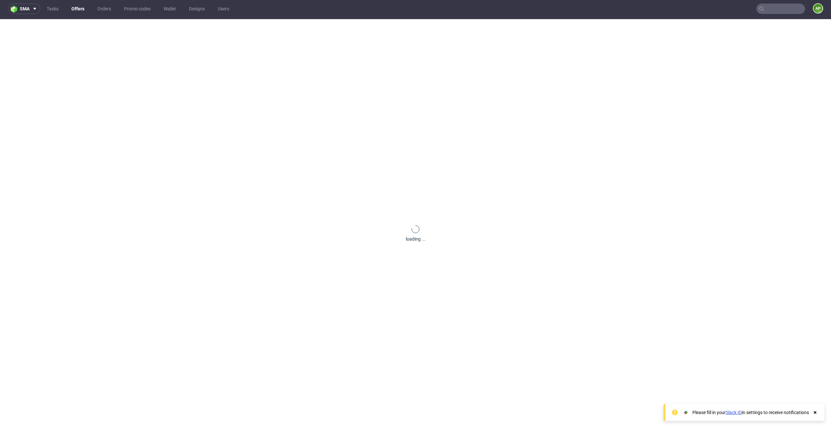
scroll to position [0, 0]
